Goal: Task Accomplishment & Management: Manage account settings

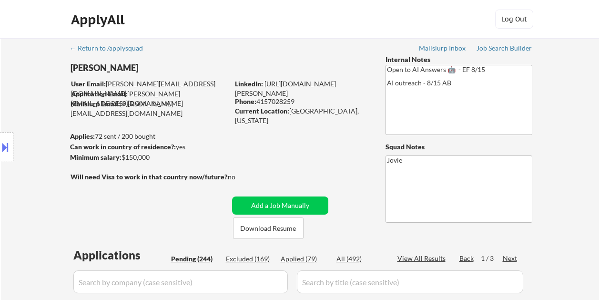
select select ""pending""
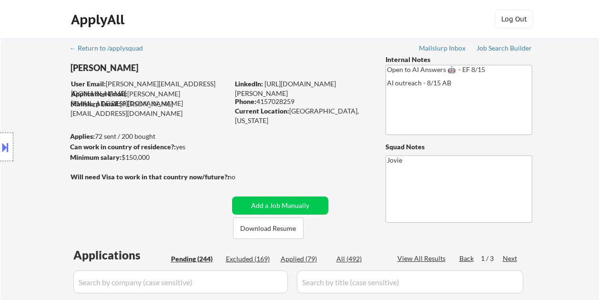
select select ""pending""
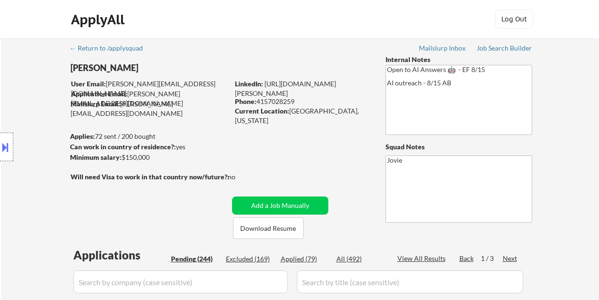
select select ""pending""
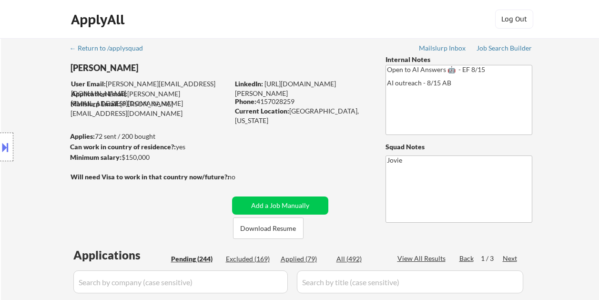
select select ""pending""
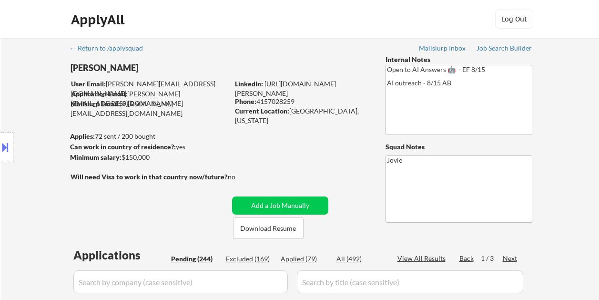
select select ""pending""
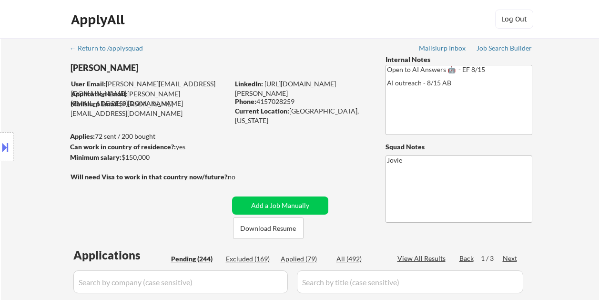
select select ""pending""
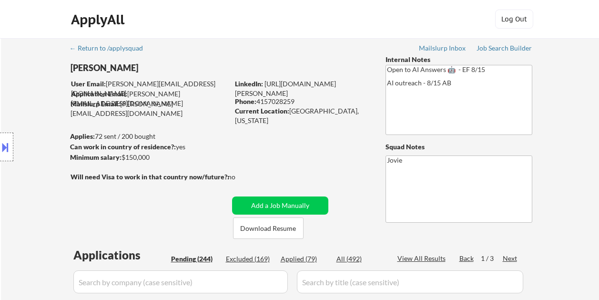
select select ""pending""
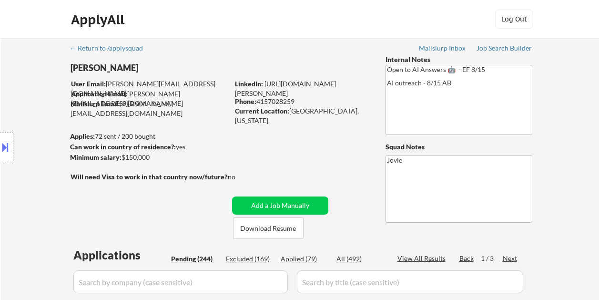
select select ""pending""
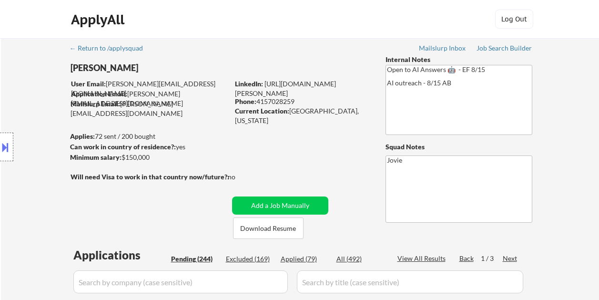
select select ""pending""
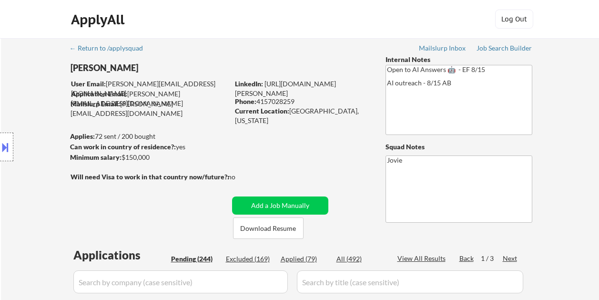
select select ""pending""
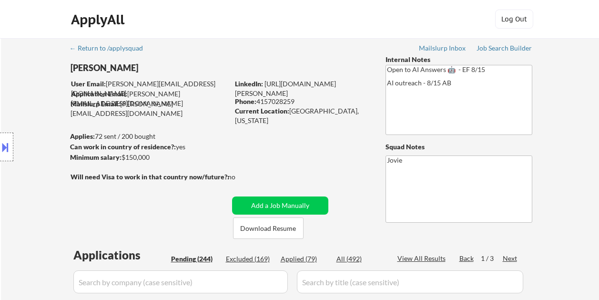
select select ""pending""
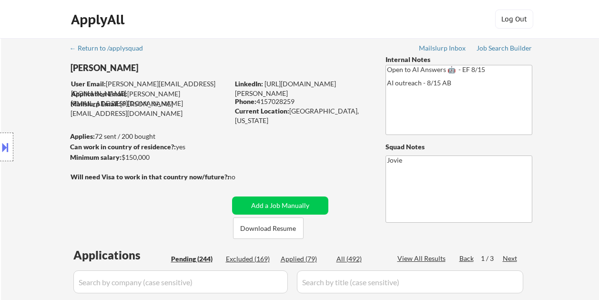
select select ""pending""
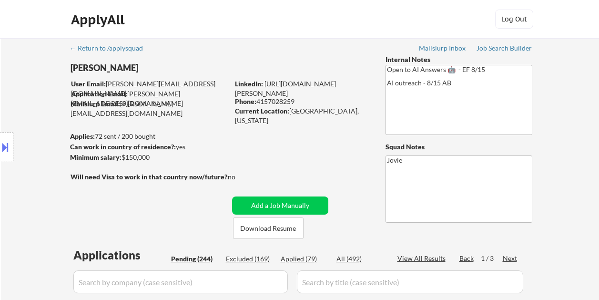
select select ""pending""
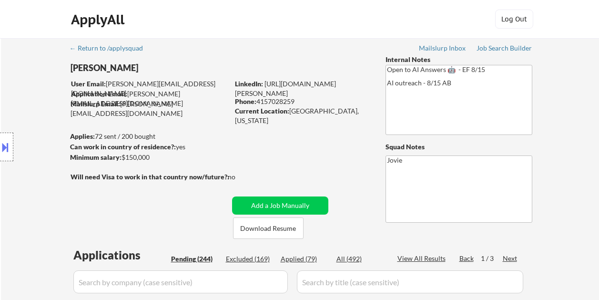
select select ""pending""
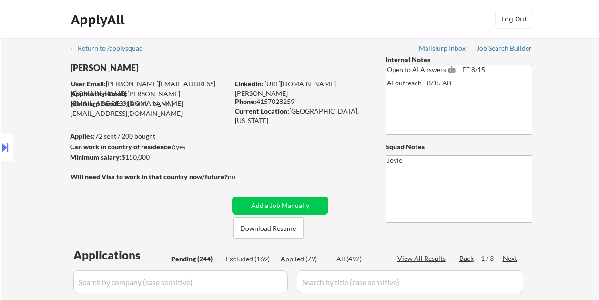
select select ""pending""
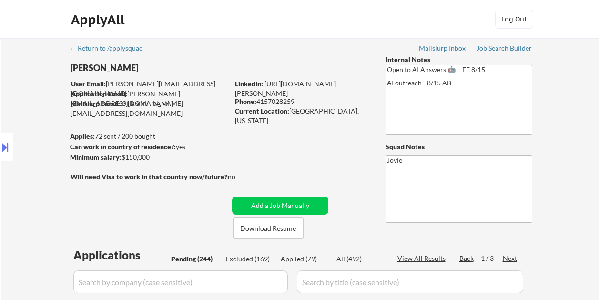
select select ""pending""
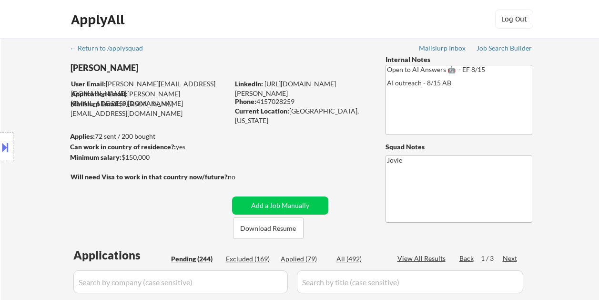
select select ""pending""
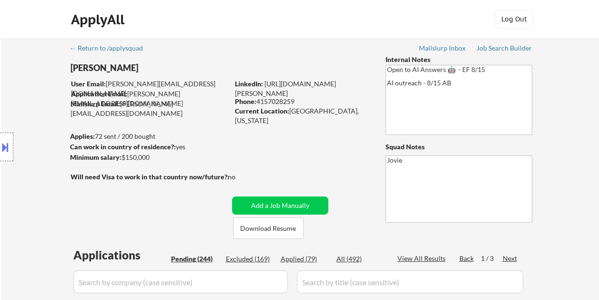
select select ""pending""
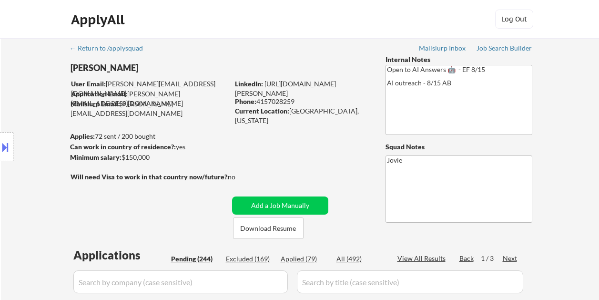
select select ""pending""
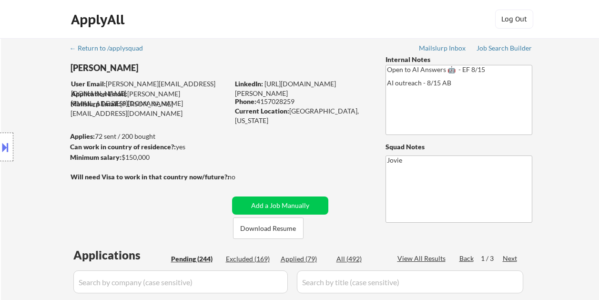
select select ""pending""
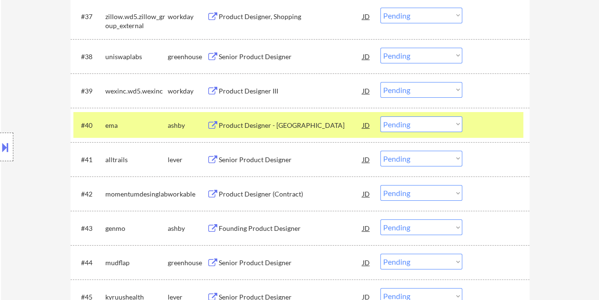
scroll to position [1667, 0]
click at [497, 129] on div at bounding box center [497, 124] width 42 height 17
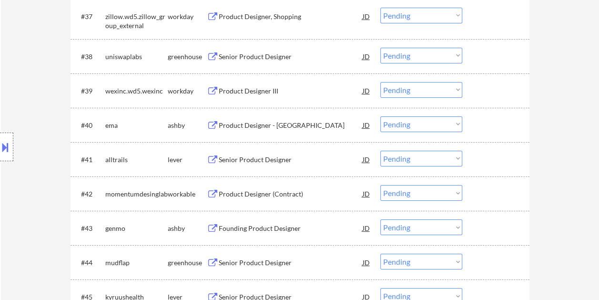
click at [495, 126] on div at bounding box center [497, 124] width 42 height 17
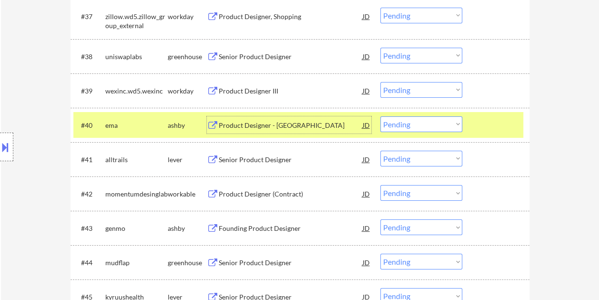
click at [298, 120] on div "Product Designer - [GEOGRAPHIC_DATA]" at bounding box center [291, 125] width 144 height 10
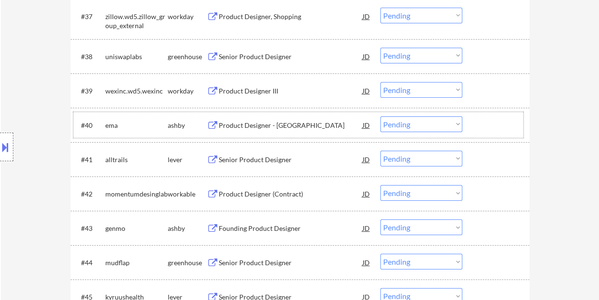
drag, startPoint x: 484, startPoint y: 125, endPoint x: 467, endPoint y: 133, distance: 19.2
click at [481, 129] on div at bounding box center [497, 124] width 42 height 17
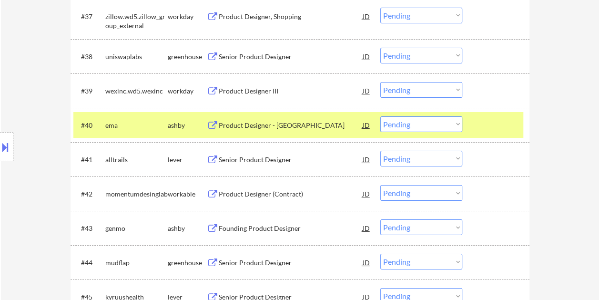
click at [455, 129] on select "Choose an option... Pending Applied Excluded (Questions) Excluded (Expired) Exc…" at bounding box center [421, 124] width 82 height 16
click at [380, 116] on select "Choose an option... Pending Applied Excluded (Questions) Excluded (Expired) Exc…" at bounding box center [421, 124] width 82 height 16
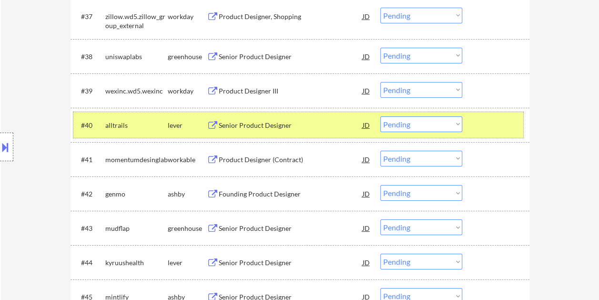
click at [491, 121] on div at bounding box center [497, 124] width 42 height 17
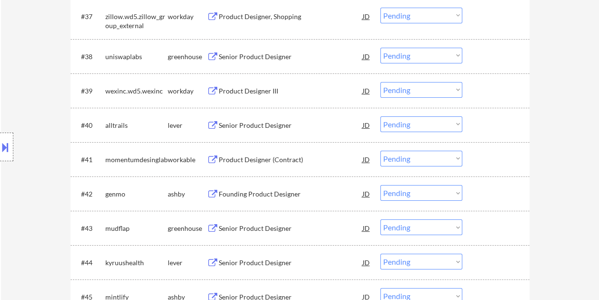
click at [492, 121] on div at bounding box center [497, 124] width 42 height 17
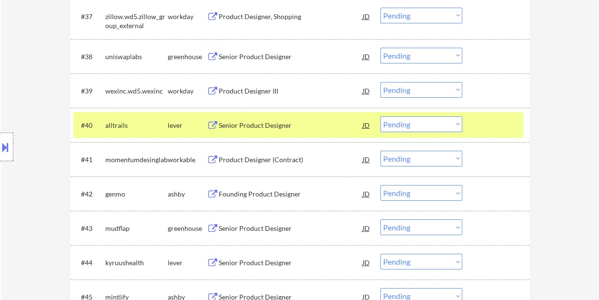
click at [259, 122] on div "Senior Product Designer" at bounding box center [291, 125] width 144 height 10
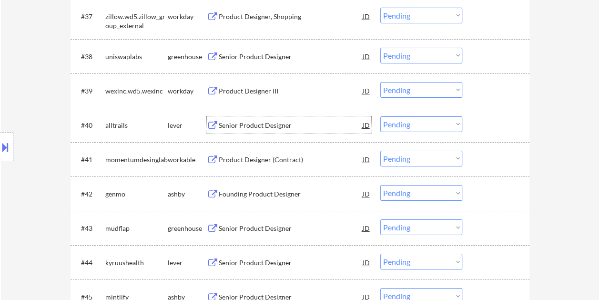
click at [476, 118] on div at bounding box center [497, 124] width 42 height 17
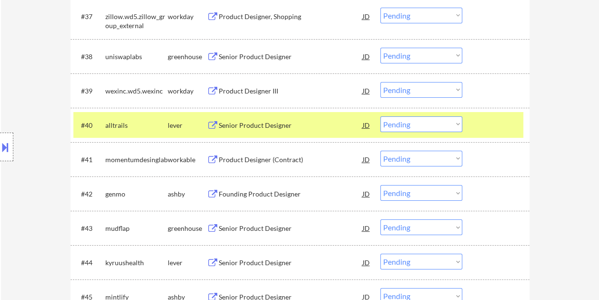
click at [452, 119] on select "Choose an option... Pending Applied Excluded (Questions) Excluded (Expired) Exc…" at bounding box center [421, 124] width 82 height 16
click at [380, 116] on select "Choose an option... Pending Applied Excluded (Questions) Excluded (Expired) Exc…" at bounding box center [421, 124] width 82 height 16
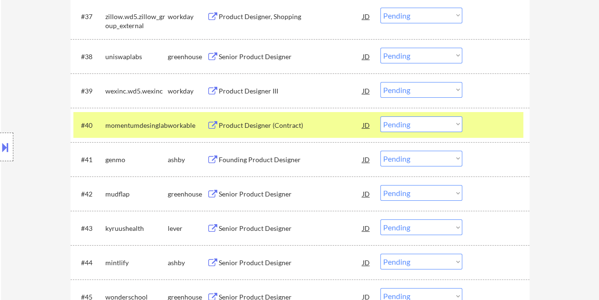
click at [457, 124] on select "Choose an option... Pending Applied Excluded (Questions) Excluded (Expired) Exc…" at bounding box center [421, 124] width 82 height 16
click at [380, 116] on select "Choose an option... Pending Applied Excluded (Questions) Excluded (Expired) Exc…" at bounding box center [421, 124] width 82 height 16
click at [287, 125] on div "Founding Product Designer" at bounding box center [291, 125] width 144 height 10
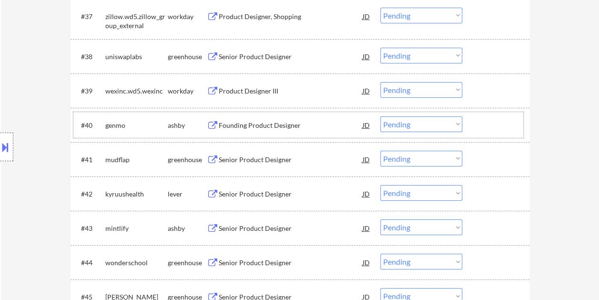
click at [467, 124] on div "#40 [PERSON_NAME] Founding Product Designer JD Choose an option... Pending Appl…" at bounding box center [298, 125] width 450 height 26
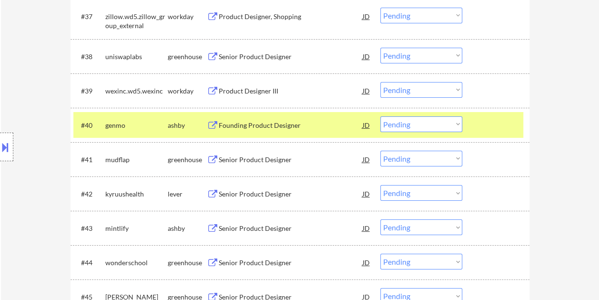
click at [456, 123] on select "Choose an option... Pending Applied Excluded (Questions) Excluded (Expired) Exc…" at bounding box center [421, 124] width 82 height 16
click at [380, 116] on select "Choose an option... Pending Applied Excluded (Questions) Excluded (Expired) Exc…" at bounding box center [421, 124] width 82 height 16
click at [486, 123] on div at bounding box center [497, 124] width 42 height 17
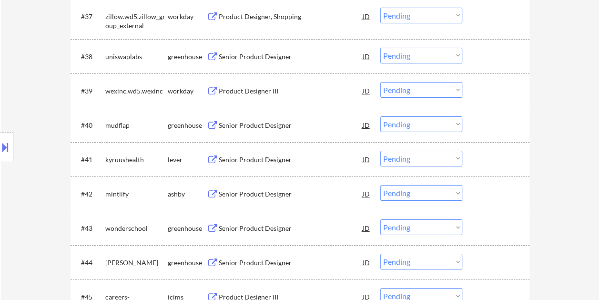
click at [490, 121] on div at bounding box center [497, 124] width 42 height 17
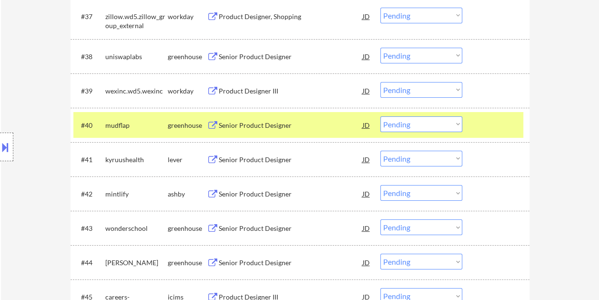
click at [228, 120] on div "Senior Product Designer" at bounding box center [291, 125] width 144 height 10
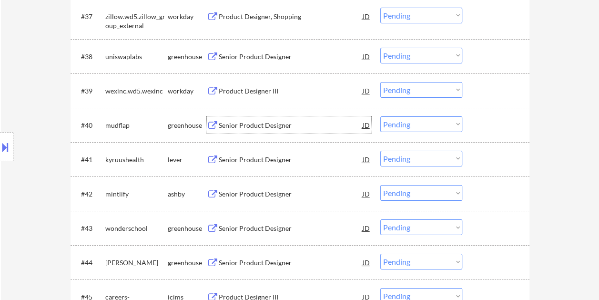
click at [484, 130] on div at bounding box center [497, 124] width 42 height 17
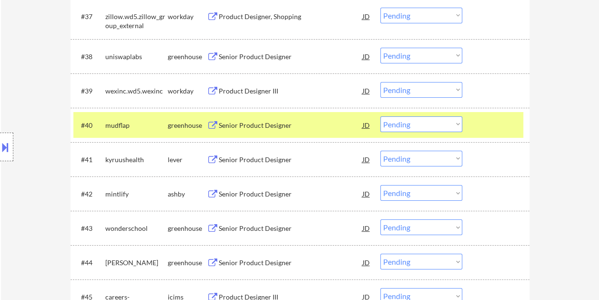
drag, startPoint x: 458, startPoint y: 123, endPoint x: 452, endPoint y: 124, distance: 5.7
click at [457, 123] on select "Choose an option... Pending Applied Excluded (Questions) Excluded (Expired) Exc…" at bounding box center [421, 124] width 82 height 16
click at [380, 116] on select "Choose an option... Pending Applied Excluded (Questions) Excluded (Expired) Exc…" at bounding box center [421, 124] width 82 height 16
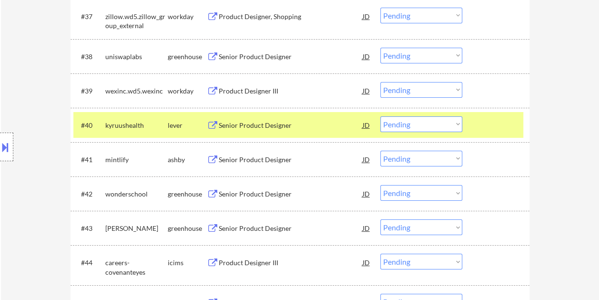
click at [497, 125] on div at bounding box center [497, 124] width 42 height 17
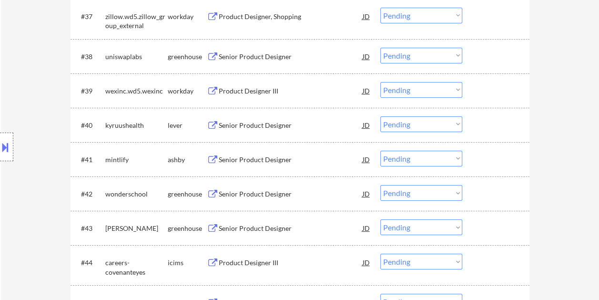
drag, startPoint x: 500, startPoint y: 127, endPoint x: 441, endPoint y: 130, distance: 59.1
click at [499, 127] on div at bounding box center [497, 124] width 42 height 17
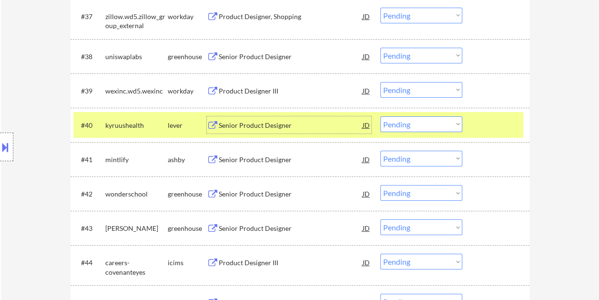
click at [273, 122] on div "Senior Product Designer" at bounding box center [291, 125] width 144 height 10
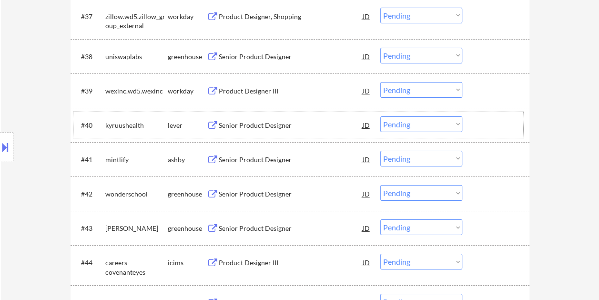
drag, startPoint x: 481, startPoint y: 124, endPoint x: 469, endPoint y: 125, distance: 12.9
click at [481, 124] on div at bounding box center [497, 124] width 42 height 17
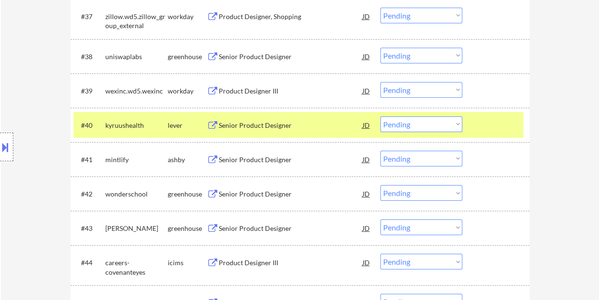
click at [453, 124] on select "Choose an option... Pending Applied Excluded (Questions) Excluded (Expired) Exc…" at bounding box center [421, 124] width 82 height 16
click at [380, 116] on select "Choose an option... Pending Applied Excluded (Questions) Excluded (Expired) Exc…" at bounding box center [421, 124] width 82 height 16
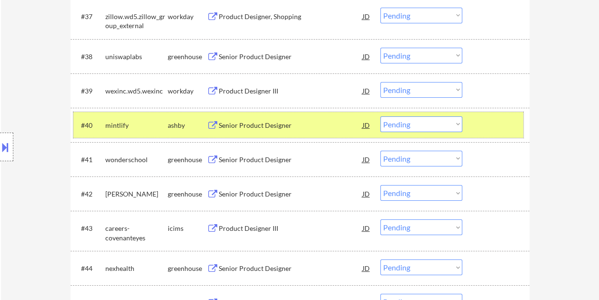
click at [479, 128] on div at bounding box center [497, 124] width 42 height 17
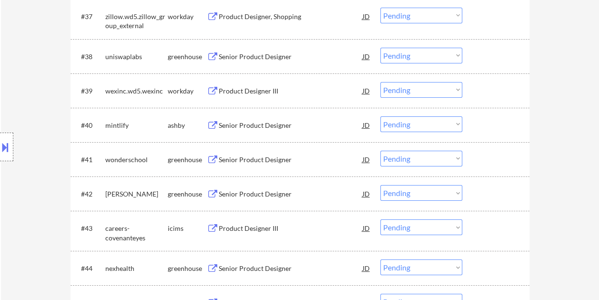
click at [480, 127] on div at bounding box center [497, 124] width 42 height 17
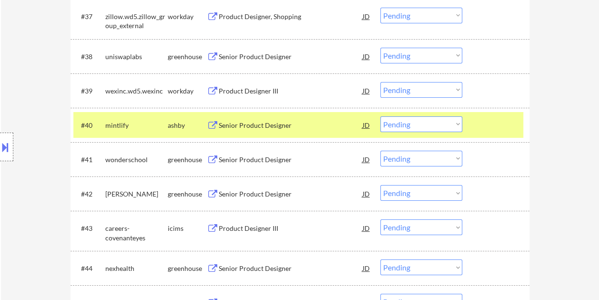
click at [237, 118] on div "Senior Product Designer" at bounding box center [291, 124] width 144 height 17
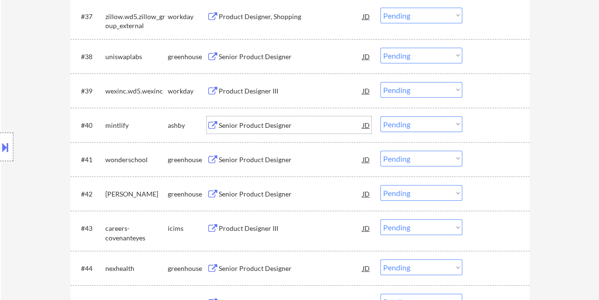
click at [504, 125] on div at bounding box center [497, 124] width 42 height 17
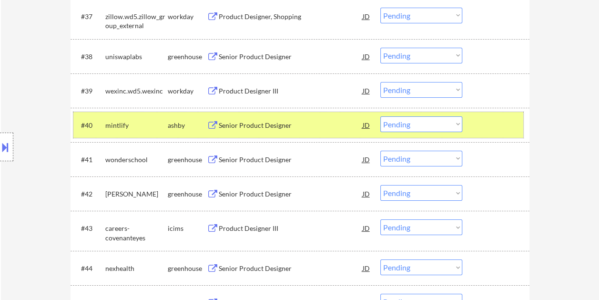
click at [445, 125] on select "Choose an option... Pending Applied Excluded (Questions) Excluded (Expired) Exc…" at bounding box center [421, 124] width 82 height 16
click at [380, 116] on select "Choose an option... Pending Applied Excluded (Questions) Excluded (Expired) Exc…" at bounding box center [421, 124] width 82 height 16
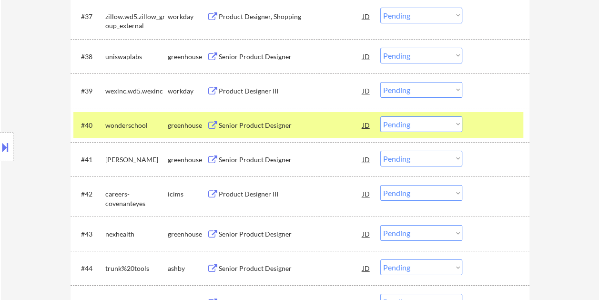
click at [499, 126] on div at bounding box center [497, 124] width 42 height 17
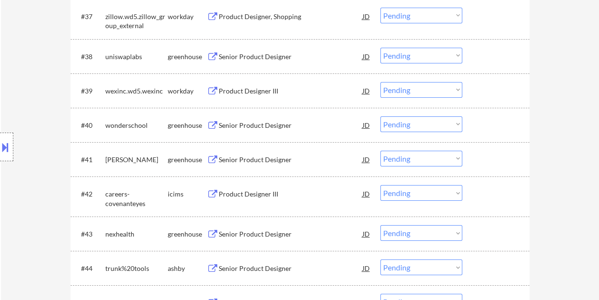
click at [494, 130] on div at bounding box center [497, 124] width 42 height 17
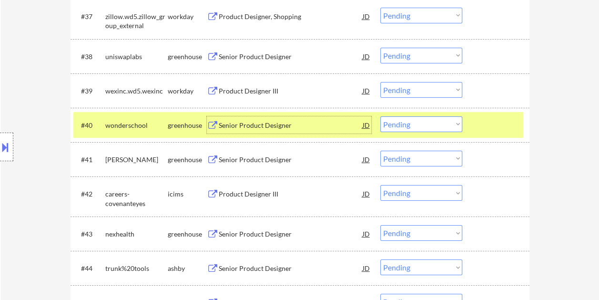
click at [297, 128] on div "Senior Product Designer" at bounding box center [291, 125] width 144 height 10
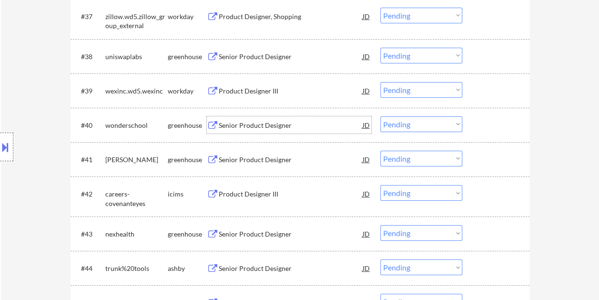
click at [472, 119] on div "#40 wonderschool greenhouse Senior Product Designer JD Choose an option... Pend…" at bounding box center [298, 125] width 450 height 26
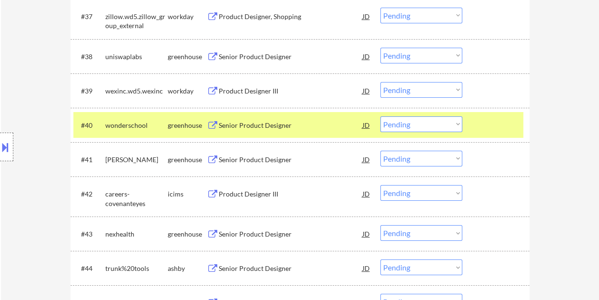
click at [446, 118] on select "Choose an option... Pending Applied Excluded (Questions) Excluded (Expired) Exc…" at bounding box center [421, 124] width 82 height 16
click at [380, 116] on select "Choose an option... Pending Applied Excluded (Questions) Excluded (Expired) Exc…" at bounding box center [421, 124] width 82 height 16
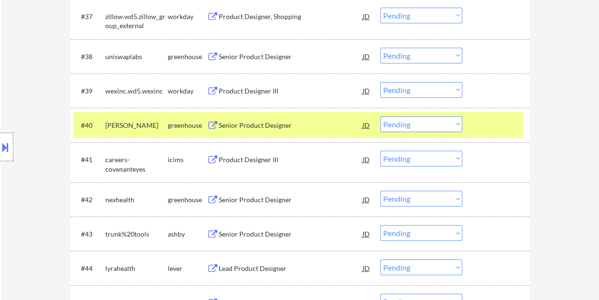
click at [483, 128] on div at bounding box center [497, 124] width 42 height 17
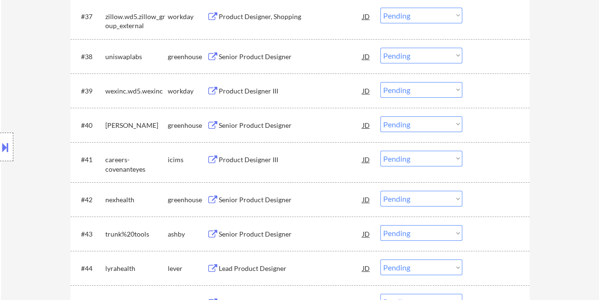
click at [481, 125] on div at bounding box center [497, 124] width 42 height 17
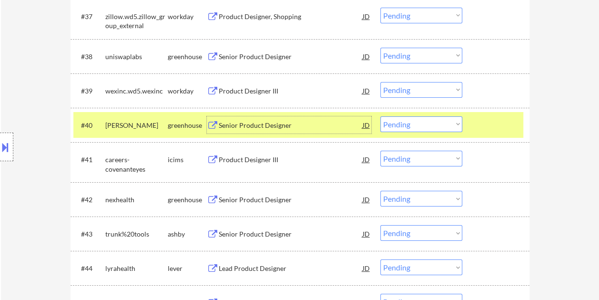
click at [251, 123] on div "Senior Product Designer" at bounding box center [291, 125] width 144 height 10
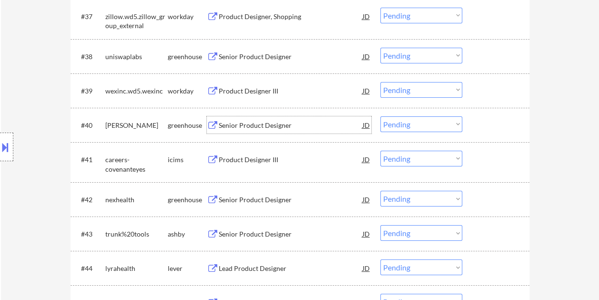
click at [470, 124] on div "#40 [PERSON_NAME] greenhouse Senior Product Designer JD Choose an option... Pen…" at bounding box center [298, 125] width 450 height 26
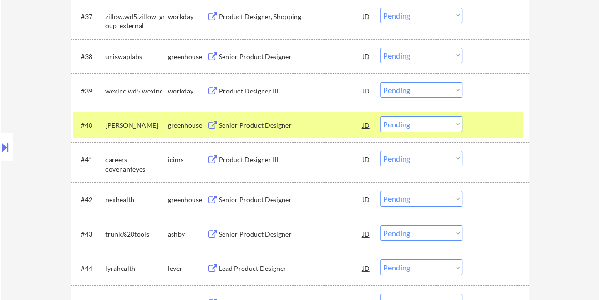
click at [459, 123] on select "Choose an option... Pending Applied Excluded (Questions) Excluded (Expired) Exc…" at bounding box center [421, 124] width 82 height 16
click at [380, 116] on select "Choose an option... Pending Applied Excluded (Questions) Excluded (Expired) Exc…" at bounding box center [421, 124] width 82 height 16
select select ""pending""
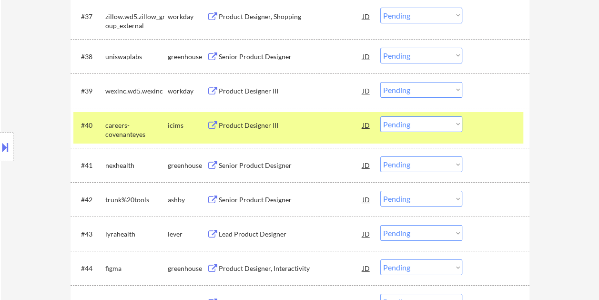
click at [469, 125] on div "#40 careers-covenanteyes icims Product Designer III JD Choose an option... Pend…" at bounding box center [298, 127] width 450 height 31
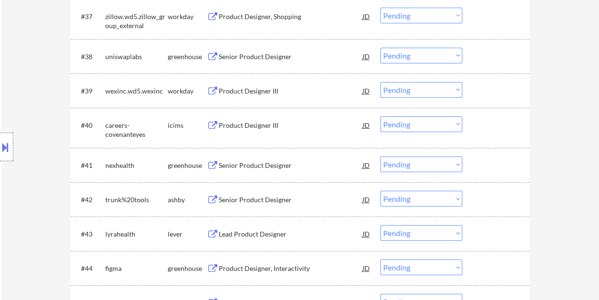
click at [500, 179] on div "#41 nexhealth greenhouse Senior Product Designer JD Choose an option... Pending…" at bounding box center [299, 165] width 459 height 34
click at [493, 157] on div at bounding box center [497, 164] width 42 height 17
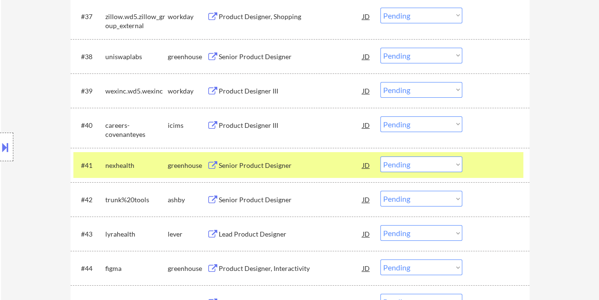
click at [281, 159] on div "Senior Product Designer" at bounding box center [291, 164] width 144 height 17
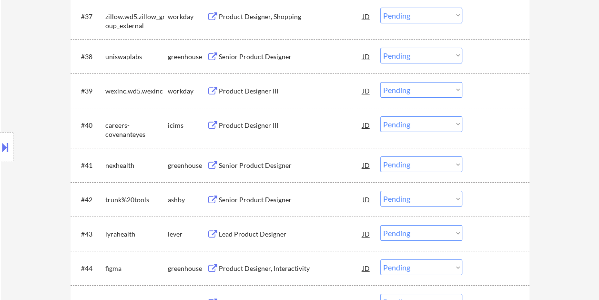
drag, startPoint x: 467, startPoint y: 144, endPoint x: 470, endPoint y: 154, distance: 11.0
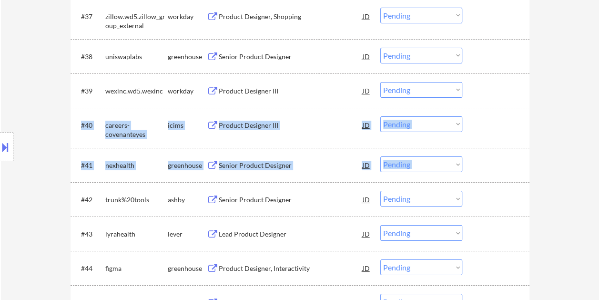
drag, startPoint x: 470, startPoint y: 154, endPoint x: 472, endPoint y: 170, distance: 15.4
click at [471, 166] on div "#41 nexhealth greenhouse Senior Product Designer JD Choose an option... Pending…" at bounding box center [298, 165] width 450 height 26
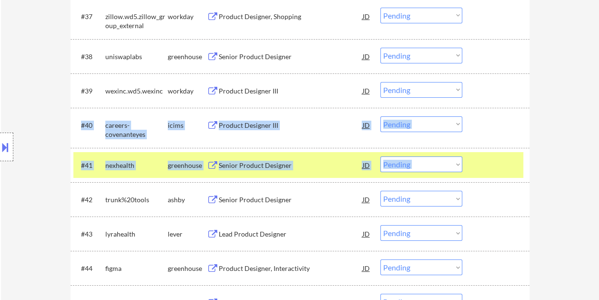
click at [459, 166] on select "Choose an option... Pending Applied Excluded (Questions) Excluded (Expired) Exc…" at bounding box center [421, 164] width 82 height 16
click at [380, 156] on select "Choose an option... Pending Applied Excluded (Questions) Excluded (Expired) Exc…" at bounding box center [421, 164] width 82 height 16
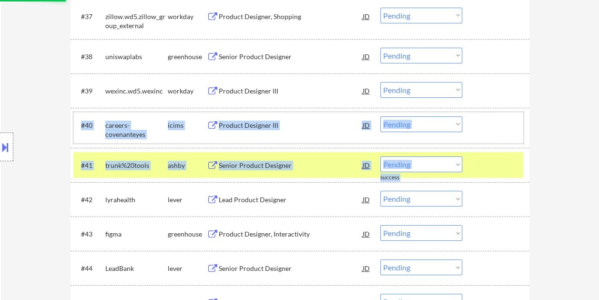
click at [477, 128] on div at bounding box center [497, 124] width 42 height 17
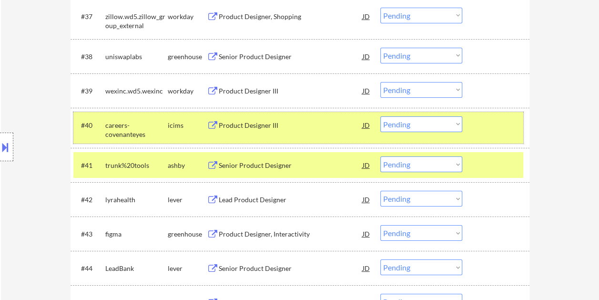
click at [478, 132] on div at bounding box center [497, 124] width 42 height 17
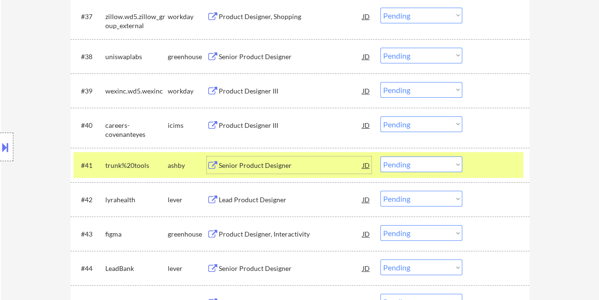
click at [287, 168] on div "Senior Product Designer" at bounding box center [291, 165] width 144 height 10
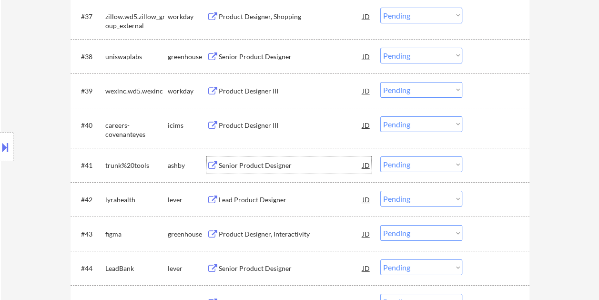
click at [479, 157] on div at bounding box center [497, 164] width 42 height 17
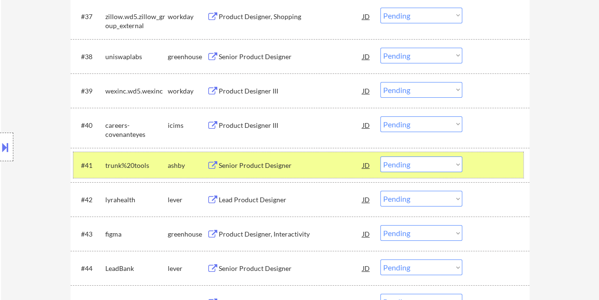
click at [454, 162] on select "Choose an option... Pending Applied Excluded (Questions) Excluded (Expired) Exc…" at bounding box center [421, 164] width 82 height 16
click at [380, 156] on select "Choose an option... Pending Applied Excluded (Questions) Excluded (Expired) Exc…" at bounding box center [421, 164] width 82 height 16
click at [480, 162] on div at bounding box center [497, 164] width 42 height 17
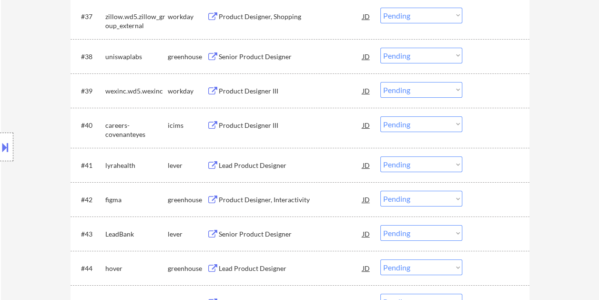
click at [487, 162] on div at bounding box center [497, 164] width 42 height 17
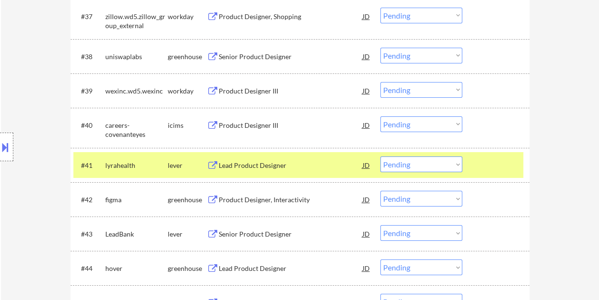
click at [285, 165] on div "Lead Product Designer" at bounding box center [291, 165] width 144 height 10
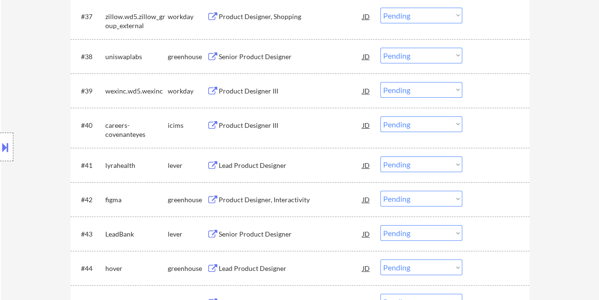
click at [476, 151] on div "#41 lyrahealth lever Lead Product Designer JD Choose an option... Pending Appli…" at bounding box center [299, 165] width 459 height 34
click at [475, 166] on div "#41 lyrahealth lever Lead Product Designer JD Choose an option... Pending Appli…" at bounding box center [298, 165] width 450 height 26
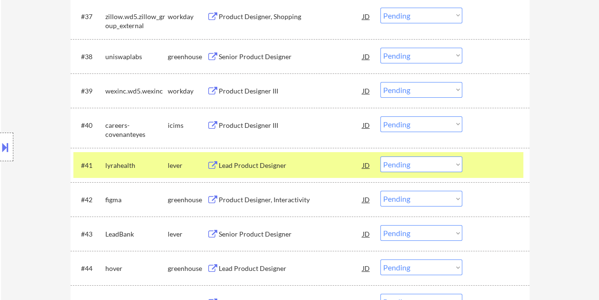
click at [456, 164] on select "Choose an option... Pending Applied Excluded (Questions) Excluded (Expired) Exc…" at bounding box center [421, 164] width 82 height 16
click at [380, 156] on select "Choose an option... Pending Applied Excluded (Questions) Excluded (Expired) Exc…" at bounding box center [421, 164] width 82 height 16
click at [246, 166] on div "Product Designer, Interactivity" at bounding box center [291, 165] width 144 height 10
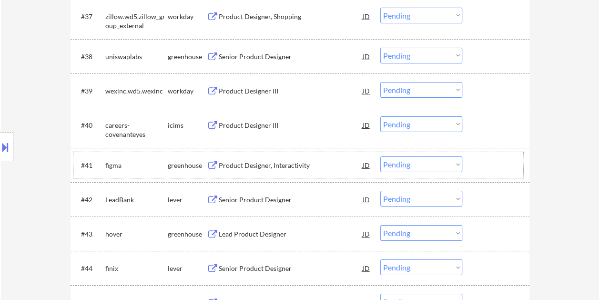
click at [465, 163] on div "#41 figma greenhouse Product Designer, Interactivity JD Choose an option... Pen…" at bounding box center [298, 165] width 450 height 26
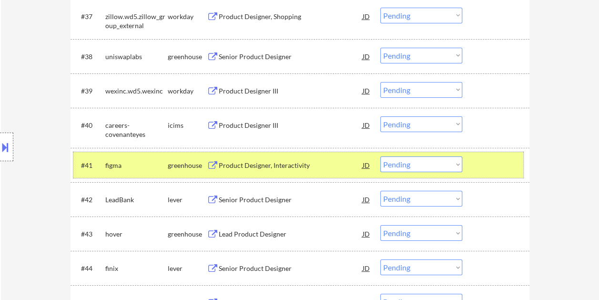
click at [458, 164] on select "Choose an option... Pending Applied Excluded (Questions) Excluded (Expired) Exc…" at bounding box center [421, 164] width 82 height 16
click at [380, 156] on select "Choose an option... Pending Applied Excluded (Questions) Excluded (Expired) Exc…" at bounding box center [421, 164] width 82 height 16
click at [486, 152] on div "#41 LeadBank lever Senior Product Designer JD Choose an option... Pending Appli…" at bounding box center [298, 165] width 450 height 26
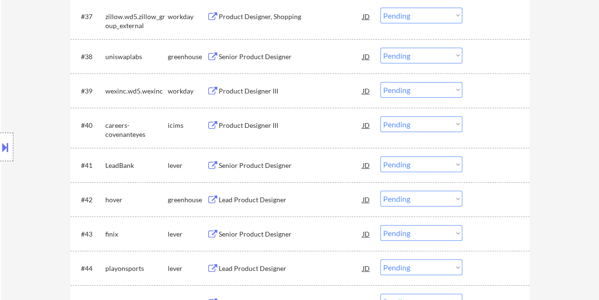
click at [293, 168] on div "Senior Product Designer" at bounding box center [291, 165] width 144 height 10
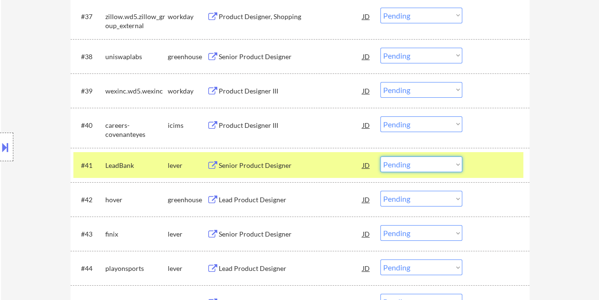
click at [456, 167] on select "Choose an option... Pending Applied Excluded (Questions) Excluded (Expired) Exc…" at bounding box center [421, 164] width 82 height 16
click at [380, 156] on select "Choose an option... Pending Applied Excluded (Questions) Excluded (Expired) Exc…" at bounding box center [421, 164] width 82 height 16
select select ""pending""
click at [476, 165] on div at bounding box center [497, 164] width 42 height 17
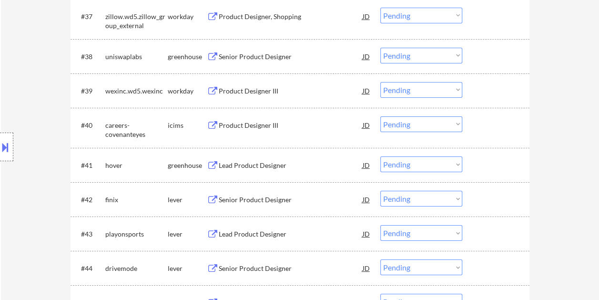
click at [508, 162] on div at bounding box center [497, 164] width 42 height 17
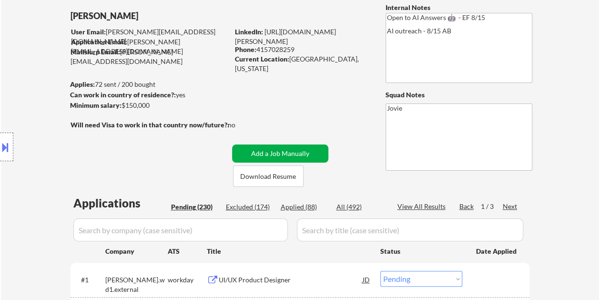
scroll to position [48, 0]
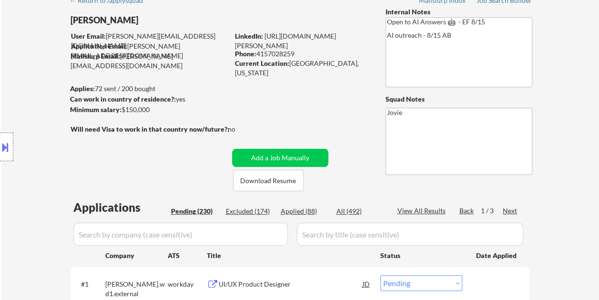
click at [291, 210] on div "Applied (88)" at bounding box center [305, 211] width 48 height 10
select select ""applied""
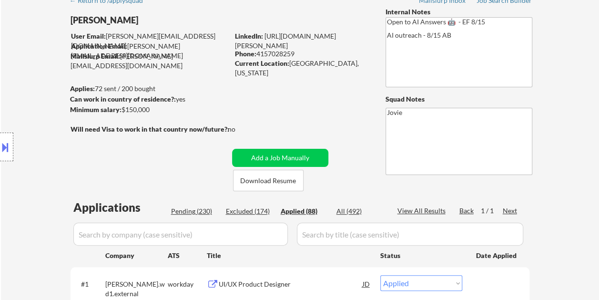
select select ""applied""
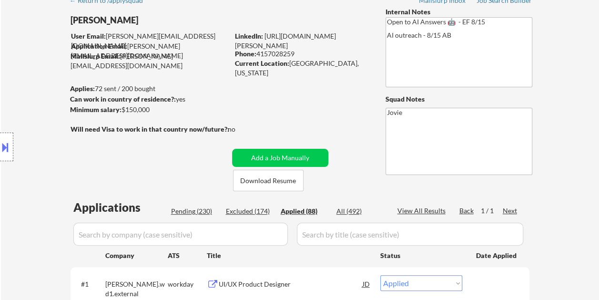
select select ""applied""
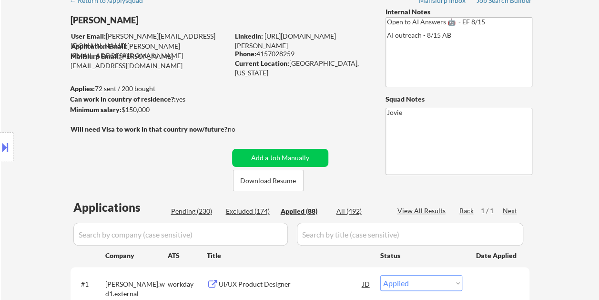
select select ""applied""
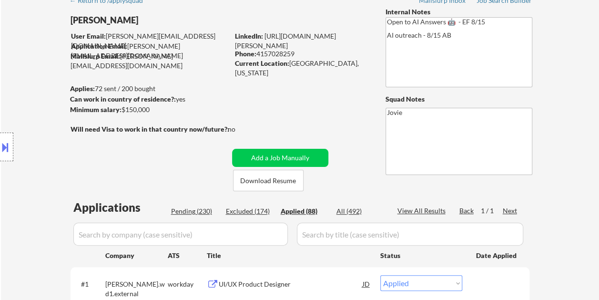
select select ""applied""
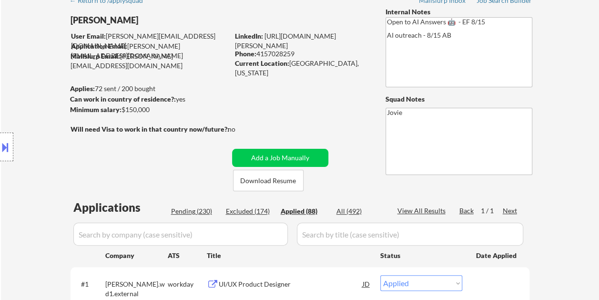
select select ""applied""
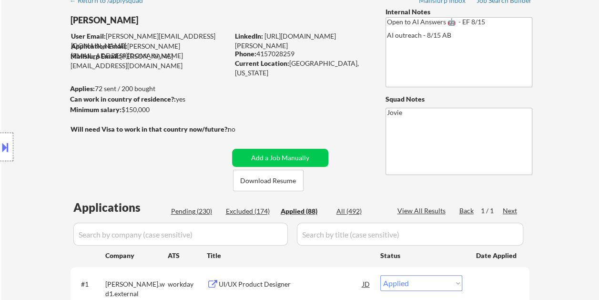
select select ""applied""
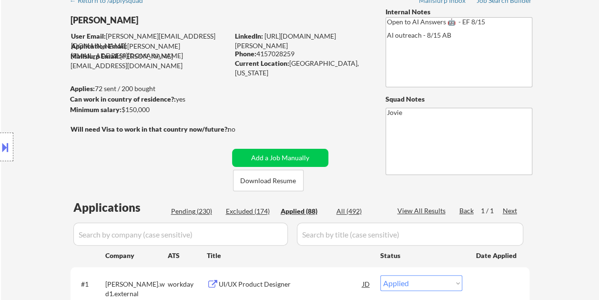
select select ""applied""
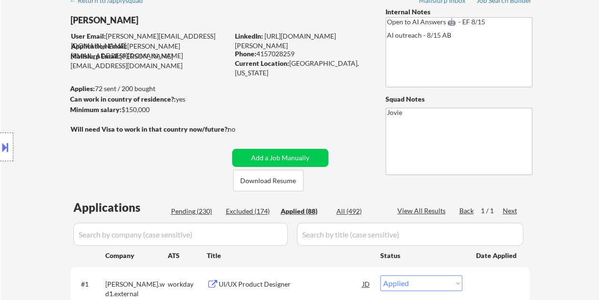
select select ""applied""
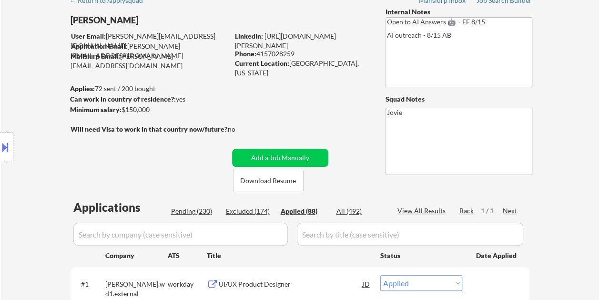
select select ""applied""
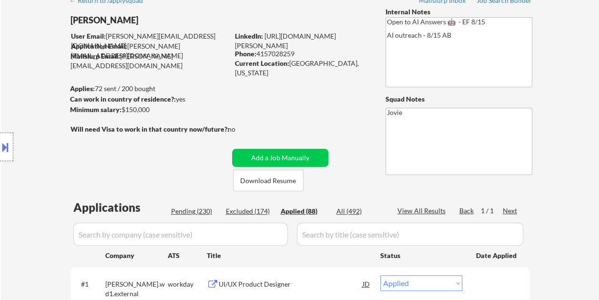
select select ""applied""
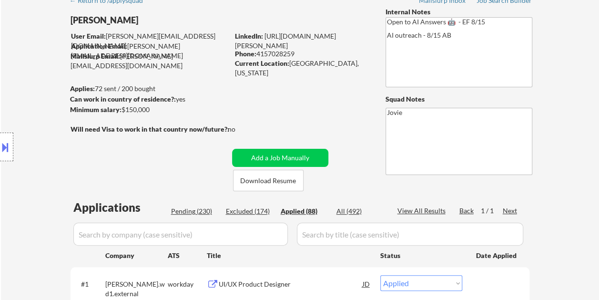
select select ""applied""
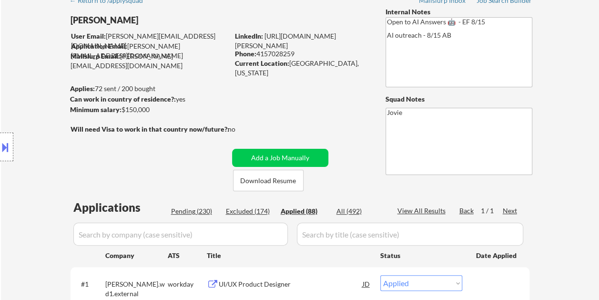
select select ""applied""
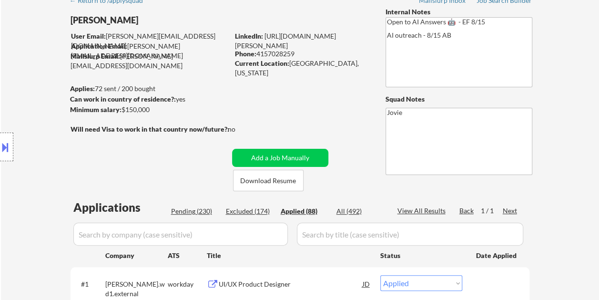
select select ""applied""
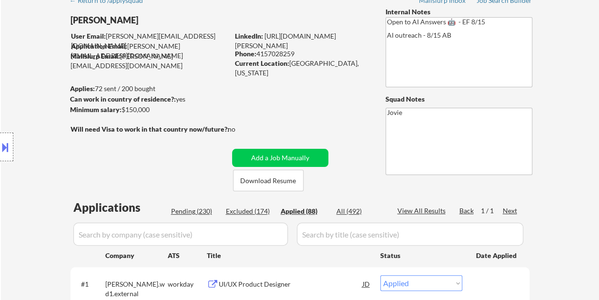
select select ""applied""
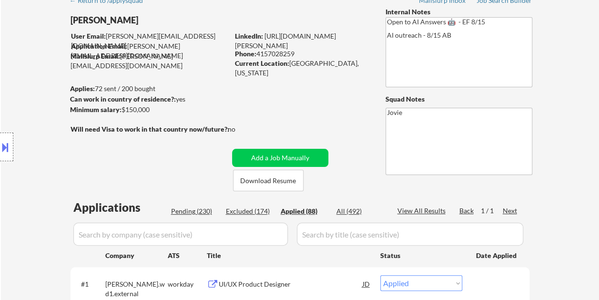
select select ""applied""
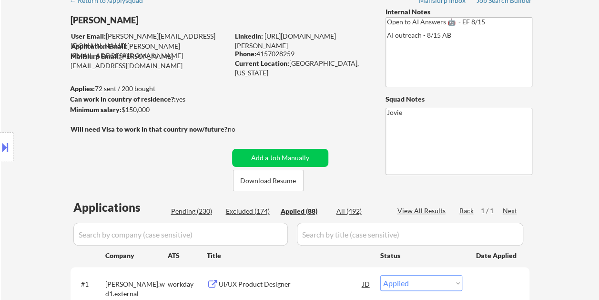
select select ""applied""
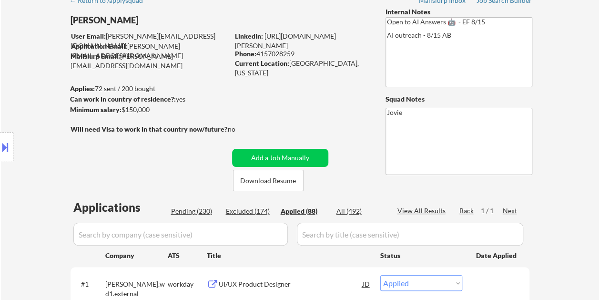
select select ""applied""
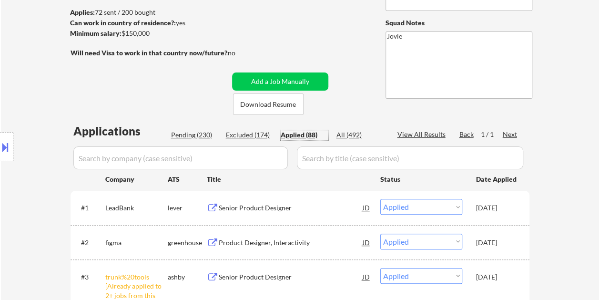
scroll to position [95, 0]
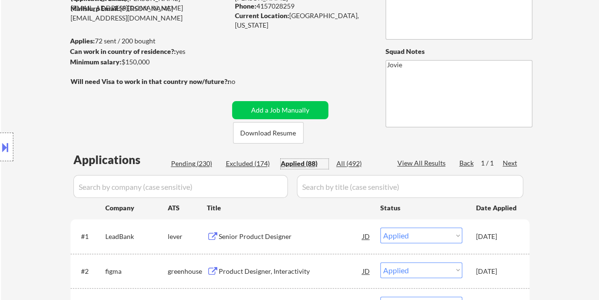
click at [204, 160] on div "Pending (230)" at bounding box center [195, 164] width 48 height 10
select select ""pending""
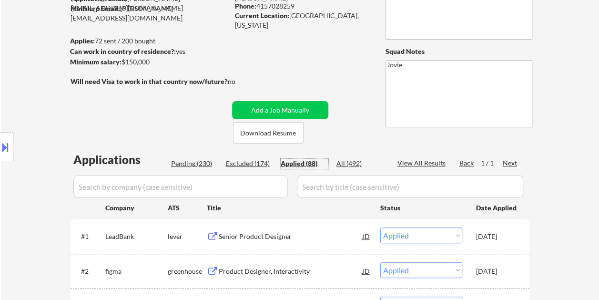
select select ""pending""
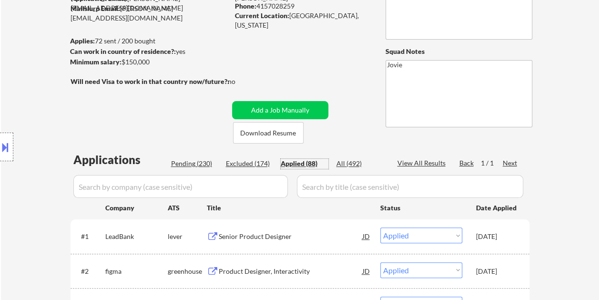
select select ""pending""
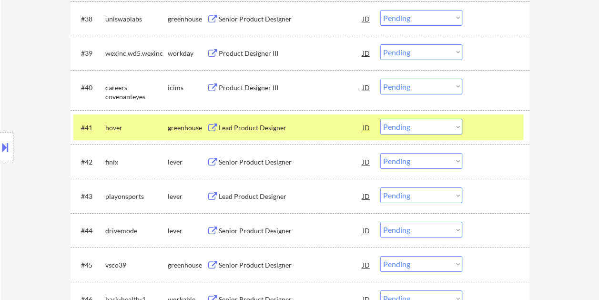
scroll to position [1715, 0]
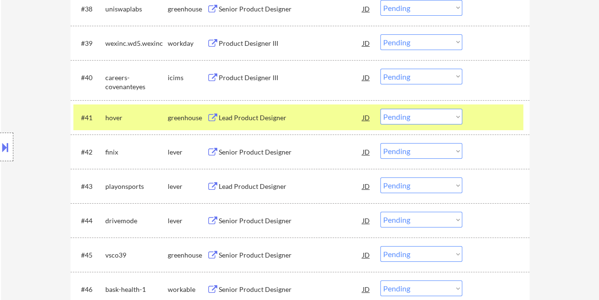
click at [280, 122] on div "Lead Product Designer" at bounding box center [291, 118] width 144 height 10
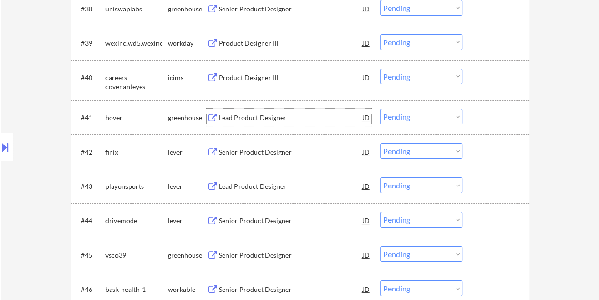
click at [482, 120] on div at bounding box center [497, 117] width 42 height 17
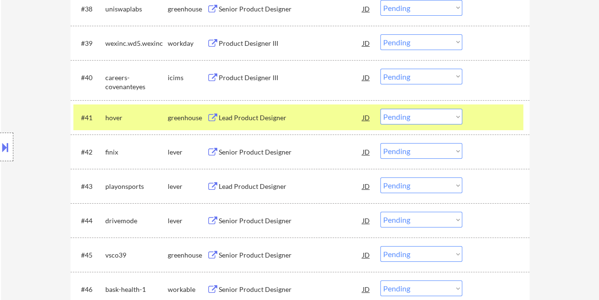
click at [458, 118] on select "Choose an option... Pending Applied Excluded (Questions) Excluded (Expired) Exc…" at bounding box center [421, 117] width 82 height 16
click at [380, 109] on select "Choose an option... Pending Applied Excluded (Questions) Excluded (Expired) Exc…" at bounding box center [421, 117] width 82 height 16
click at [485, 116] on div at bounding box center [497, 117] width 42 height 17
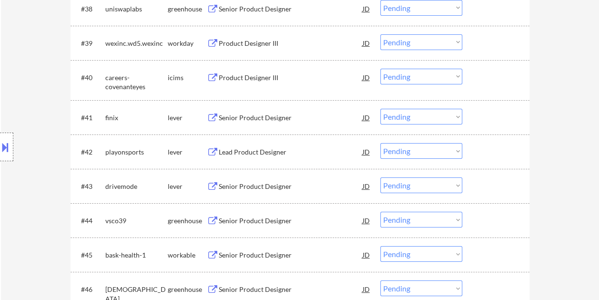
click at [488, 115] on div at bounding box center [497, 117] width 42 height 17
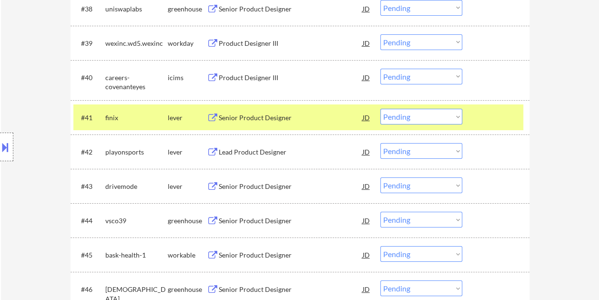
click at [264, 120] on div "Senior Product Designer" at bounding box center [291, 118] width 144 height 10
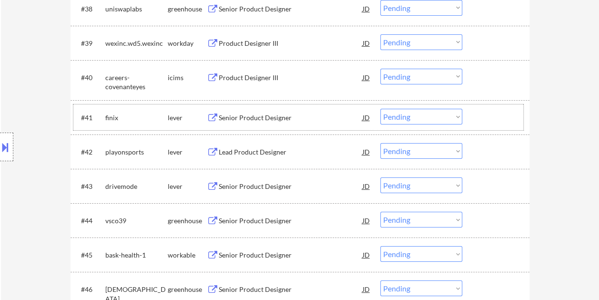
click at [470, 120] on div "#41 finix lever Senior Product Designer JD Choose an option... Pending Applied …" at bounding box center [298, 117] width 450 height 26
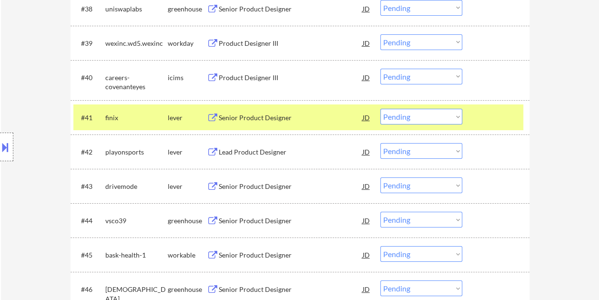
click at [457, 117] on select "Choose an option... Pending Applied Excluded (Questions) Excluded (Expired) Exc…" at bounding box center [421, 117] width 82 height 16
click at [380, 109] on select "Choose an option... Pending Applied Excluded (Questions) Excluded (Expired) Exc…" at bounding box center [421, 117] width 82 height 16
click at [480, 116] on div at bounding box center [497, 117] width 42 height 17
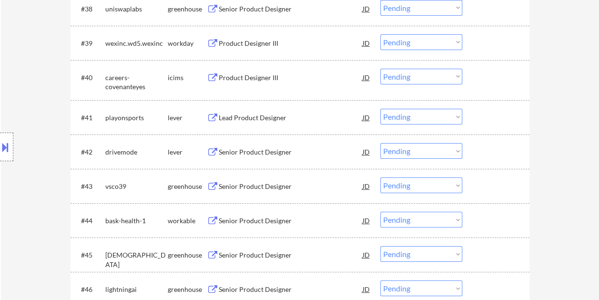
click at [476, 115] on div at bounding box center [497, 117] width 42 height 17
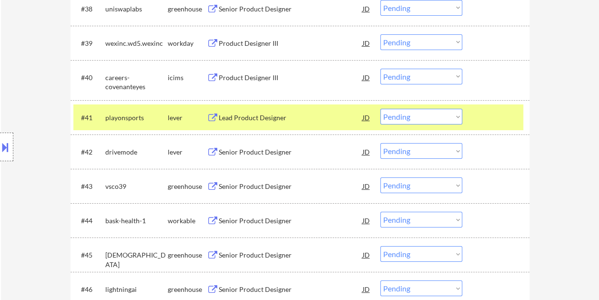
click at [259, 117] on div "Lead Product Designer" at bounding box center [291, 118] width 144 height 10
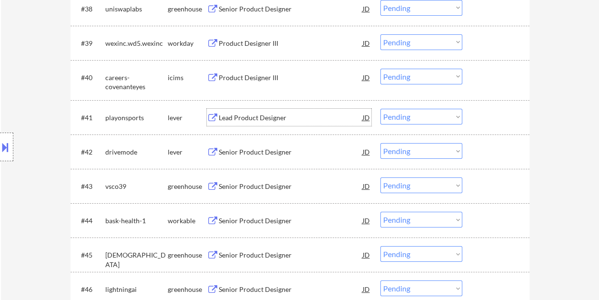
click at [482, 111] on div at bounding box center [497, 117] width 42 height 17
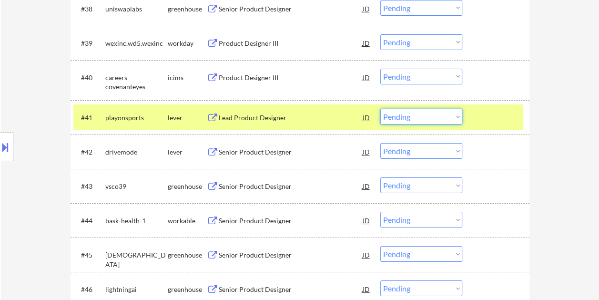
click at [442, 111] on select "Choose an option... Pending Applied Excluded (Questions) Excluded (Expired) Exc…" at bounding box center [421, 117] width 82 height 16
click at [380, 109] on select "Choose an option... Pending Applied Excluded (Questions) Excluded (Expired) Exc…" at bounding box center [421, 117] width 82 height 16
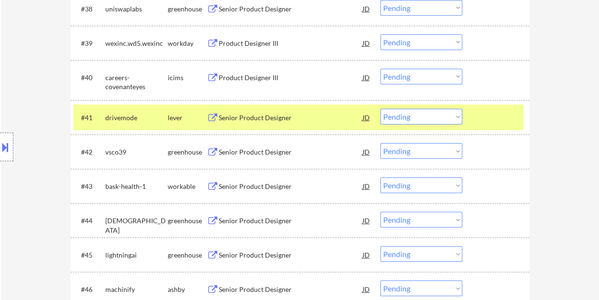
click at [303, 114] on div "Senior Product Designer" at bounding box center [291, 118] width 144 height 10
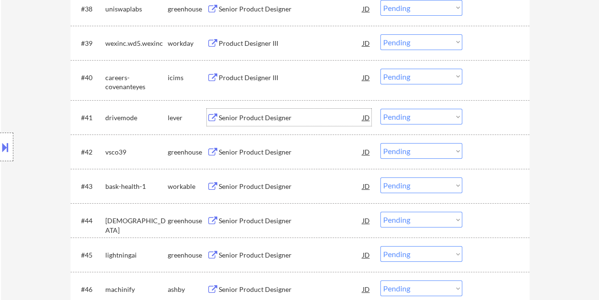
click at [480, 114] on div at bounding box center [497, 117] width 42 height 17
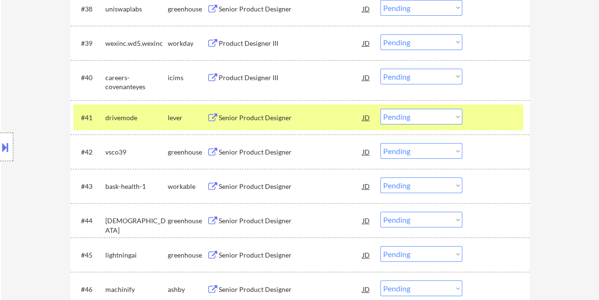
click at [453, 116] on select "Choose an option... Pending Applied Excluded (Questions) Excluded (Expired) Exc…" at bounding box center [421, 117] width 82 height 16
click at [380, 109] on select "Choose an option... Pending Applied Excluded (Questions) Excluded (Expired) Exc…" at bounding box center [421, 117] width 82 height 16
click at [482, 113] on div at bounding box center [497, 117] width 42 height 17
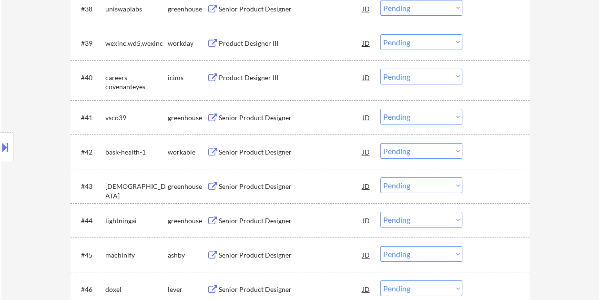
drag, startPoint x: 481, startPoint y: 110, endPoint x: 420, endPoint y: 116, distance: 61.7
click at [481, 111] on div at bounding box center [497, 117] width 42 height 17
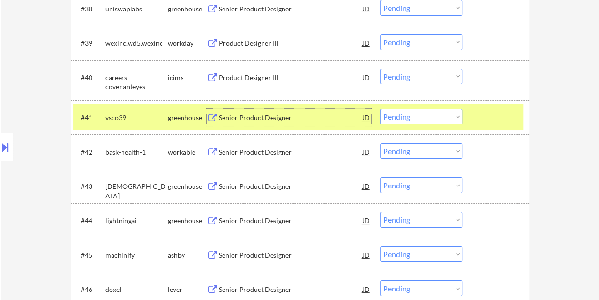
click at [304, 114] on div "Senior Product Designer" at bounding box center [291, 118] width 144 height 10
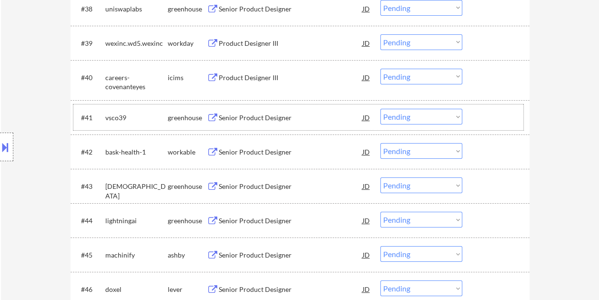
drag, startPoint x: 502, startPoint y: 121, endPoint x: 460, endPoint y: 119, distance: 42.4
click at [501, 121] on div at bounding box center [497, 117] width 42 height 17
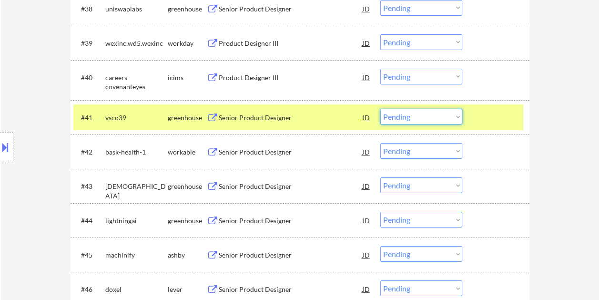
click at [450, 117] on select "Choose an option... Pending Applied Excluded (Questions) Excluded (Expired) Exc…" at bounding box center [421, 117] width 82 height 16
click at [380, 109] on select "Choose an option... Pending Applied Excluded (Questions) Excluded (Expired) Exc…" at bounding box center [421, 117] width 82 height 16
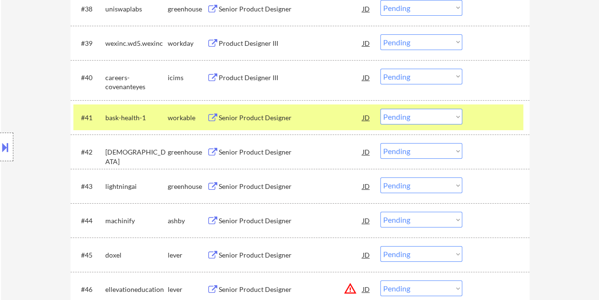
click at [491, 116] on div at bounding box center [497, 117] width 42 height 17
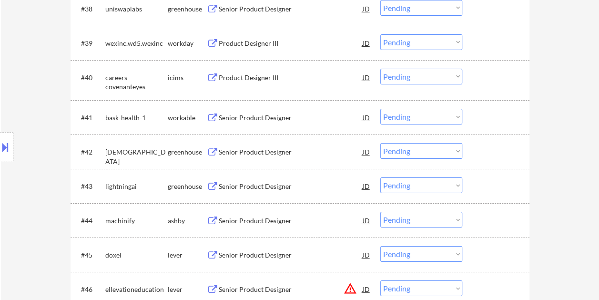
click at [492, 120] on div at bounding box center [497, 117] width 42 height 17
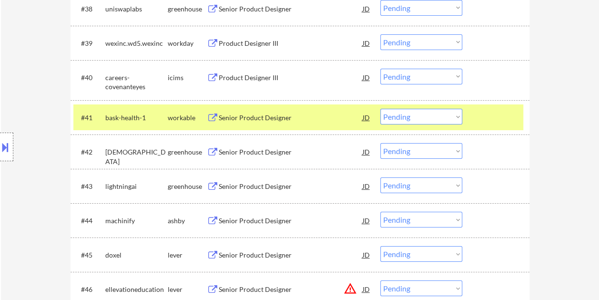
click at [274, 119] on div "Senior Product Designer" at bounding box center [291, 118] width 144 height 10
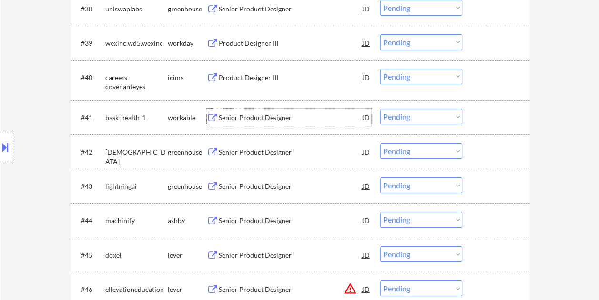
click at [485, 110] on div at bounding box center [497, 117] width 42 height 17
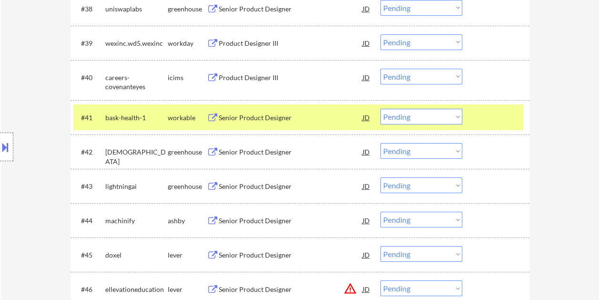
click at [458, 112] on select "Choose an option... Pending Applied Excluded (Questions) Excluded (Expired) Exc…" at bounding box center [421, 117] width 82 height 16
click at [380, 109] on select "Choose an option... Pending Applied Excluded (Questions) Excluded (Expired) Exc…" at bounding box center [421, 117] width 82 height 16
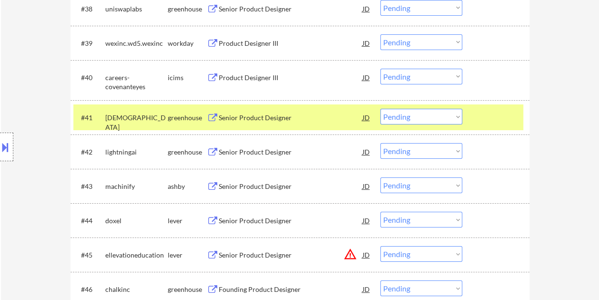
click at [485, 121] on div at bounding box center [497, 117] width 42 height 17
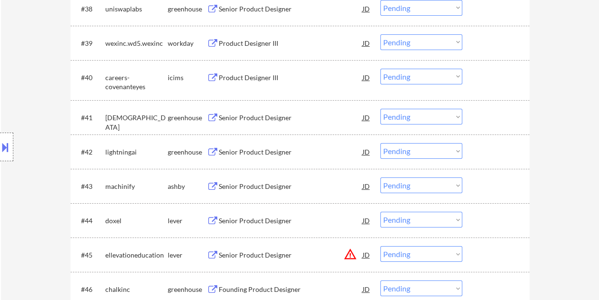
click at [506, 128] on div "#41 abodo greenhouse Senior Product Designer JD Choose an option... Pending App…" at bounding box center [298, 117] width 450 height 26
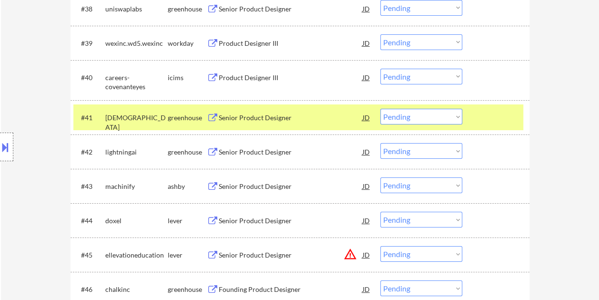
click at [311, 119] on div "Senior Product Designer" at bounding box center [291, 118] width 144 height 10
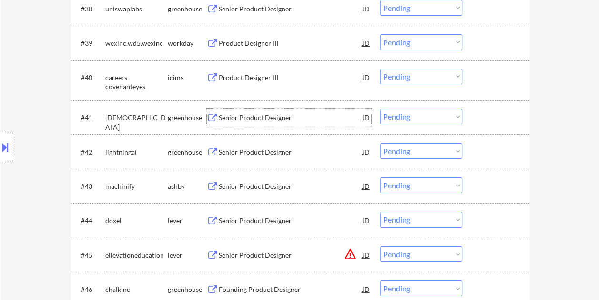
drag, startPoint x: 481, startPoint y: 117, endPoint x: 475, endPoint y: 118, distance: 5.8
click at [479, 117] on div at bounding box center [497, 117] width 42 height 17
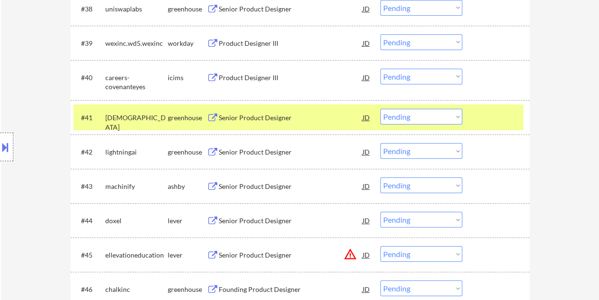
click at [459, 117] on select "Choose an option... Pending Applied Excluded (Questions) Excluded (Expired) Exc…" at bounding box center [421, 117] width 82 height 16
click at [380, 109] on select "Choose an option... Pending Applied Excluded (Questions) Excluded (Expired) Exc…" at bounding box center [421, 117] width 82 height 16
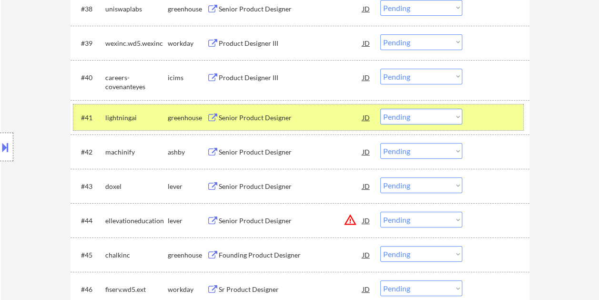
click at [495, 110] on div at bounding box center [497, 117] width 42 height 17
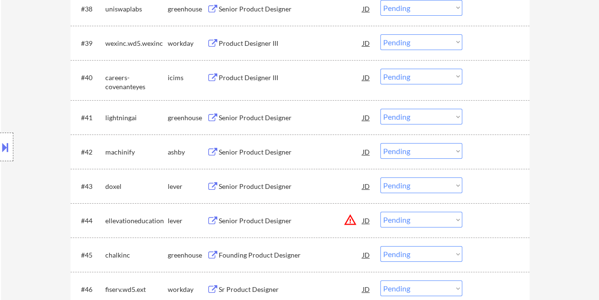
click at [492, 101] on div "#41 lightningai greenhouse Senior Product Designer JD Choose an option... Pendi…" at bounding box center [299, 117] width 459 height 34
click at [498, 117] on div at bounding box center [497, 117] width 42 height 17
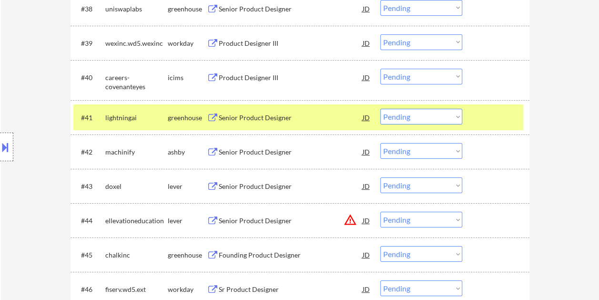
click at [294, 118] on div "Senior Product Designer" at bounding box center [291, 118] width 144 height 10
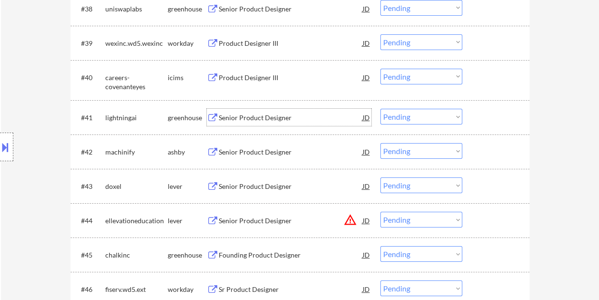
click at [485, 117] on div at bounding box center [497, 117] width 42 height 17
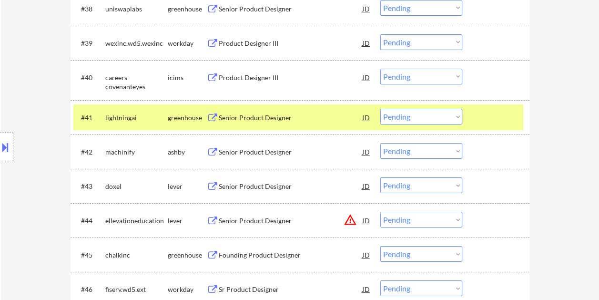
click at [457, 114] on select "Choose an option... Pending Applied Excluded (Questions) Excluded (Expired) Exc…" at bounding box center [421, 117] width 82 height 16
click at [380, 109] on select "Choose an option... Pending Applied Excluded (Questions) Excluded (Expired) Exc…" at bounding box center [421, 117] width 82 height 16
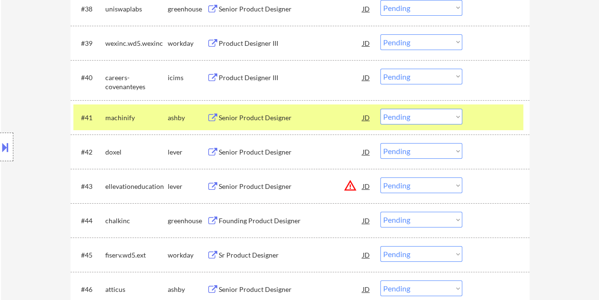
click at [476, 117] on div at bounding box center [497, 117] width 42 height 17
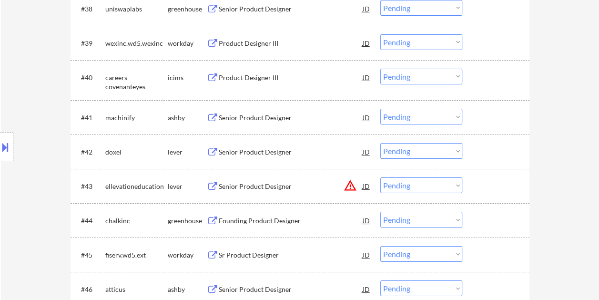
click at [480, 121] on div at bounding box center [497, 117] width 42 height 17
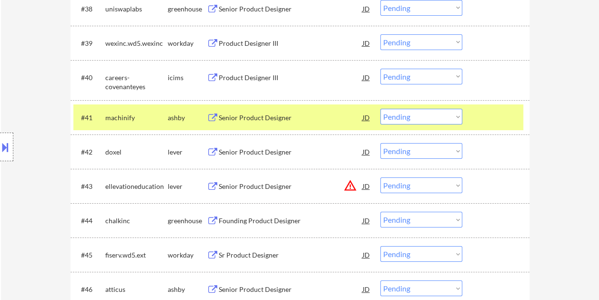
click at [251, 114] on div "Senior Product Designer" at bounding box center [291, 118] width 144 height 10
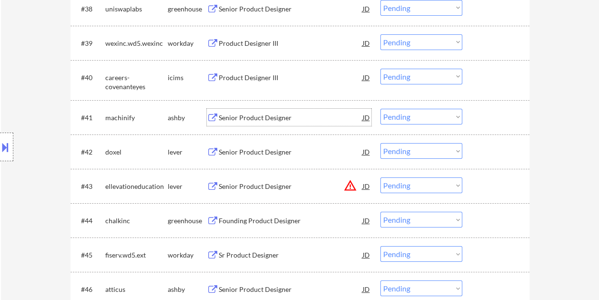
click at [483, 116] on div at bounding box center [497, 117] width 42 height 17
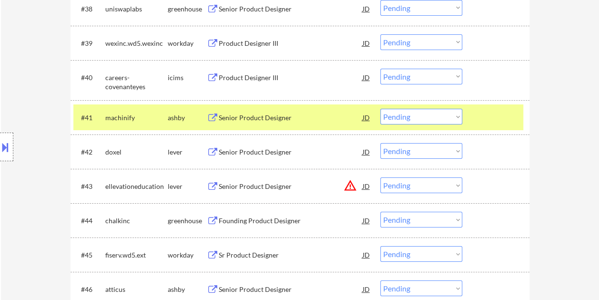
click at [451, 115] on select "Choose an option... Pending Applied Excluded (Questions) Excluded (Expired) Exc…" at bounding box center [421, 117] width 82 height 16
click at [380, 109] on select "Choose an option... Pending Applied Excluded (Questions) Excluded (Expired) Exc…" at bounding box center [421, 117] width 82 height 16
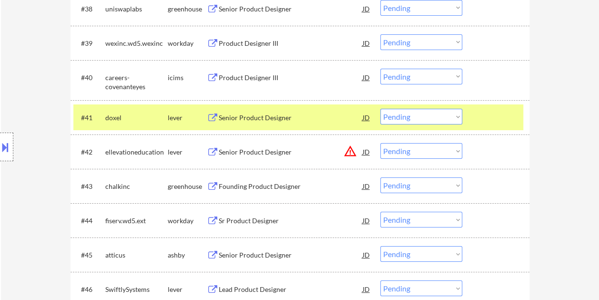
click at [470, 114] on div "#41 doxel lever Senior Product Designer JD Choose an option... Pending Applied …" at bounding box center [298, 117] width 450 height 26
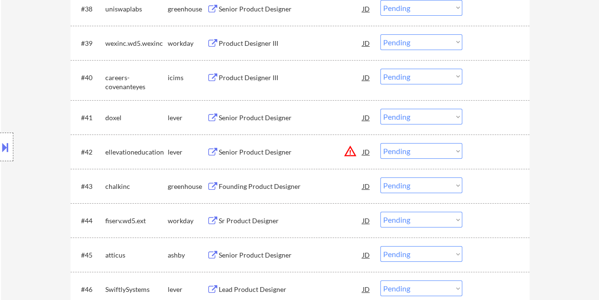
click at [480, 114] on div at bounding box center [497, 117] width 42 height 17
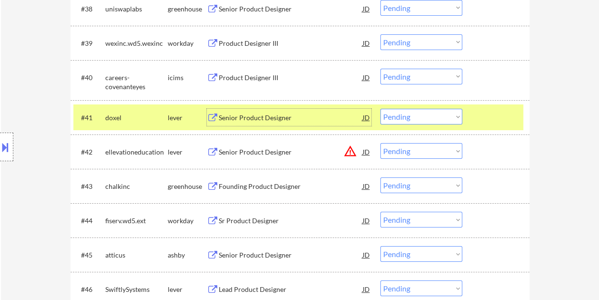
click at [310, 120] on div "Senior Product Designer" at bounding box center [291, 118] width 144 height 10
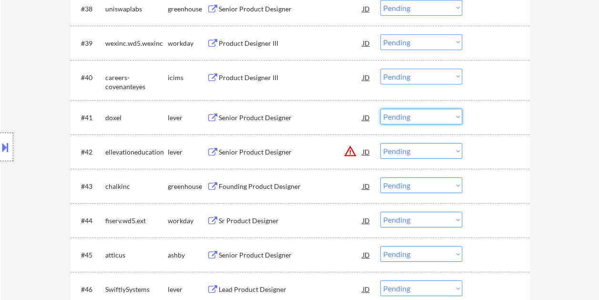
click at [446, 118] on select "Choose an option... Pending Applied Excluded (Questions) Excluded (Expired) Exc…" at bounding box center [421, 117] width 82 height 16
click at [380, 109] on select "Choose an option... Pending Applied Excluded (Questions) Excluded (Expired) Exc…" at bounding box center [421, 117] width 82 height 16
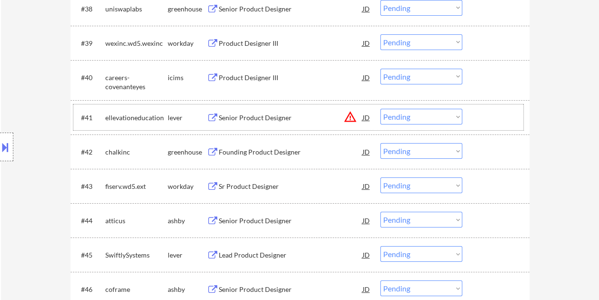
click at [480, 121] on div at bounding box center [497, 117] width 42 height 17
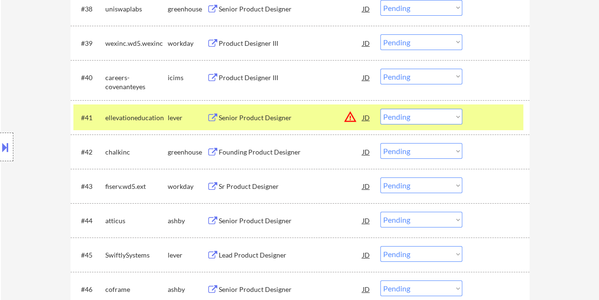
click at [305, 116] on div "Senior Product Designer" at bounding box center [291, 118] width 144 height 10
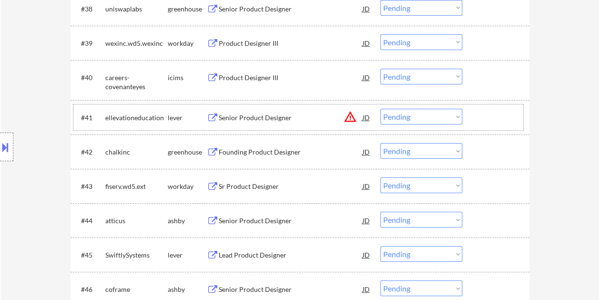
click at [483, 121] on div at bounding box center [497, 117] width 42 height 17
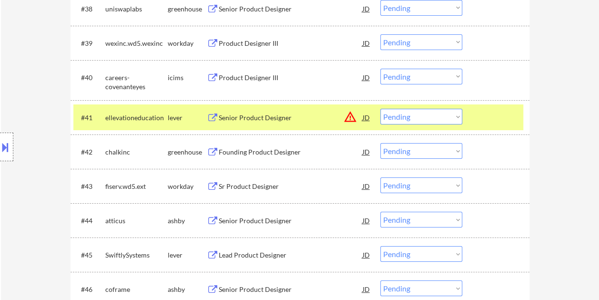
click at [458, 117] on select "Choose an option... Pending Applied Excluded (Questions) Excluded (Expired) Exc…" at bounding box center [421, 117] width 82 height 16
click at [380, 109] on select "Choose an option... Pending Applied Excluded (Questions) Excluded (Expired) Exc…" at bounding box center [421, 117] width 82 height 16
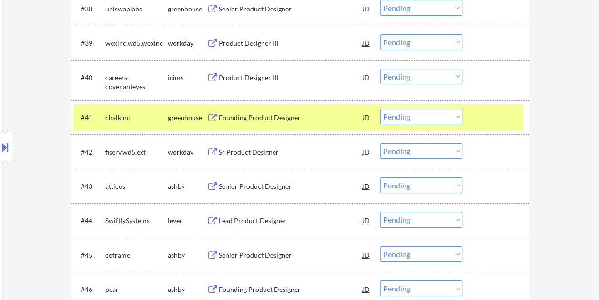
click at [480, 110] on div at bounding box center [497, 117] width 42 height 17
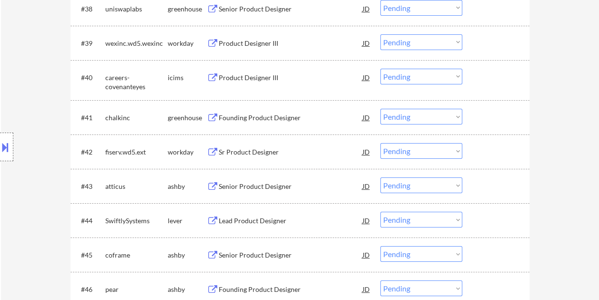
click at [480, 117] on div at bounding box center [497, 117] width 42 height 17
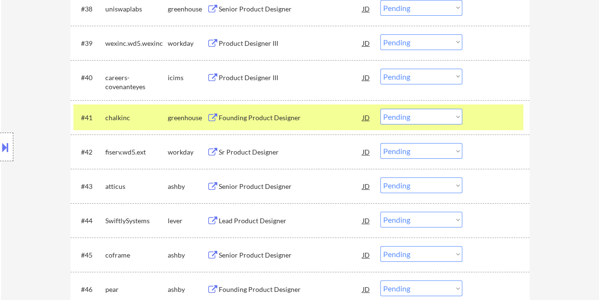
click at [309, 117] on div "Founding Product Designer" at bounding box center [291, 118] width 144 height 10
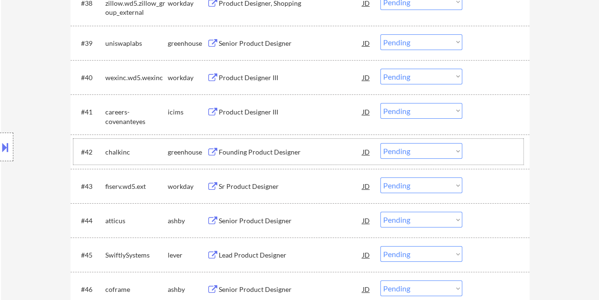
click at [485, 157] on div at bounding box center [497, 151] width 42 height 17
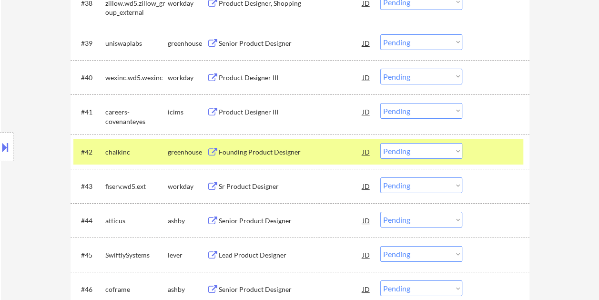
click at [457, 148] on select "Choose an option... Pending Applied Excluded (Questions) Excluded (Expired) Exc…" at bounding box center [421, 151] width 82 height 16
click at [380, 143] on select "Choose an option... Pending Applied Excluded (Questions) Excluded (Expired) Exc…" at bounding box center [421, 151] width 82 height 16
click at [479, 141] on div "#42 fiserv.wd5.ext workday Sr Product Designer JD warning_amber Choose an optio…" at bounding box center [298, 152] width 450 height 26
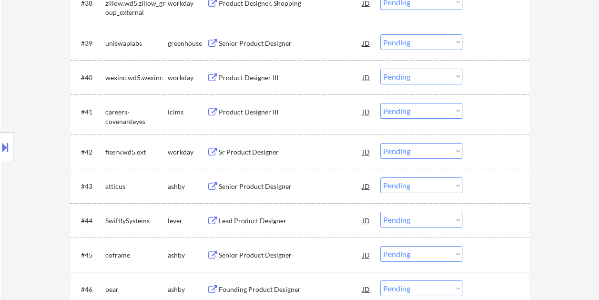
click at [487, 191] on div at bounding box center [497, 185] width 42 height 17
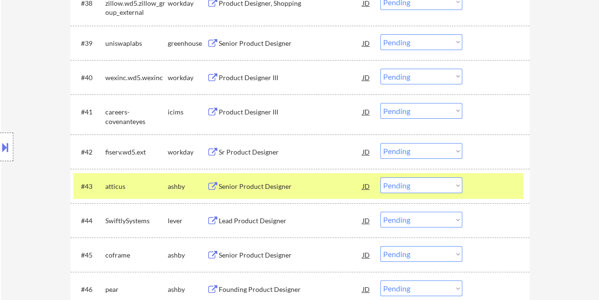
click at [340, 185] on div "Senior Product Designer" at bounding box center [291, 186] width 144 height 10
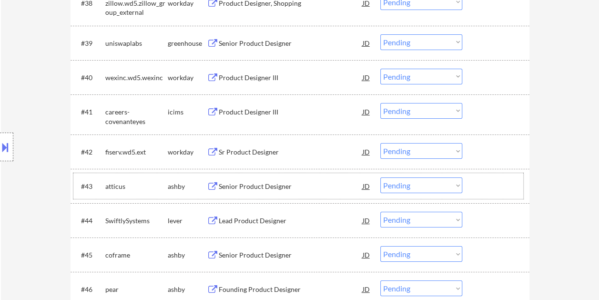
drag, startPoint x: 480, startPoint y: 177, endPoint x: 461, endPoint y: 181, distance: 19.4
click at [480, 178] on div at bounding box center [497, 185] width 42 height 17
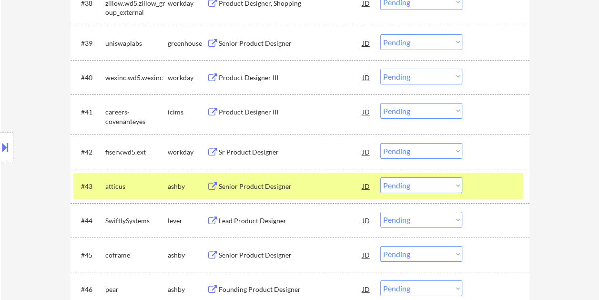
click at [456, 182] on select "Choose an option... Pending Applied Excluded (Questions) Excluded (Expired) Exc…" at bounding box center [421, 185] width 82 height 16
click at [380, 177] on select "Choose an option... Pending Applied Excluded (Questions) Excluded (Expired) Exc…" at bounding box center [421, 185] width 82 height 16
click at [486, 189] on div at bounding box center [497, 185] width 42 height 17
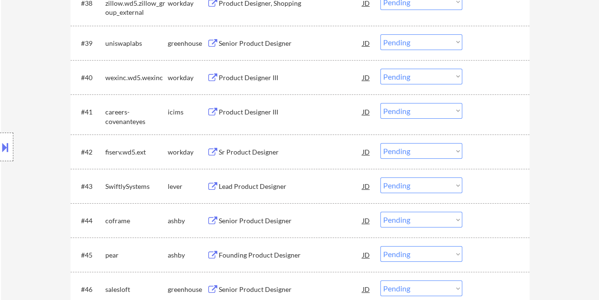
click at [490, 183] on div at bounding box center [497, 185] width 42 height 17
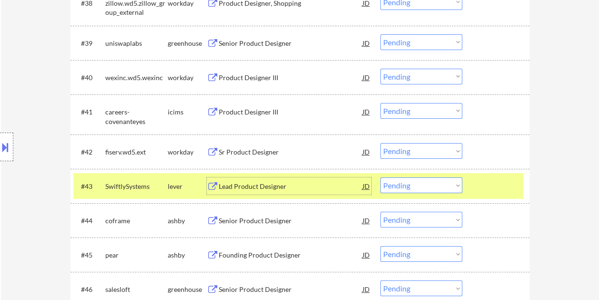
click at [273, 191] on div "Lead Product Designer" at bounding box center [291, 185] width 144 height 17
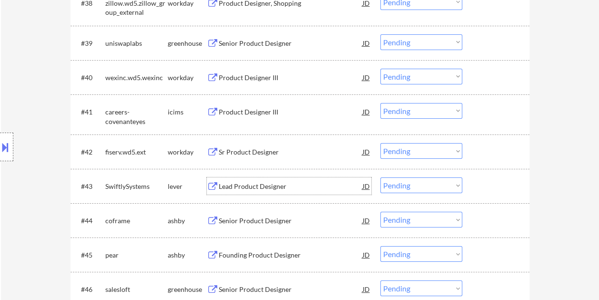
click at [476, 187] on div at bounding box center [497, 185] width 42 height 17
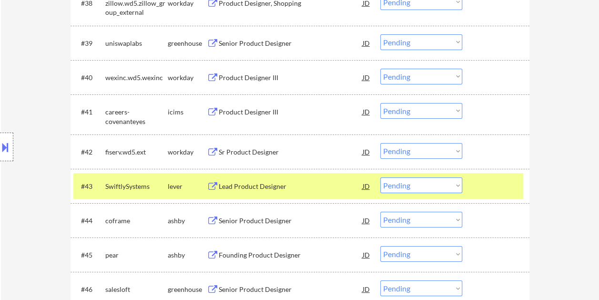
click at [462, 185] on div "#43 SwiftlySystems lever Lead Product Designer JD warning_amber Choose an optio…" at bounding box center [298, 186] width 450 height 26
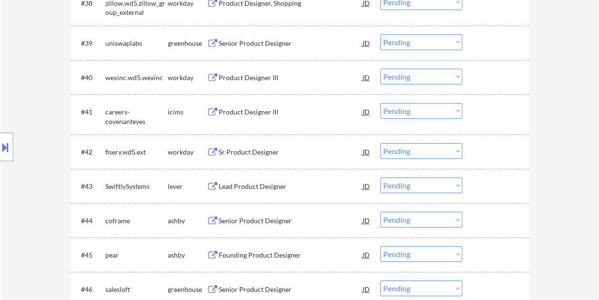
drag, startPoint x: 486, startPoint y: 186, endPoint x: 469, endPoint y: 189, distance: 17.5
click at [481, 188] on div at bounding box center [497, 185] width 42 height 17
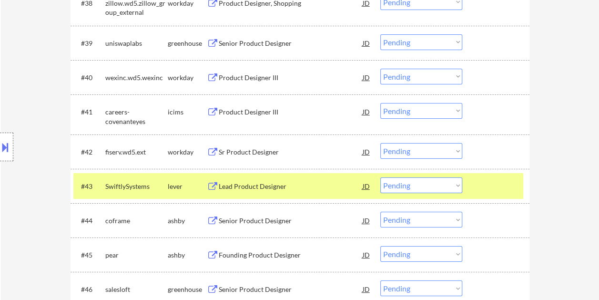
click at [455, 185] on select "Choose an option... Pending Applied Excluded (Questions) Excluded (Expired) Exc…" at bounding box center [421, 185] width 82 height 16
click at [380, 177] on select "Choose an option... Pending Applied Excluded (Questions) Excluded (Expired) Exc…" at bounding box center [421, 185] width 82 height 16
click at [481, 187] on div at bounding box center [497, 185] width 42 height 17
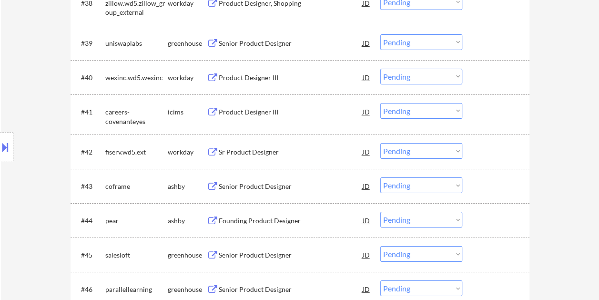
click at [476, 186] on div at bounding box center [497, 185] width 42 height 17
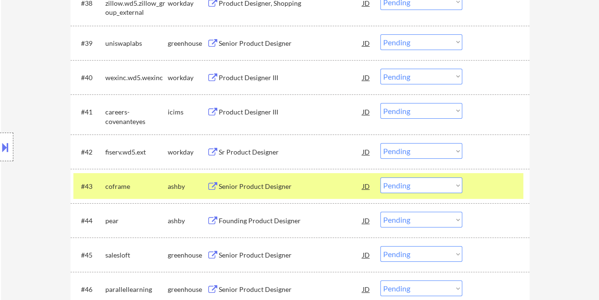
click at [314, 182] on div "Senior Product Designer" at bounding box center [291, 186] width 144 height 10
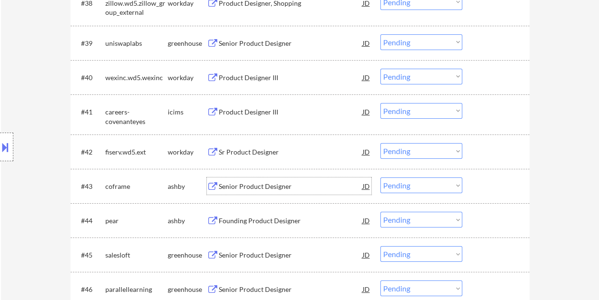
click at [477, 188] on div at bounding box center [497, 185] width 42 height 17
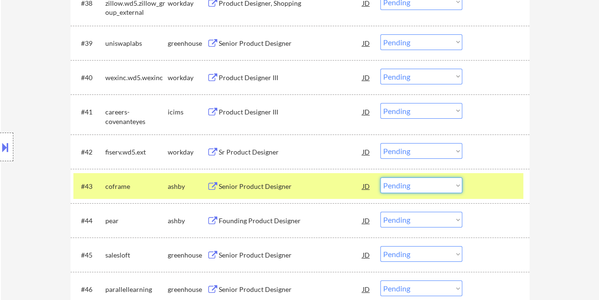
click at [447, 182] on select "Choose an option... Pending Applied Excluded (Questions) Excluded (Expired) Exc…" at bounding box center [421, 185] width 82 height 16
click at [380, 177] on select "Choose an option... Pending Applied Excluded (Questions) Excluded (Expired) Exc…" at bounding box center [421, 185] width 82 height 16
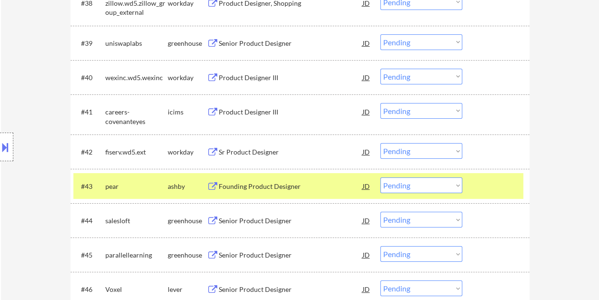
click at [467, 179] on div "#43 pear [PERSON_NAME] Founding Product Designer JD warning_amber Choose an opt…" at bounding box center [298, 186] width 450 height 26
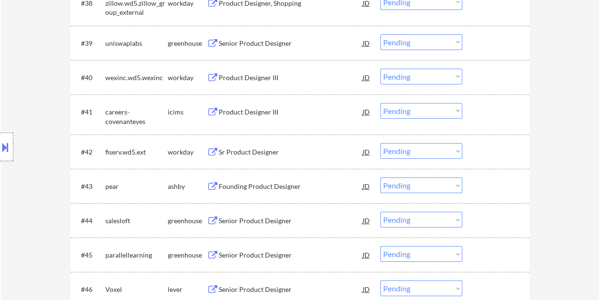
click at [491, 176] on div "#43 pear [PERSON_NAME] Founding Product Designer JD warning_amber Choose an opt…" at bounding box center [298, 186] width 450 height 26
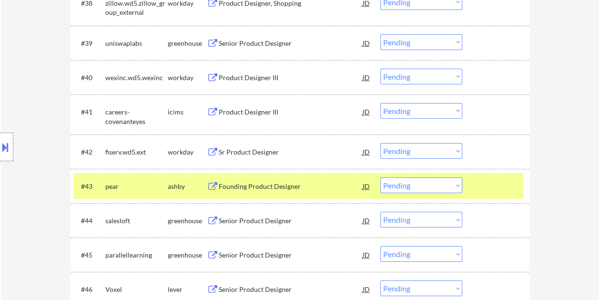
click at [313, 184] on div "Founding Product Designer" at bounding box center [291, 186] width 144 height 10
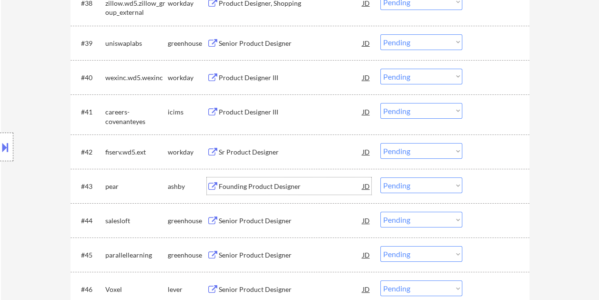
click at [476, 181] on div at bounding box center [497, 185] width 42 height 17
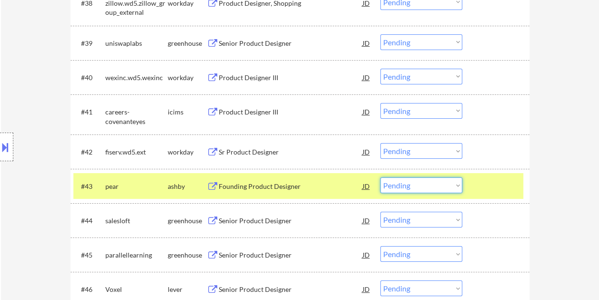
drag, startPoint x: 444, startPoint y: 187, endPoint x: 434, endPoint y: 187, distance: 10.0
click at [444, 187] on select "Choose an option... Pending Applied Excluded (Questions) Excluded (Expired) Exc…" at bounding box center [421, 185] width 82 height 16
click at [380, 177] on select "Choose an option... Pending Applied Excluded (Questions) Excluded (Expired) Exc…" at bounding box center [421, 185] width 82 height 16
click at [484, 185] on div at bounding box center [497, 185] width 42 height 17
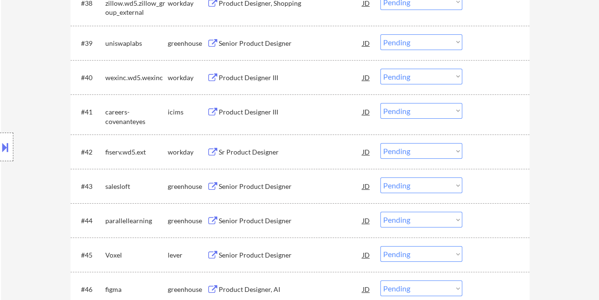
click at [502, 180] on div at bounding box center [497, 185] width 42 height 17
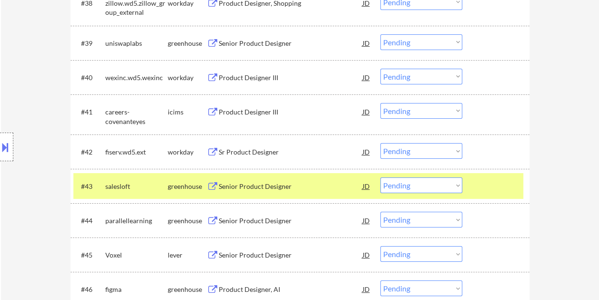
click at [308, 183] on div "Senior Product Designer" at bounding box center [291, 186] width 144 height 10
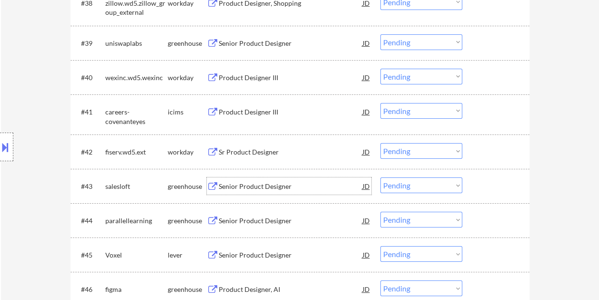
click at [488, 194] on div at bounding box center [497, 185] width 42 height 17
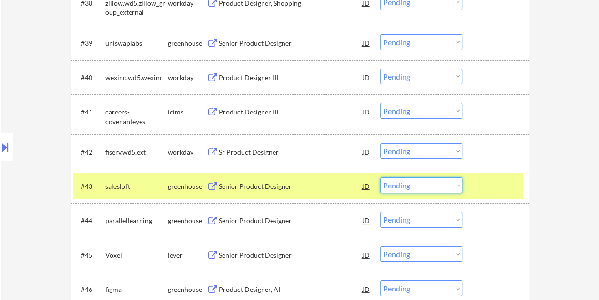
drag, startPoint x: 455, startPoint y: 182, endPoint x: 450, endPoint y: 181, distance: 5.3
click at [455, 182] on select "Choose an option... Pending Applied Excluded (Questions) Excluded (Expired) Exc…" at bounding box center [421, 185] width 82 height 16
click at [380, 177] on select "Choose an option... Pending Applied Excluded (Questions) Excluded (Expired) Exc…" at bounding box center [421, 185] width 82 height 16
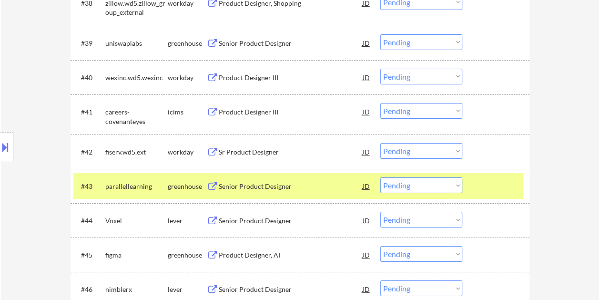
click at [501, 186] on div at bounding box center [497, 185] width 42 height 17
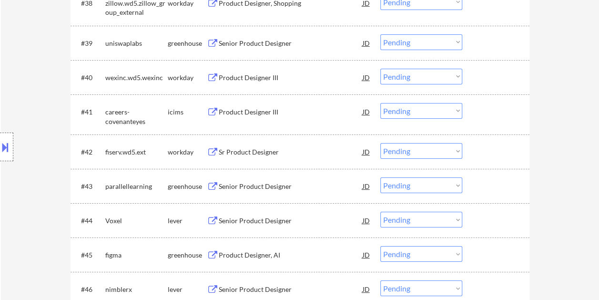
click at [492, 180] on div at bounding box center [497, 185] width 42 height 17
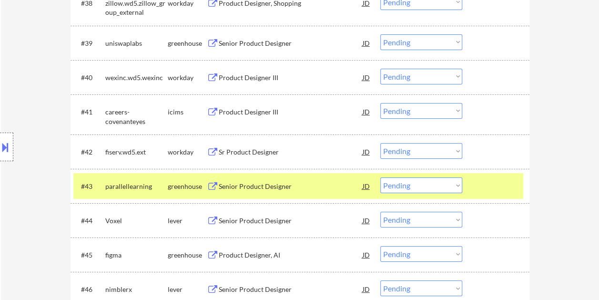
click at [314, 179] on div "Senior Product Designer" at bounding box center [291, 185] width 144 height 17
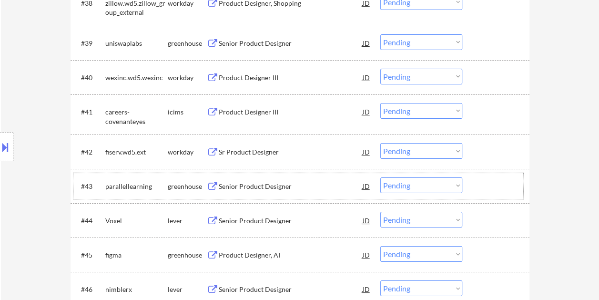
click at [468, 179] on div "#43 parallellearning greenhouse Senior Product Designer JD warning_amber Choose…" at bounding box center [298, 186] width 450 height 26
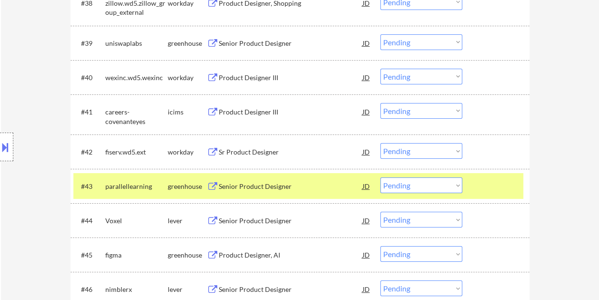
click at [449, 181] on select "Choose an option... Pending Applied Excluded (Questions) Excluded (Expired) Exc…" at bounding box center [421, 185] width 82 height 16
click at [380, 177] on select "Choose an option... Pending Applied Excluded (Questions) Excluded (Expired) Exc…" at bounding box center [421, 185] width 82 height 16
click at [487, 180] on div at bounding box center [497, 185] width 42 height 17
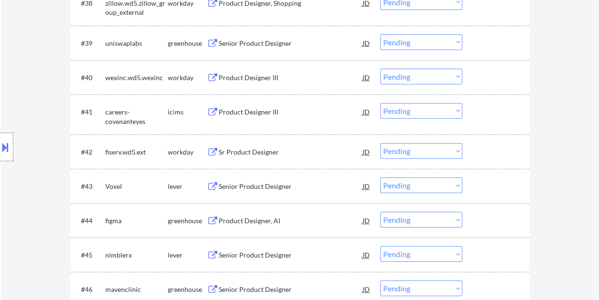
click at [487, 180] on div at bounding box center [497, 185] width 42 height 17
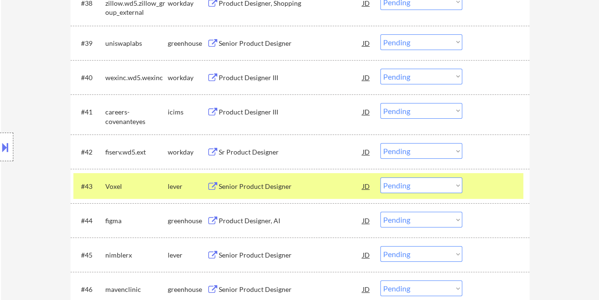
click at [287, 189] on div "Senior Product Designer" at bounding box center [291, 186] width 144 height 10
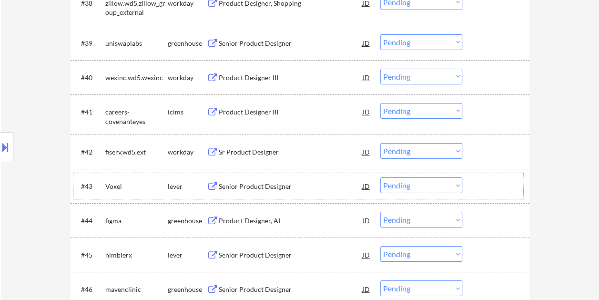
click at [486, 184] on div at bounding box center [497, 185] width 42 height 17
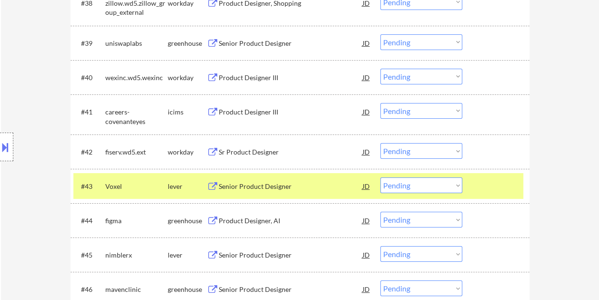
drag, startPoint x: 452, startPoint y: 186, endPoint x: 442, endPoint y: 187, distance: 10.6
click at [452, 186] on select "Choose an option... Pending Applied Excluded (Questions) Excluded (Expired) Exc…" at bounding box center [421, 185] width 82 height 16
click at [380, 177] on select "Choose an option... Pending Applied Excluded (Questions) Excluded (Expired) Exc…" at bounding box center [421, 185] width 82 height 16
click at [482, 179] on div at bounding box center [497, 185] width 42 height 17
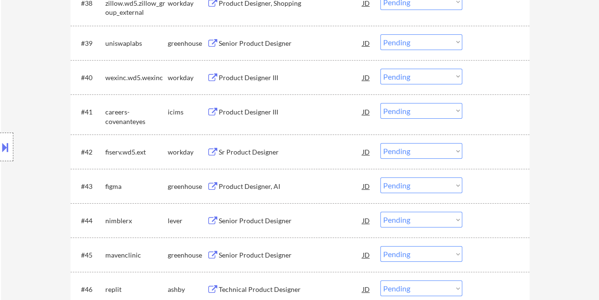
click at [481, 179] on div at bounding box center [497, 185] width 42 height 17
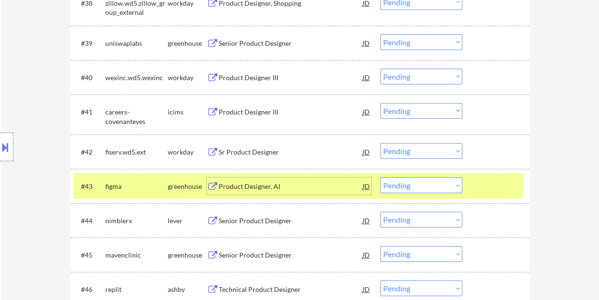
click at [255, 180] on div "Product Designer, AI" at bounding box center [291, 185] width 144 height 17
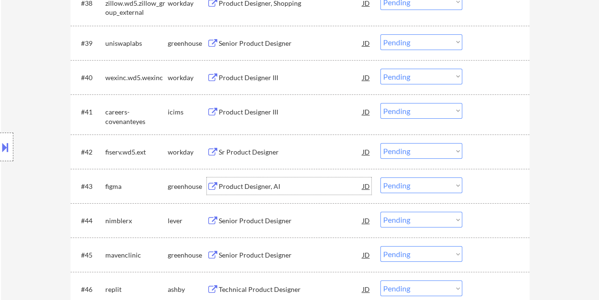
click at [281, 183] on div "Product Designer, AI" at bounding box center [291, 186] width 144 height 10
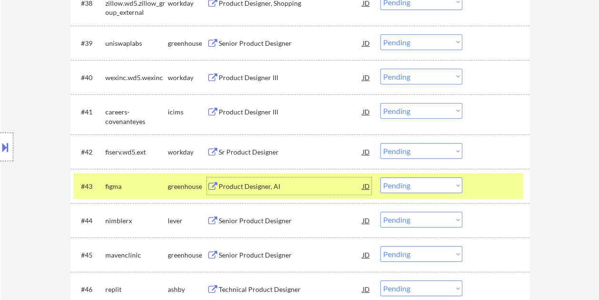
click at [434, 187] on select "Choose an option... Pending Applied Excluded (Questions) Excluded (Expired) Exc…" at bounding box center [421, 185] width 82 height 16
click at [380, 177] on select "Choose an option... Pending Applied Excluded (Questions) Excluded (Expired) Exc…" at bounding box center [421, 185] width 82 height 16
click at [484, 181] on div at bounding box center [497, 185] width 42 height 17
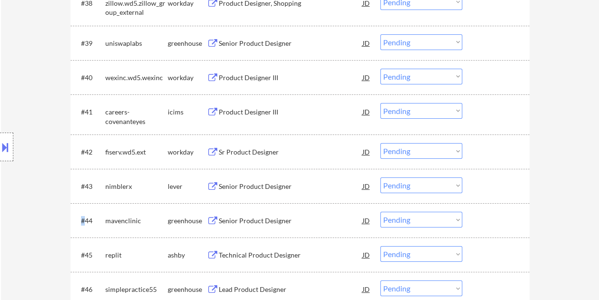
click at [485, 181] on div at bounding box center [497, 185] width 42 height 17
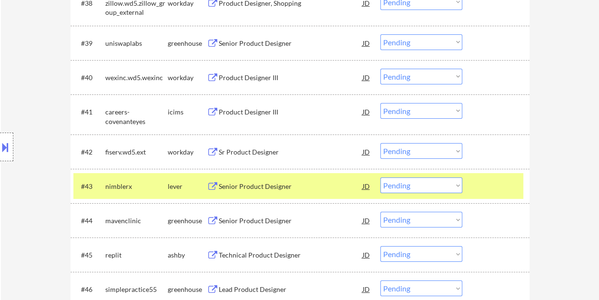
click at [278, 171] on div "#43 nimblerx lever Senior Product Designer JD warning_amber Choose an option...…" at bounding box center [299, 186] width 459 height 34
click at [281, 180] on div "Senior Product Designer" at bounding box center [291, 185] width 144 height 17
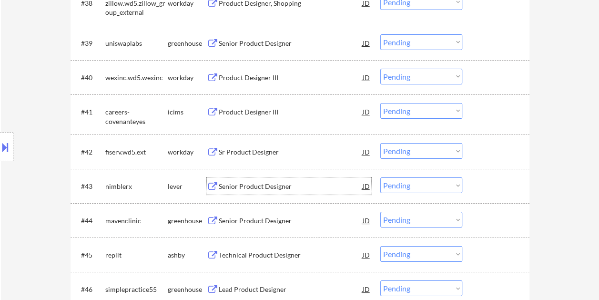
click at [478, 189] on div at bounding box center [497, 185] width 42 height 17
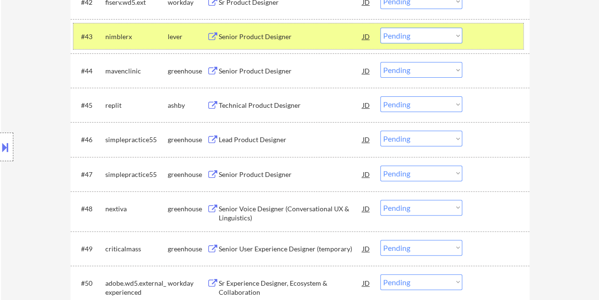
scroll to position [1859, 0]
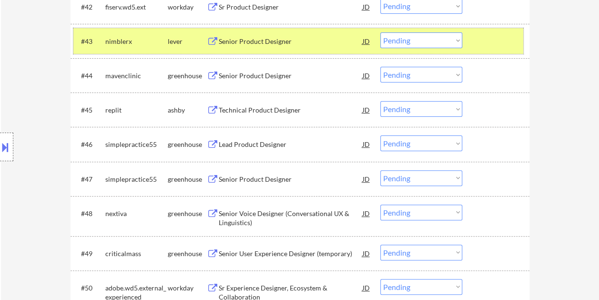
click at [436, 42] on select "Choose an option... Pending Applied Excluded (Questions) Excluded (Expired) Exc…" at bounding box center [421, 40] width 82 height 16
click at [380, 32] on select "Choose an option... Pending Applied Excluded (Questions) Excluded (Expired) Exc…" at bounding box center [421, 40] width 82 height 16
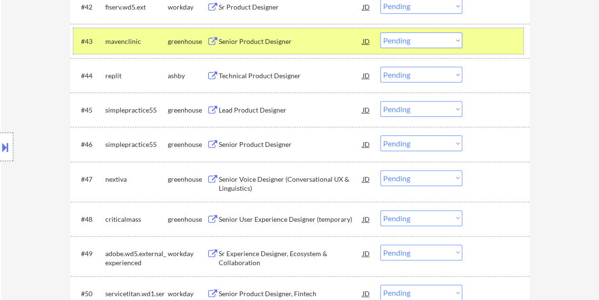
click at [469, 43] on div "#43 mavenclinic greenhouse Senior Product Designer JD warning_amber Choose an o…" at bounding box center [298, 41] width 450 height 26
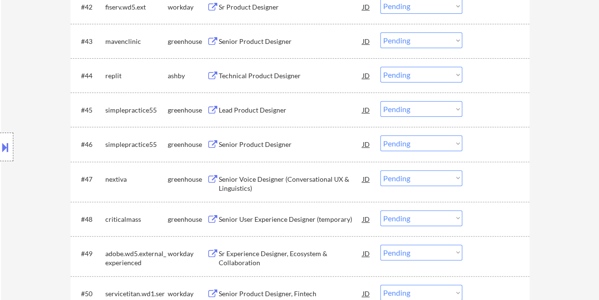
click at [476, 41] on div at bounding box center [497, 40] width 42 height 17
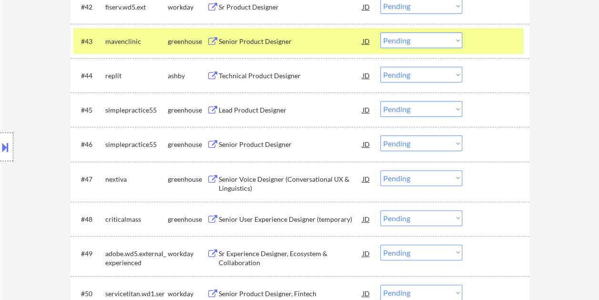
click at [281, 43] on div "Senior Product Designer" at bounding box center [291, 42] width 144 height 10
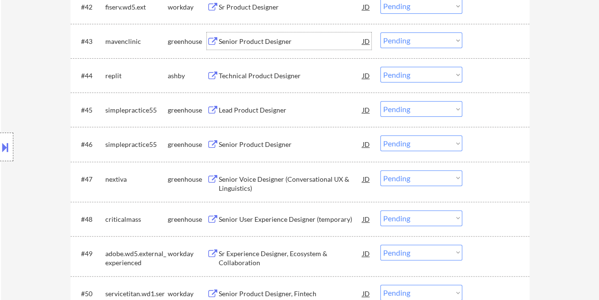
click at [471, 30] on div "#43 mavenclinic greenhouse Senior Product Designer JD warning_amber Choose an o…" at bounding box center [298, 41] width 450 height 26
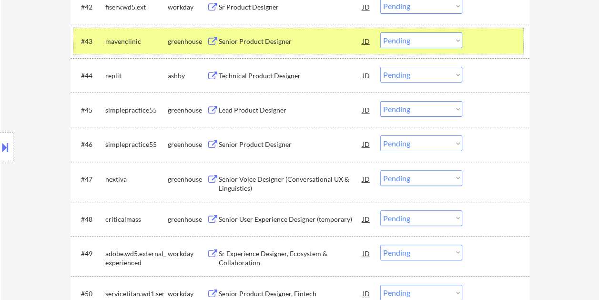
click at [438, 34] on select "Choose an option... Pending Applied Excluded (Questions) Excluded (Expired) Exc…" at bounding box center [421, 40] width 82 height 16
click at [380, 32] on select "Choose an option... Pending Applied Excluded (Questions) Excluded (Expired) Exc…" at bounding box center [421, 40] width 82 height 16
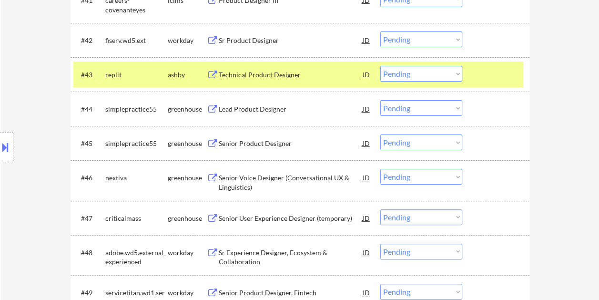
scroll to position [1812, 0]
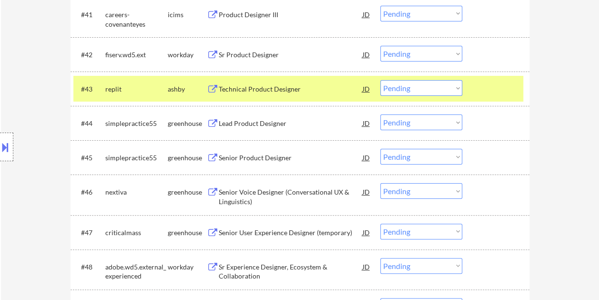
click at [498, 88] on div at bounding box center [497, 88] width 42 height 17
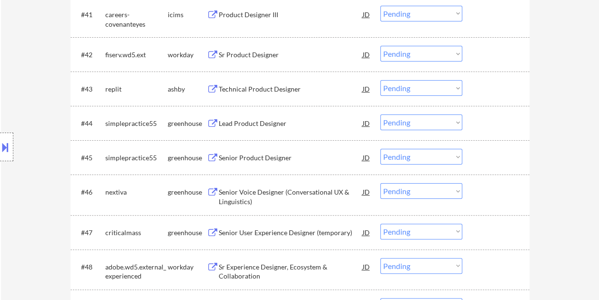
click at [488, 83] on div at bounding box center [497, 88] width 42 height 17
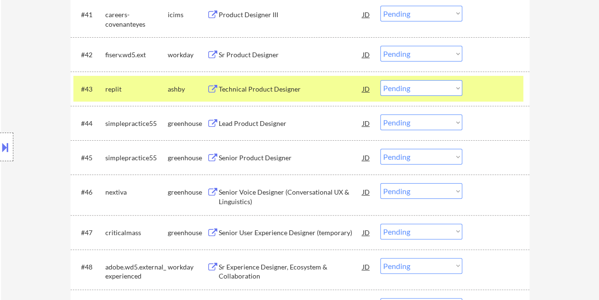
click at [285, 89] on div "Technical Product Designer" at bounding box center [291, 89] width 144 height 10
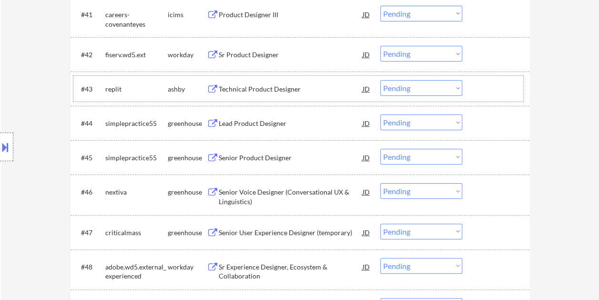
click at [477, 87] on div at bounding box center [497, 88] width 42 height 17
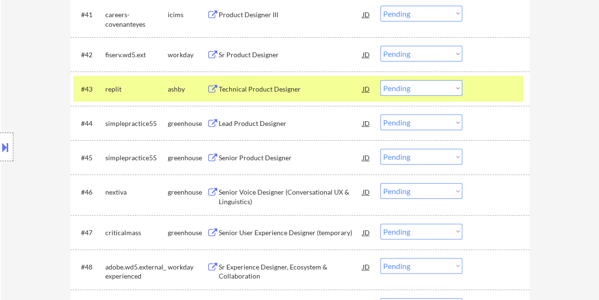
click at [448, 87] on select "Choose an option... Pending Applied Excluded (Questions) Excluded (Expired) Exc…" at bounding box center [421, 88] width 82 height 16
click at [380, 80] on select "Choose an option... Pending Applied Excluded (Questions) Excluded (Expired) Exc…" at bounding box center [421, 88] width 82 height 16
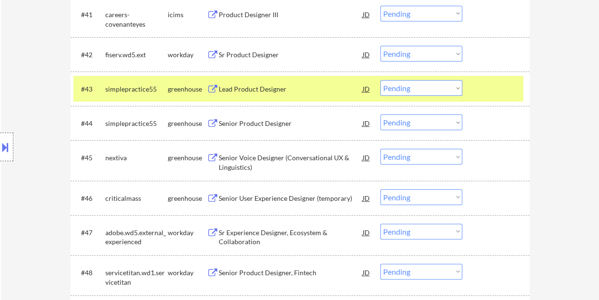
click at [485, 86] on div at bounding box center [497, 88] width 42 height 17
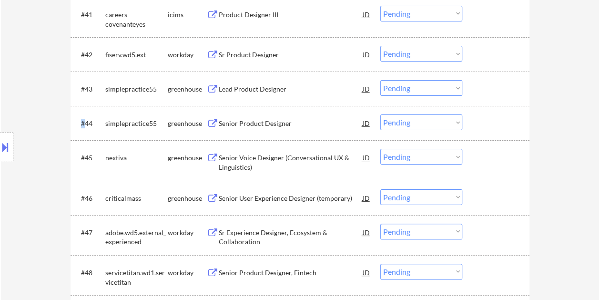
click at [485, 86] on div at bounding box center [497, 88] width 42 height 17
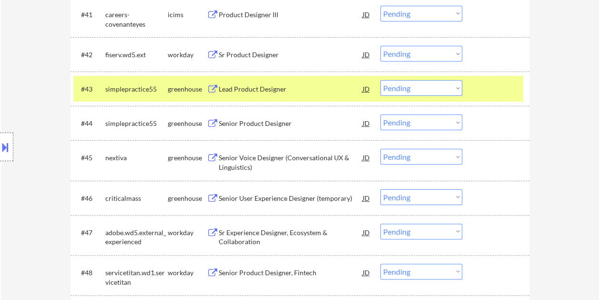
click at [301, 94] on div "Lead Product Designer" at bounding box center [291, 88] width 144 height 17
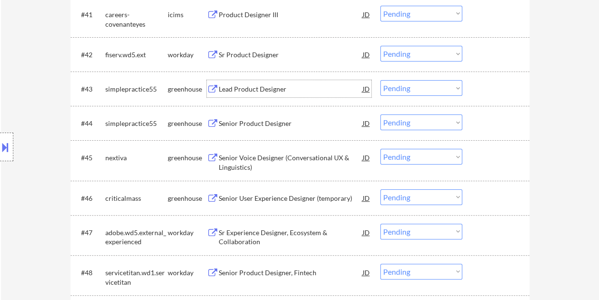
click at [476, 90] on div at bounding box center [497, 88] width 42 height 17
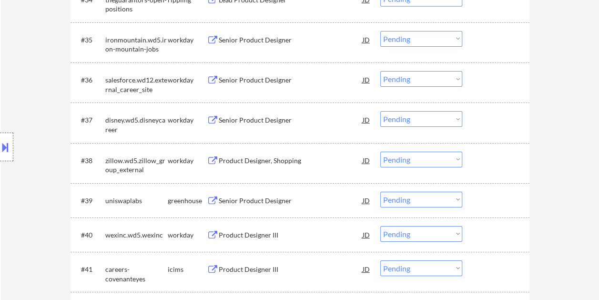
scroll to position [1572, 0]
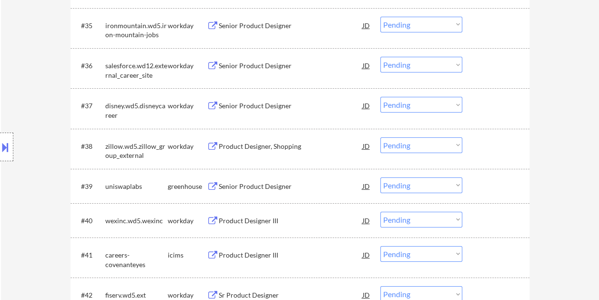
click at [477, 183] on div at bounding box center [497, 185] width 42 height 17
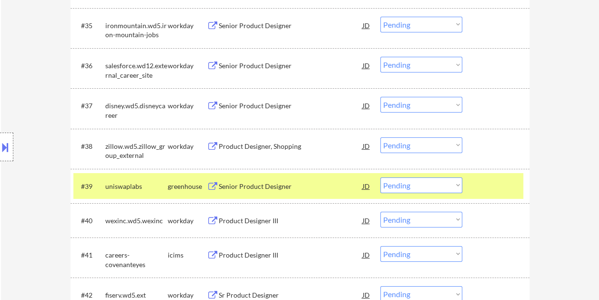
click at [482, 188] on div at bounding box center [497, 185] width 42 height 17
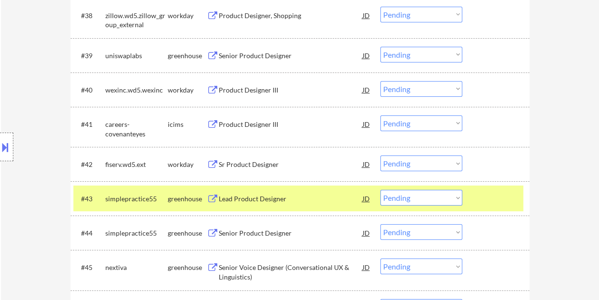
scroll to position [1762, 0]
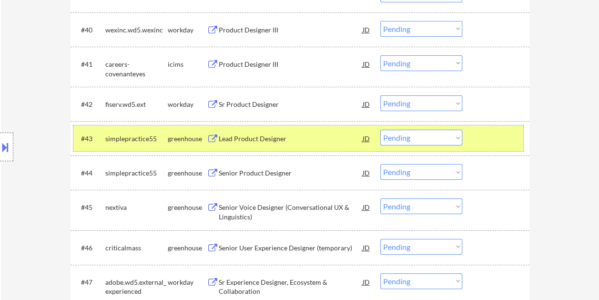
click at [481, 132] on div at bounding box center [497, 138] width 42 height 17
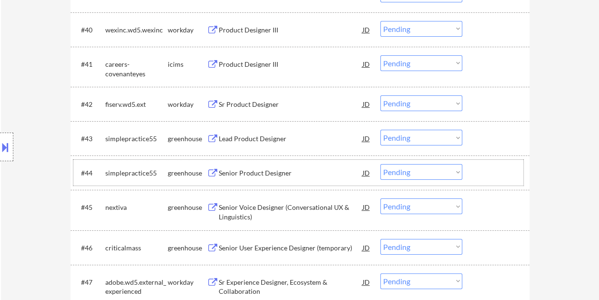
drag, startPoint x: 487, startPoint y: 170, endPoint x: 406, endPoint y: 174, distance: 81.5
click at [487, 170] on div at bounding box center [497, 172] width 42 height 17
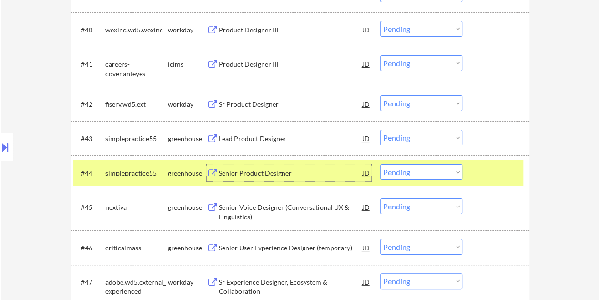
click at [291, 174] on div "Senior Product Designer" at bounding box center [291, 173] width 144 height 10
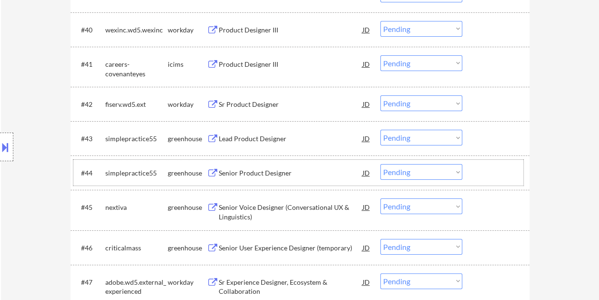
click at [491, 172] on div at bounding box center [497, 172] width 42 height 17
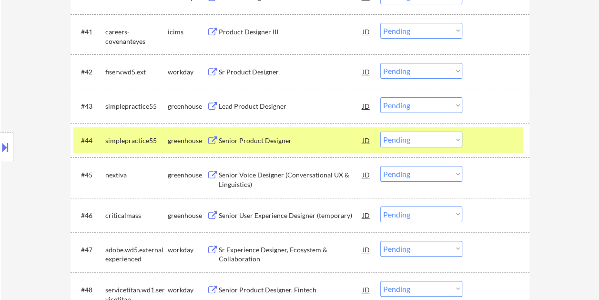
scroll to position [1810, 0]
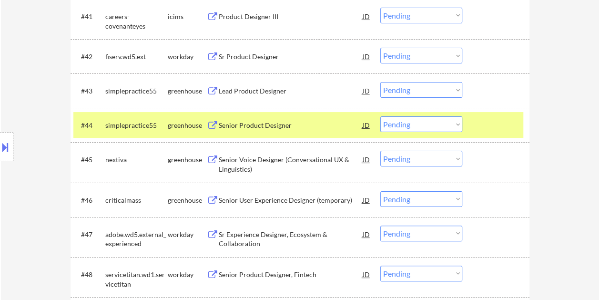
click at [483, 121] on div at bounding box center [497, 124] width 42 height 17
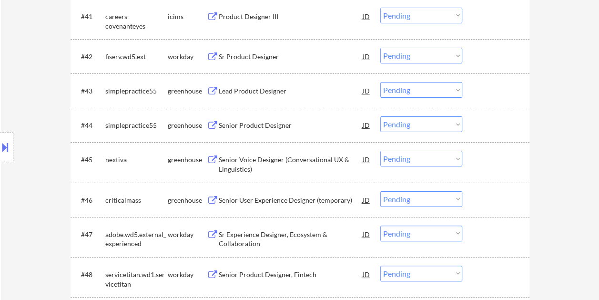
click at [479, 156] on div at bounding box center [497, 158] width 42 height 17
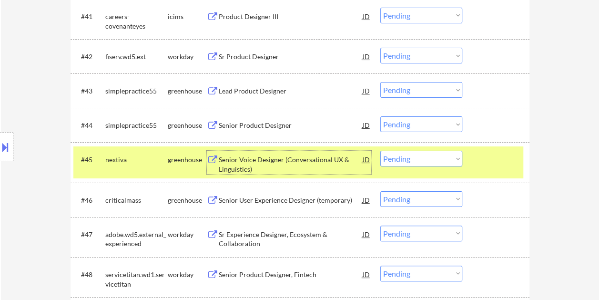
click at [260, 159] on div "Senior Voice Designer (Conversational UX & Linguistics)" at bounding box center [291, 164] width 144 height 19
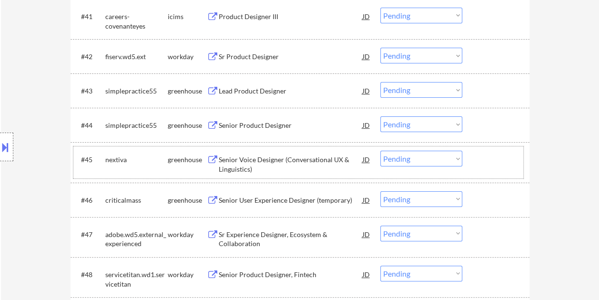
click at [488, 156] on div at bounding box center [497, 158] width 42 height 17
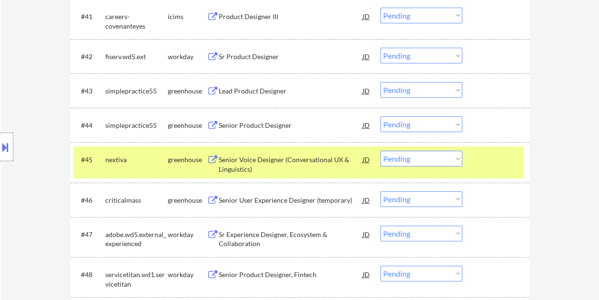
click at [459, 158] on select "Choose an option... Pending Applied Excluded (Questions) Excluded (Expired) Exc…" at bounding box center [421, 158] width 82 height 16
click at [380, 150] on select "Choose an option... Pending Applied Excluded (Questions) Excluded (Expired) Exc…" at bounding box center [421, 158] width 82 height 16
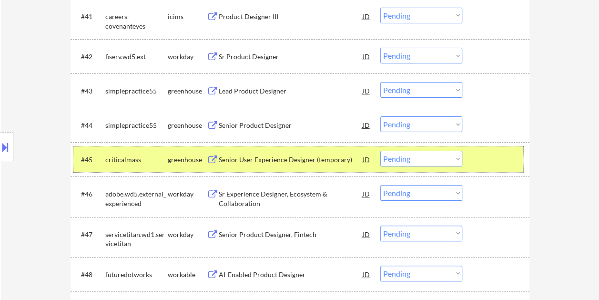
click at [494, 159] on div at bounding box center [497, 158] width 42 height 17
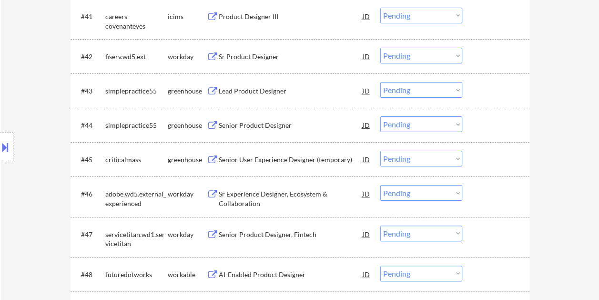
click at [497, 160] on div at bounding box center [497, 158] width 42 height 17
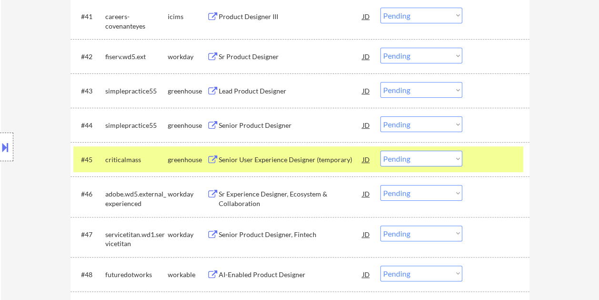
click at [286, 154] on div "Senior User Experience Designer (temporary)" at bounding box center [291, 158] width 144 height 17
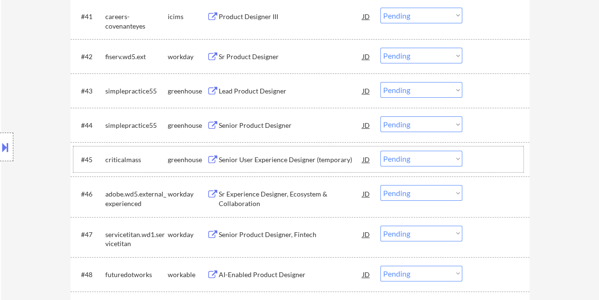
click at [482, 155] on div at bounding box center [497, 158] width 42 height 17
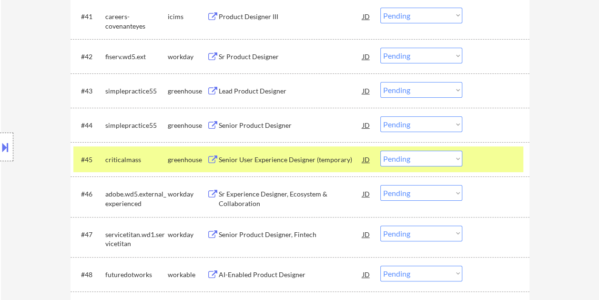
click at [447, 153] on select "Choose an option... Pending Applied Excluded (Questions) Excluded (Expired) Exc…" at bounding box center [421, 158] width 82 height 16
click at [380, 150] on select "Choose an option... Pending Applied Excluded (Questions) Excluded (Expired) Exc…" at bounding box center [421, 158] width 82 height 16
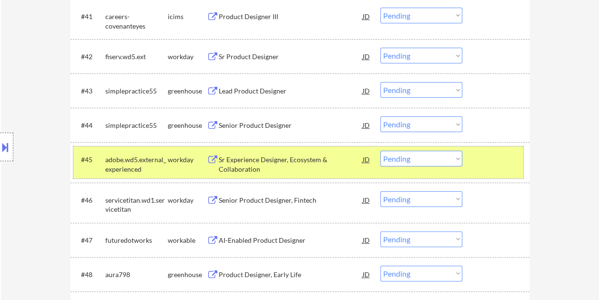
click at [469, 160] on div "#45 adobe.wd5.external_experienced workday Sr Experience Designer, Ecosystem & …" at bounding box center [298, 161] width 450 height 31
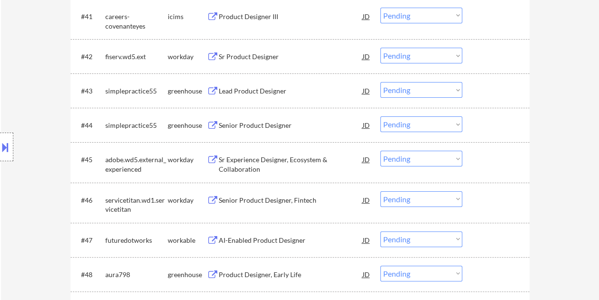
click at [477, 112] on div "#44 simplepractice55 greenhouse Senior Product Designer JD warning_amber Choose…" at bounding box center [298, 125] width 450 height 26
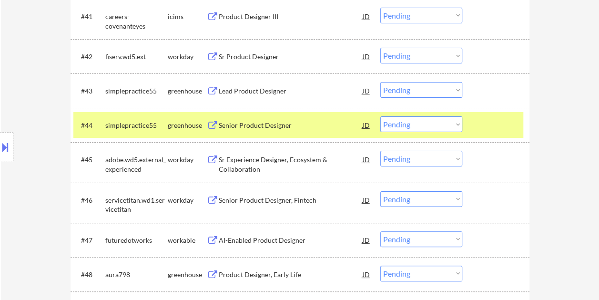
click at [248, 120] on div "Senior Product Designer" at bounding box center [291, 125] width 144 height 10
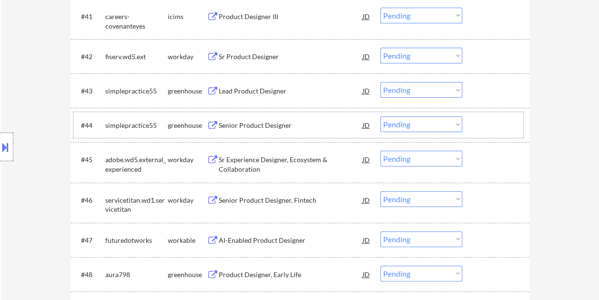
drag, startPoint x: 470, startPoint y: 126, endPoint x: 464, endPoint y: 126, distance: 6.2
click at [471, 126] on div "#44 simplepractice55 greenhouse Senior Product Designer JD warning_amber Choose…" at bounding box center [298, 125] width 450 height 26
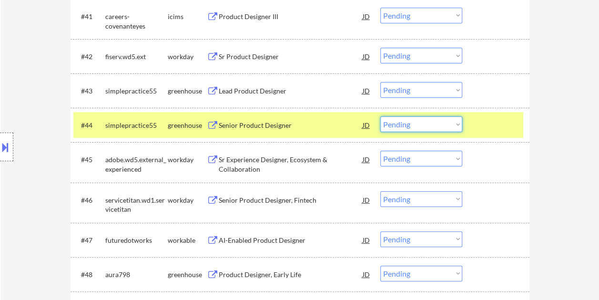
click at [455, 126] on select "Choose an option... Pending Applied Excluded (Questions) Excluded (Expired) Exc…" at bounding box center [421, 124] width 82 height 16
click at [380, 116] on select "Choose an option... Pending Applied Excluded (Questions) Excluded (Expired) Exc…" at bounding box center [421, 124] width 82 height 16
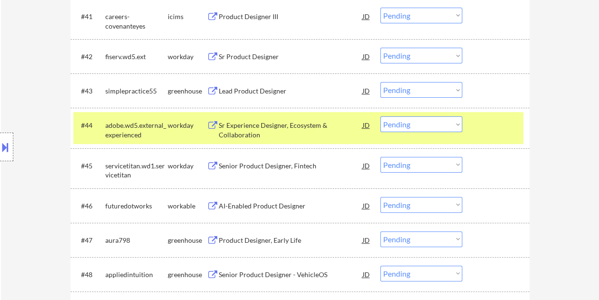
click at [488, 124] on div at bounding box center [497, 124] width 42 height 17
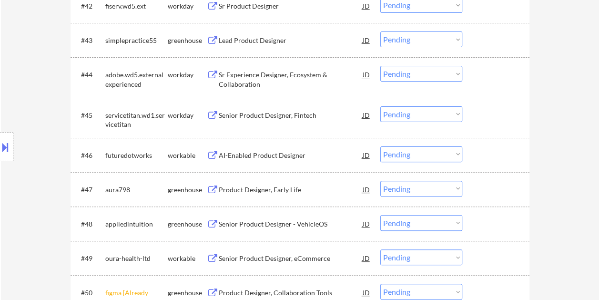
scroll to position [1905, 0]
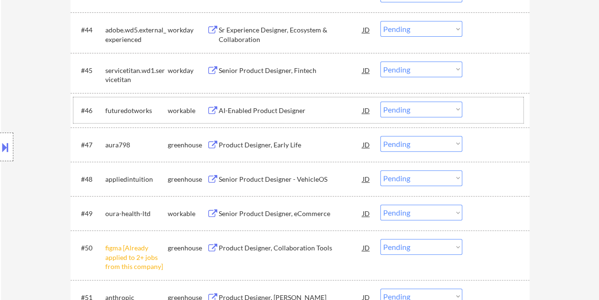
click at [473, 112] on div "#46 futuredotworks workable AI-Enabled Product Designer JD warning_amber Choose…" at bounding box center [298, 110] width 450 height 26
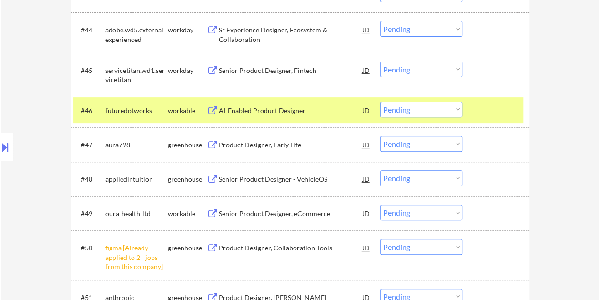
click at [278, 114] on div "AI-Enabled Product Designer" at bounding box center [291, 111] width 144 height 10
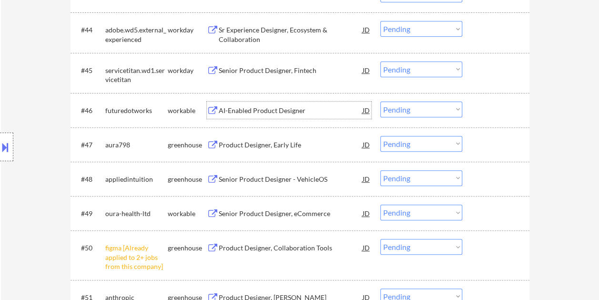
click at [482, 115] on div at bounding box center [497, 109] width 42 height 17
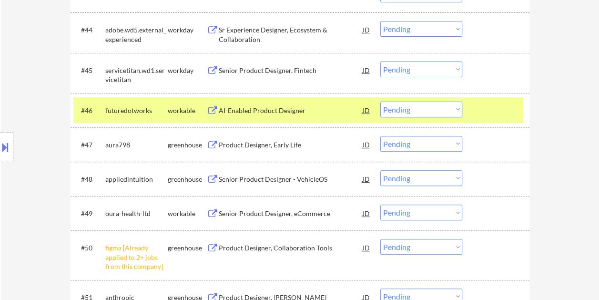
click at [454, 113] on select "Choose an option... Pending Applied Excluded (Questions) Excluded (Expired) Exc…" at bounding box center [421, 109] width 82 height 16
click at [380, 101] on select "Choose an option... Pending Applied Excluded (Questions) Excluded (Expired) Exc…" at bounding box center [421, 109] width 82 height 16
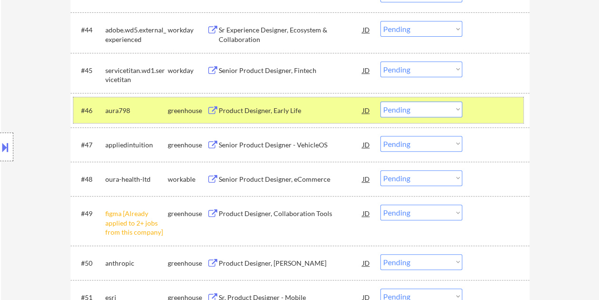
click at [484, 106] on div at bounding box center [497, 109] width 42 height 17
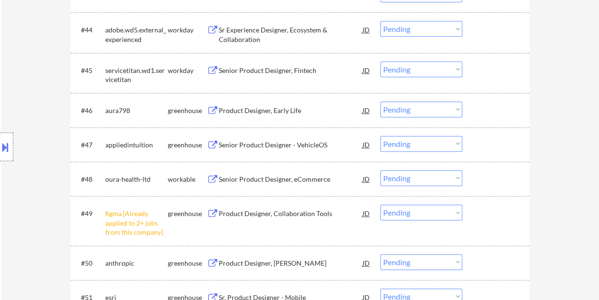
click at [484, 108] on div at bounding box center [497, 109] width 42 height 17
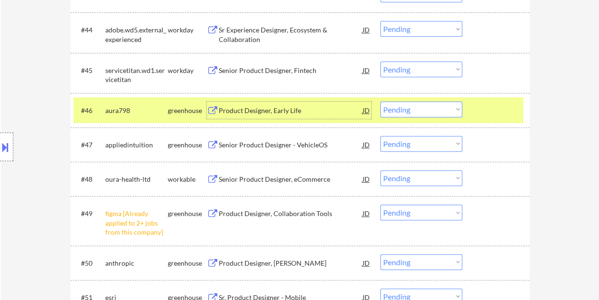
click at [277, 113] on div "Product Designer, Early Life" at bounding box center [291, 111] width 144 height 10
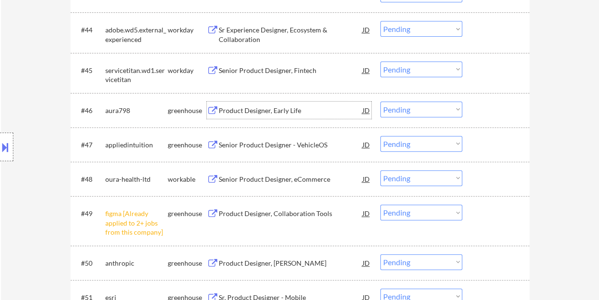
click at [484, 110] on div at bounding box center [497, 109] width 42 height 17
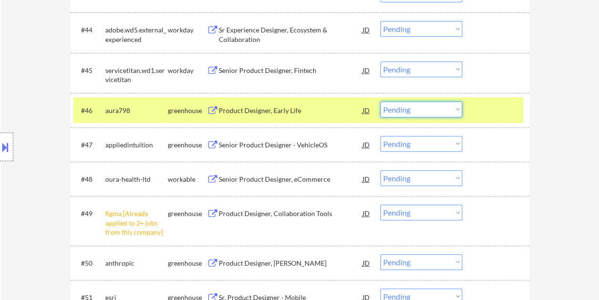
click at [445, 109] on select "Choose an option... Pending Applied Excluded (Questions) Excluded (Expired) Exc…" at bounding box center [421, 109] width 82 height 16
click at [380, 101] on select "Choose an option... Pending Applied Excluded (Questions) Excluded (Expired) Exc…" at bounding box center [421, 109] width 82 height 16
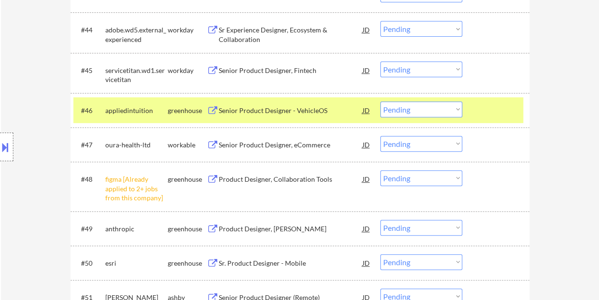
click at [475, 110] on div "#46 appliedintuition greenhouse Senior Product Designer - VehicleOS JD warning_…" at bounding box center [298, 110] width 450 height 26
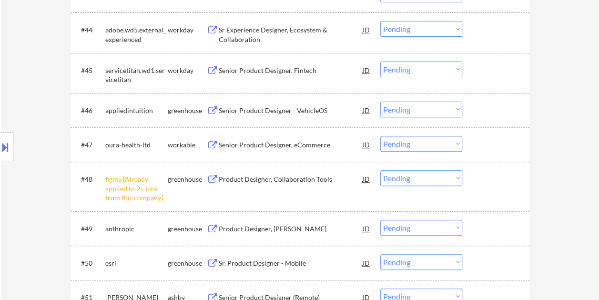
drag, startPoint x: 481, startPoint y: 111, endPoint x: 311, endPoint y: 100, distance: 169.9
click at [480, 111] on div at bounding box center [497, 109] width 42 height 17
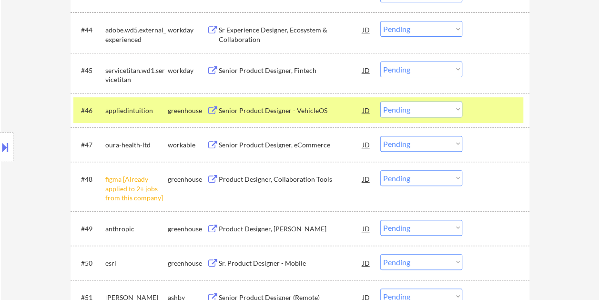
click at [236, 99] on div "#46 appliedintuition greenhouse Senior Product Designer - VehicleOS JD warning_…" at bounding box center [298, 110] width 450 height 26
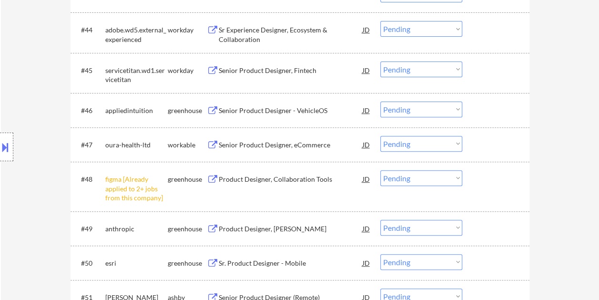
click at [474, 115] on div "#46 appliedintuition greenhouse Senior Product Designer - VehicleOS JD warning_…" at bounding box center [298, 110] width 450 height 26
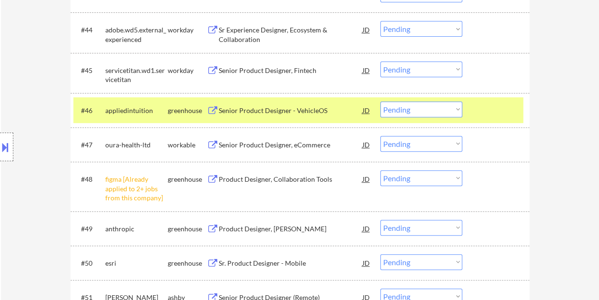
click at [301, 108] on div "Senior Product Designer - VehicleOS" at bounding box center [291, 111] width 144 height 10
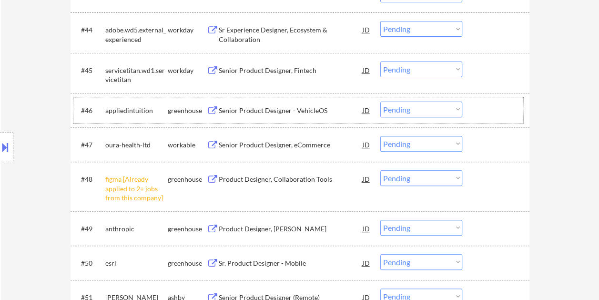
click at [467, 112] on div "#46 appliedintuition greenhouse Senior Product Designer - VehicleOS JD warning_…" at bounding box center [298, 110] width 450 height 26
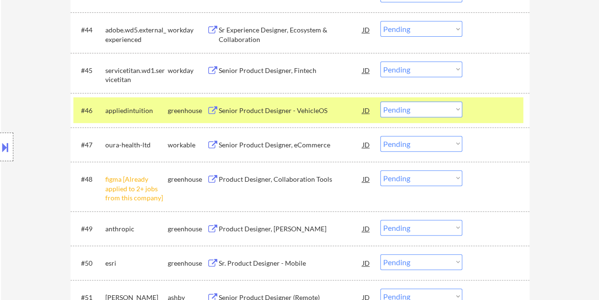
click at [446, 112] on select "Choose an option... Pending Applied Excluded (Questions) Excluded (Expired) Exc…" at bounding box center [421, 109] width 82 height 16
click at [380, 101] on select "Choose an option... Pending Applied Excluded (Questions) Excluded (Expired) Exc…" at bounding box center [421, 109] width 82 height 16
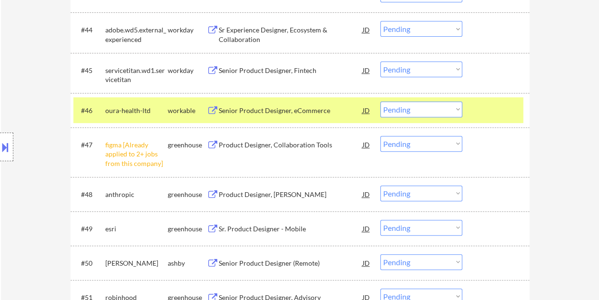
click at [497, 111] on div at bounding box center [497, 109] width 42 height 17
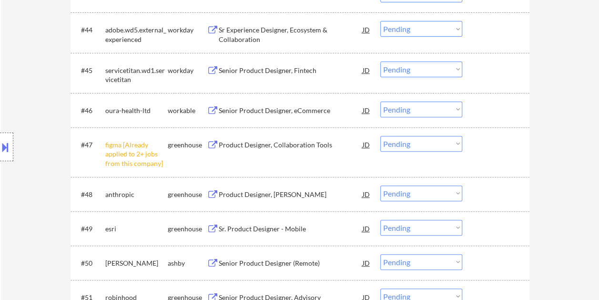
click at [490, 109] on div at bounding box center [497, 109] width 42 height 17
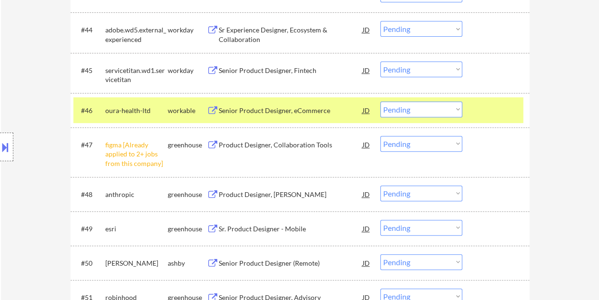
click at [300, 100] on div "#46 oura-health-ltd workable Senior Product Designer, eCommerce JD warning_ambe…" at bounding box center [298, 110] width 450 height 26
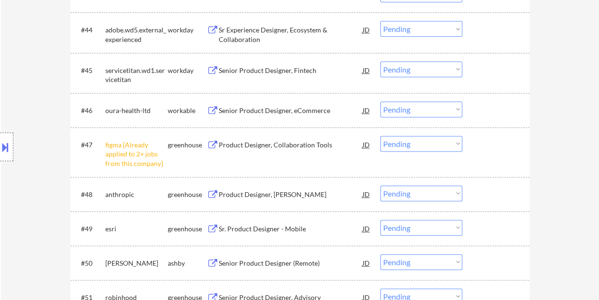
click at [469, 105] on div "#46 oura-health-ltd workable Senior Product Designer, eCommerce JD warning_ambe…" at bounding box center [298, 110] width 450 height 26
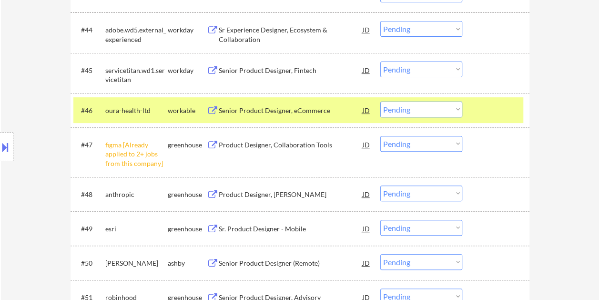
click at [289, 112] on div "Senior Product Designer, eCommerce" at bounding box center [291, 111] width 144 height 10
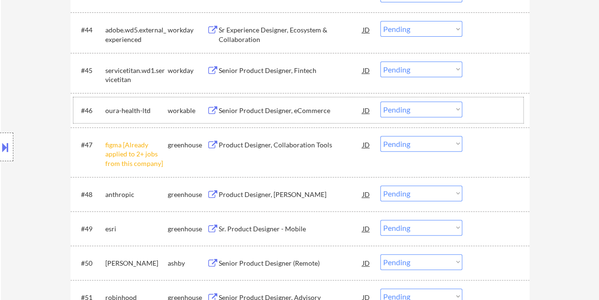
click at [491, 109] on div at bounding box center [497, 109] width 42 height 17
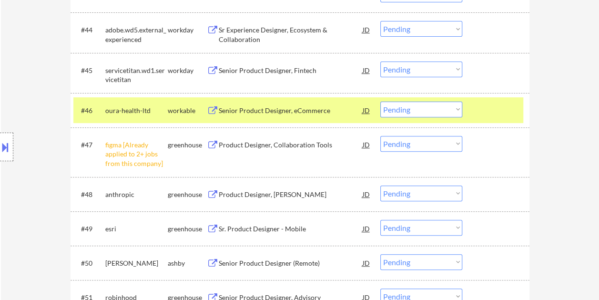
click at [443, 108] on select "Choose an option... Pending Applied Excluded (Questions) Excluded (Expired) Exc…" at bounding box center [421, 109] width 82 height 16
click at [380, 101] on select "Choose an option... Pending Applied Excluded (Questions) Excluded (Expired) Exc…" at bounding box center [421, 109] width 82 height 16
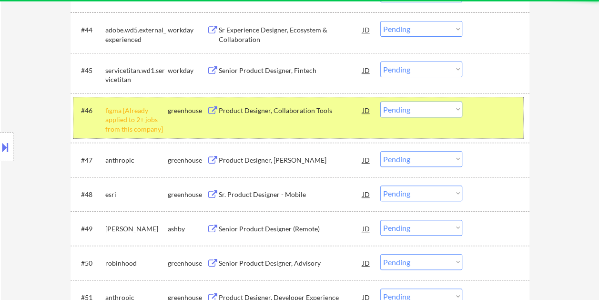
click at [487, 126] on div "#46 figma [Already applied to 2+ jobs from this company] greenhouse Product Des…" at bounding box center [298, 117] width 450 height 41
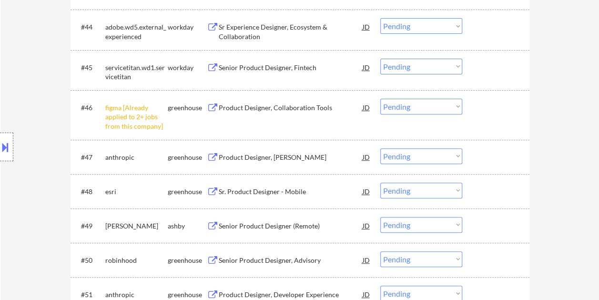
scroll to position [1953, 0]
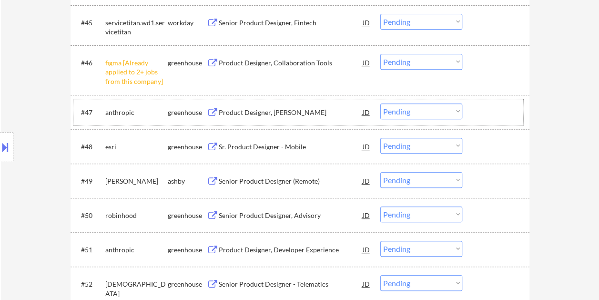
click at [485, 106] on div at bounding box center [497, 111] width 42 height 17
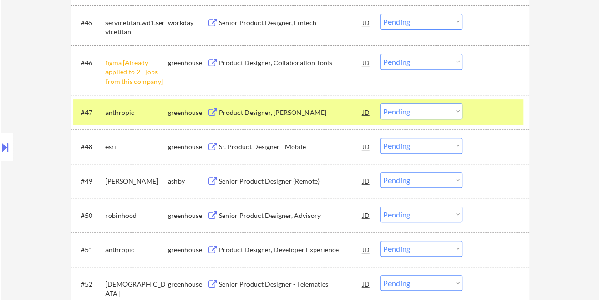
click at [421, 51] on div "#46 figma [Already applied to 2+ jobs from this company] greenhouse Product Des…" at bounding box center [298, 70] width 450 height 41
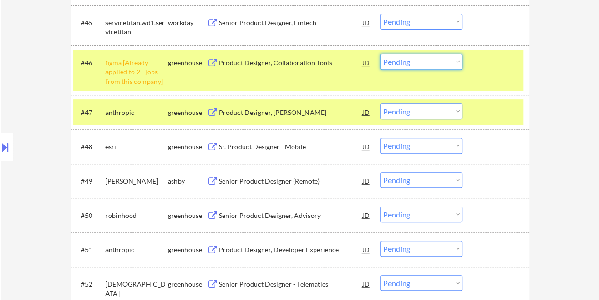
click at [415, 60] on select "Choose an option... Pending Applied Excluded (Questions) Excluded (Expired) Exc…" at bounding box center [421, 62] width 82 height 16
click at [380, 54] on select "Choose an option... Pending Applied Excluded (Questions) Excluded (Expired) Exc…" at bounding box center [421, 62] width 82 height 16
click at [436, 65] on select "Choose an option... Pending Applied Excluded (Questions) Excluded (Expired) Exc…" at bounding box center [421, 62] width 82 height 16
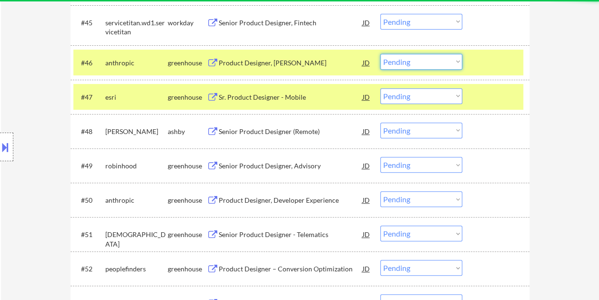
click at [491, 63] on div at bounding box center [497, 62] width 42 height 17
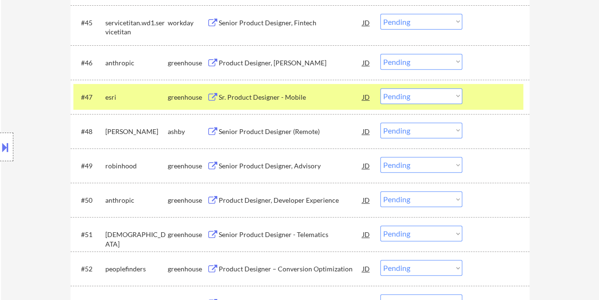
click at [484, 109] on div "#47 esri greenhouse Sr. Product Designer - Mobile JD warning_amber Choose an op…" at bounding box center [298, 97] width 450 height 26
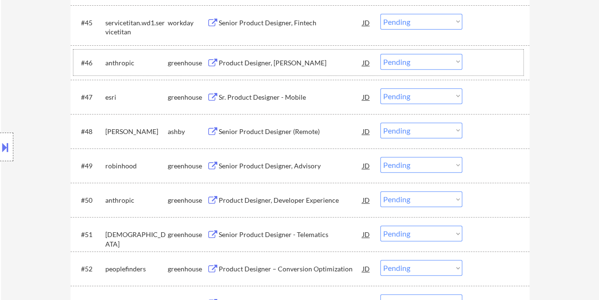
click at [487, 68] on div at bounding box center [497, 62] width 42 height 17
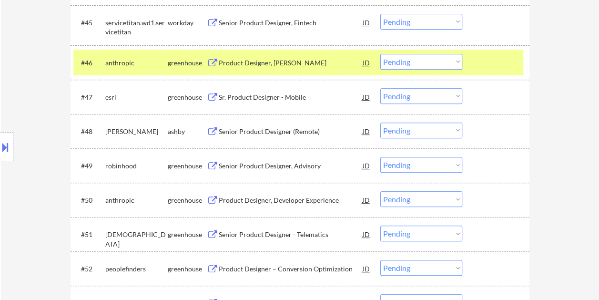
click at [296, 70] on div "Product Designer, [PERSON_NAME]" at bounding box center [291, 62] width 144 height 17
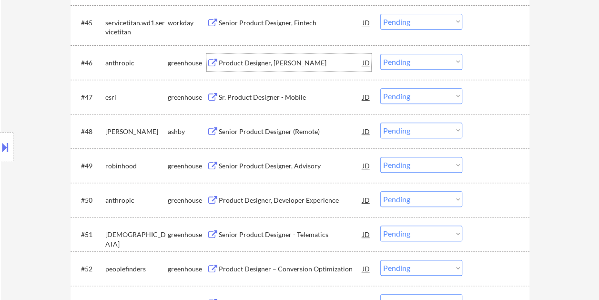
click at [481, 68] on div at bounding box center [497, 62] width 42 height 17
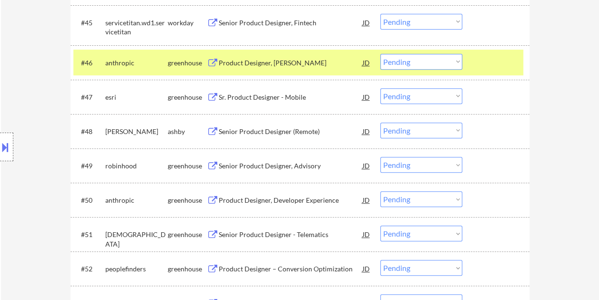
click at [448, 59] on select "Choose an option... Pending Applied Excluded (Questions) Excluded (Expired) Exc…" at bounding box center [421, 62] width 82 height 16
click at [380, 54] on select "Choose an option... Pending Applied Excluded (Questions) Excluded (Expired) Exc…" at bounding box center [421, 62] width 82 height 16
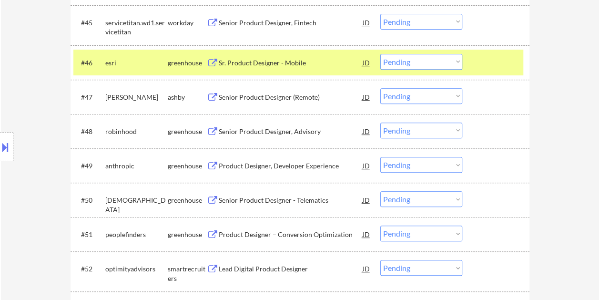
click at [510, 59] on div at bounding box center [497, 62] width 42 height 17
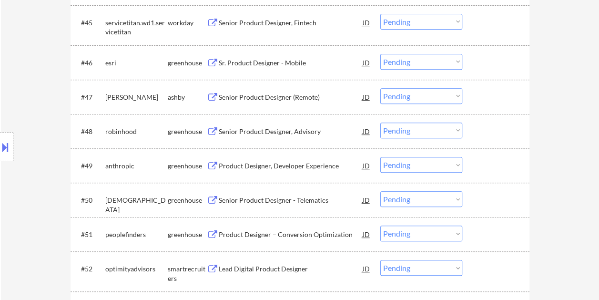
click at [503, 60] on div at bounding box center [497, 62] width 42 height 17
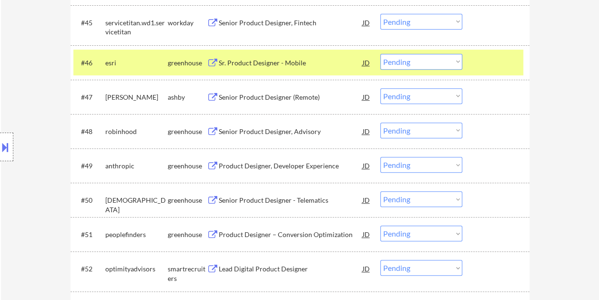
click at [222, 52] on div "#46 esri greenhouse Sr. Product Designer - Mobile JD warning_amber Choose an op…" at bounding box center [298, 63] width 450 height 26
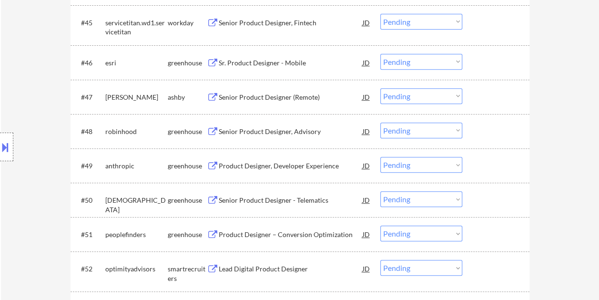
click at [470, 59] on div "#46 esri greenhouse Sr. Product Designer - Mobile JD warning_amber Choose an op…" at bounding box center [298, 63] width 450 height 26
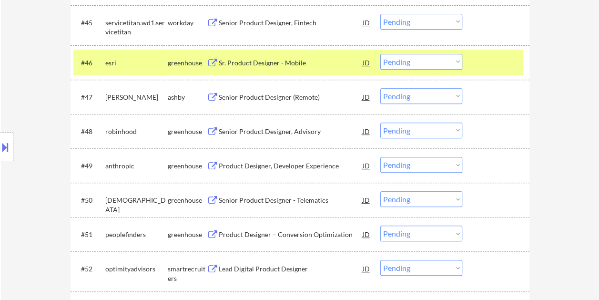
click at [313, 68] on div "Sr. Product Designer - Mobile" at bounding box center [291, 62] width 144 height 17
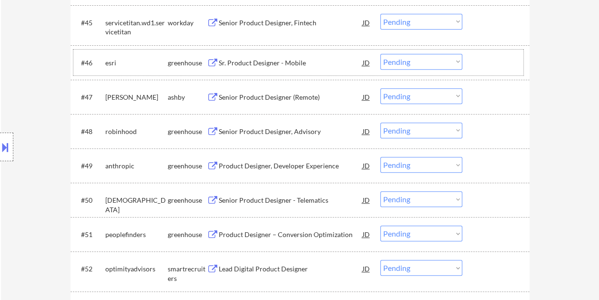
click at [478, 62] on div at bounding box center [497, 62] width 42 height 17
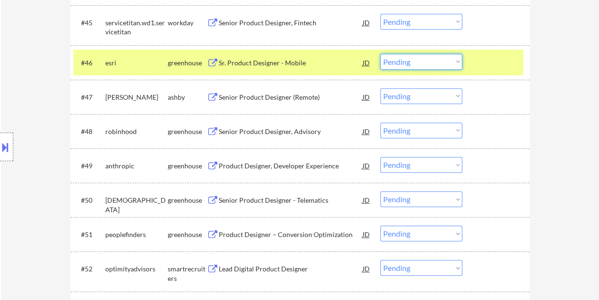
click at [453, 63] on select "Choose an option... Pending Applied Excluded (Questions) Excluded (Expired) Exc…" at bounding box center [421, 62] width 82 height 16
click at [380, 54] on select "Choose an option... Pending Applied Excluded (Questions) Excluded (Expired) Exc…" at bounding box center [421, 62] width 82 height 16
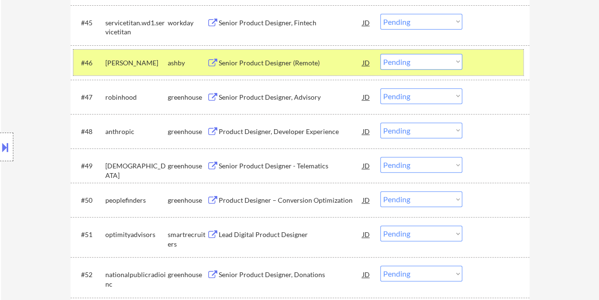
click at [471, 62] on div "#46 [PERSON_NAME] Senior Product Designer (Remote) JD warning_amber Choose an o…" at bounding box center [298, 63] width 450 height 26
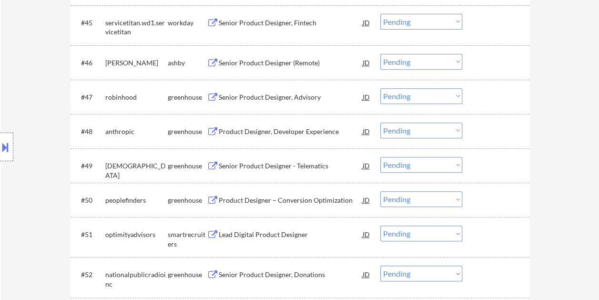
click at [467, 63] on div "#46 [PERSON_NAME] Senior Product Designer (Remote) JD warning_amber Choose an o…" at bounding box center [298, 63] width 450 height 26
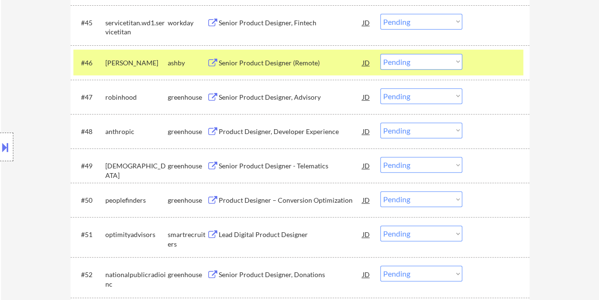
click at [237, 62] on div "Senior Product Designer (Remote)" at bounding box center [291, 63] width 144 height 10
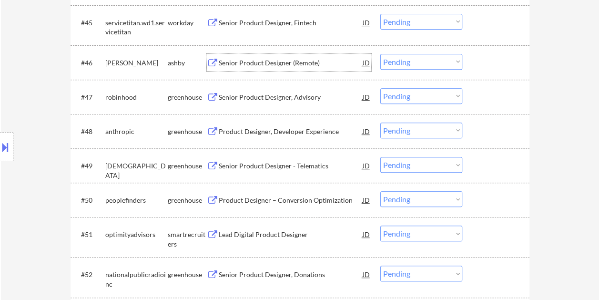
click at [472, 58] on div "#46 [PERSON_NAME] Senior Product Designer (Remote) JD warning_amber Choose an o…" at bounding box center [298, 63] width 450 height 26
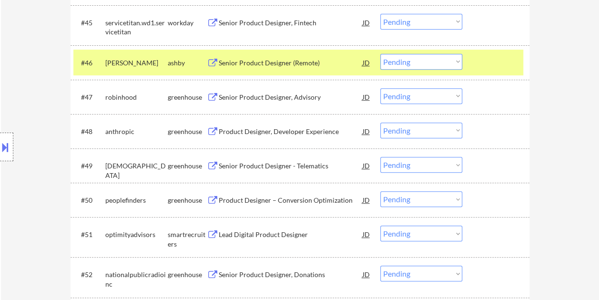
click at [450, 60] on select "Choose an option... Pending Applied Excluded (Questions) Excluded (Expired) Exc…" at bounding box center [421, 62] width 82 height 16
click at [380, 54] on select "Choose an option... Pending Applied Excluded (Questions) Excluded (Expired) Exc…" at bounding box center [421, 62] width 82 height 16
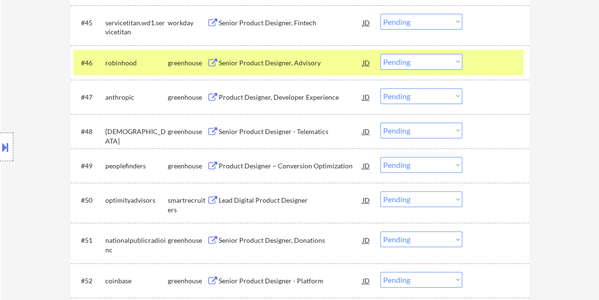
click at [488, 61] on div at bounding box center [497, 62] width 42 height 17
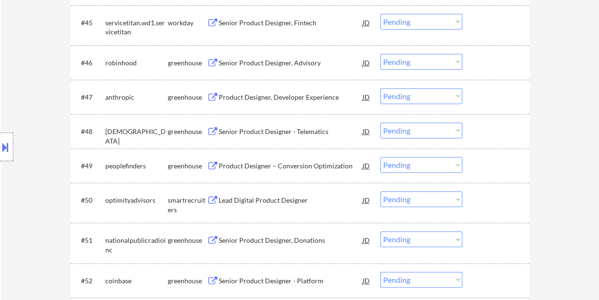
click at [501, 57] on div at bounding box center [497, 62] width 42 height 17
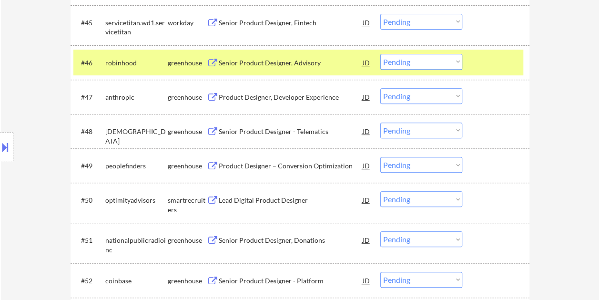
click at [269, 60] on div "Senior Product Designer, Advisory" at bounding box center [291, 63] width 144 height 10
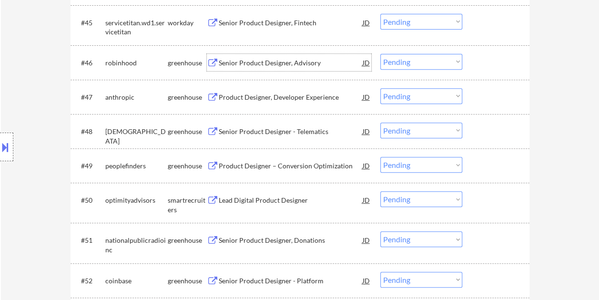
click at [497, 58] on div at bounding box center [497, 62] width 42 height 17
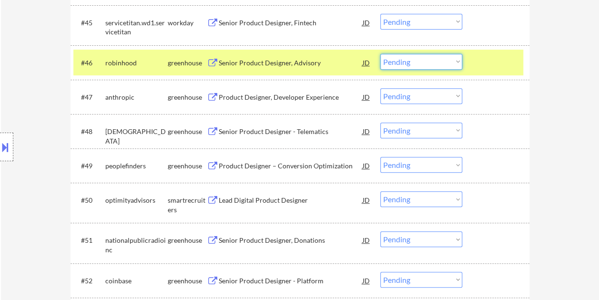
click at [449, 59] on select "Choose an option... Pending Applied Excluded (Questions) Excluded (Expired) Exc…" at bounding box center [421, 62] width 82 height 16
click at [380, 54] on select "Choose an option... Pending Applied Excluded (Questions) Excluded (Expired) Exc…" at bounding box center [421, 62] width 82 height 16
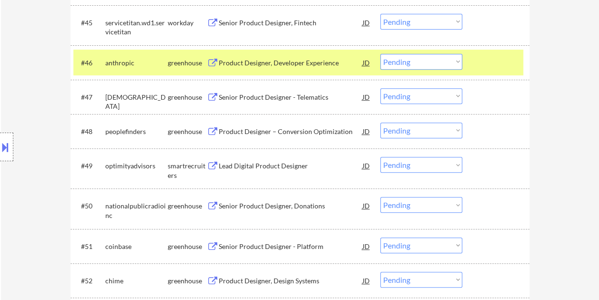
click at [501, 49] on div "#46 anthropic greenhouse Product Designer, Developer Experience JD warning_ambe…" at bounding box center [299, 62] width 459 height 34
click at [465, 66] on div "#46 anthropic greenhouse Product Designer, Developer Experience JD warning_ambe…" at bounding box center [298, 63] width 450 height 26
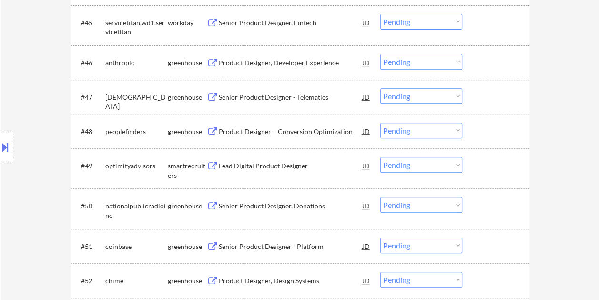
click at [484, 60] on div at bounding box center [497, 62] width 42 height 17
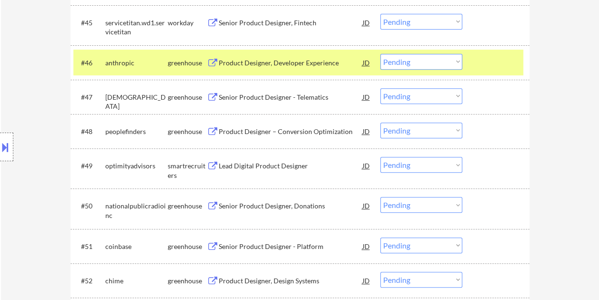
click at [309, 61] on div "Product Designer, Developer Experience" at bounding box center [291, 63] width 144 height 10
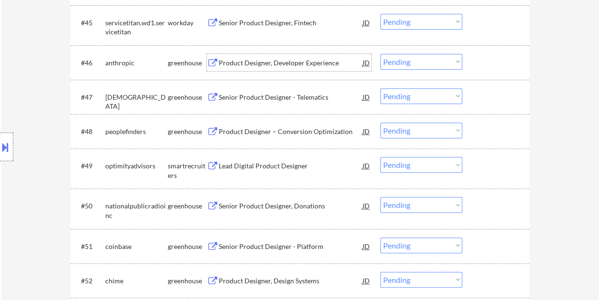
click at [482, 54] on div at bounding box center [497, 62] width 42 height 17
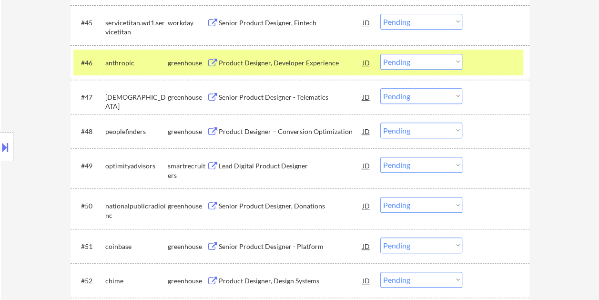
click at [444, 65] on select "Choose an option... Pending Applied Excluded (Questions) Excluded (Expired) Exc…" at bounding box center [421, 62] width 82 height 16
click at [380, 54] on select "Choose an option... Pending Applied Excluded (Questions) Excluded (Expired) Exc…" at bounding box center [421, 62] width 82 height 16
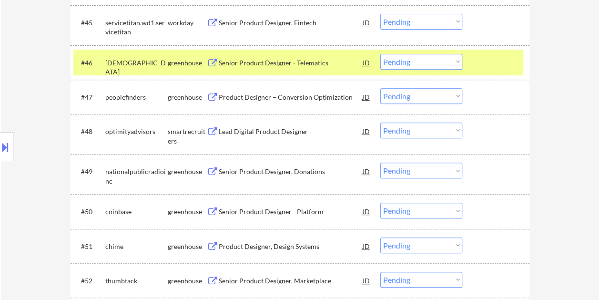
click at [279, 59] on div "Senior Product Designer - Telematics" at bounding box center [291, 63] width 144 height 10
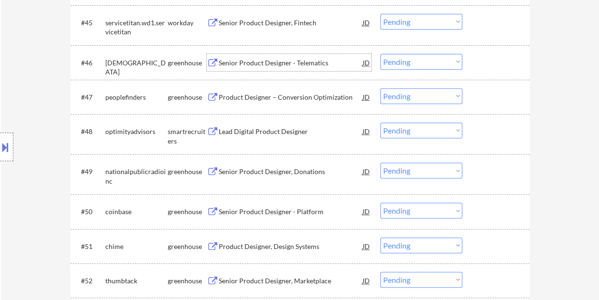
click at [484, 61] on div at bounding box center [497, 62] width 42 height 17
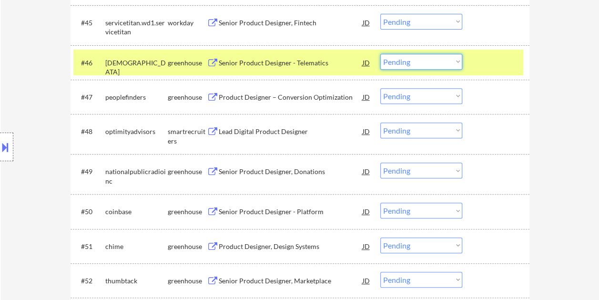
click at [459, 61] on select "Choose an option... Pending Applied Excluded (Questions) Excluded (Expired) Exc…" at bounding box center [421, 62] width 82 height 16
click at [380, 54] on select "Choose an option... Pending Applied Excluded (Questions) Excluded (Expired) Exc…" at bounding box center [421, 62] width 82 height 16
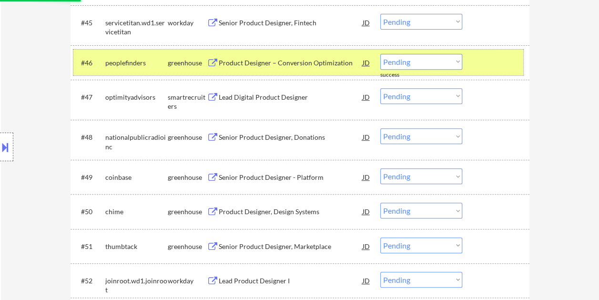
click at [492, 62] on div at bounding box center [497, 62] width 42 height 17
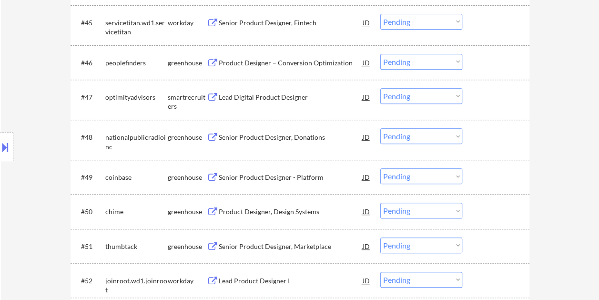
click at [478, 58] on div at bounding box center [497, 62] width 42 height 17
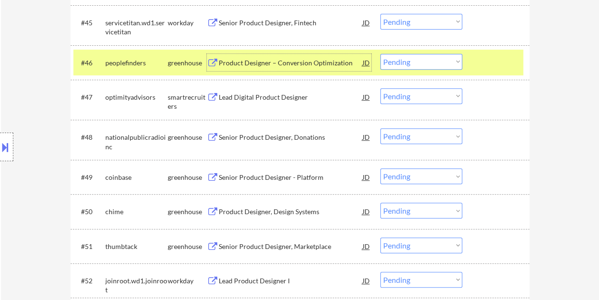
click at [308, 61] on div "Product Designer – Conversion Optimization" at bounding box center [291, 63] width 144 height 10
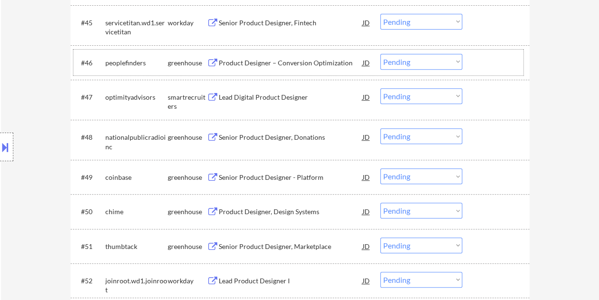
drag, startPoint x: 487, startPoint y: 68, endPoint x: 462, endPoint y: 67, distance: 24.8
click at [487, 67] on div at bounding box center [497, 62] width 42 height 17
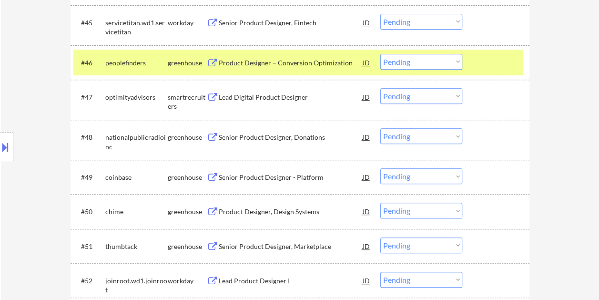
click at [459, 66] on select "Choose an option... Pending Applied Excluded (Questions) Excluded (Expired) Exc…" at bounding box center [421, 62] width 82 height 16
click at [380, 54] on select "Choose an option... Pending Applied Excluded (Questions) Excluded (Expired) Exc…" at bounding box center [421, 62] width 82 height 16
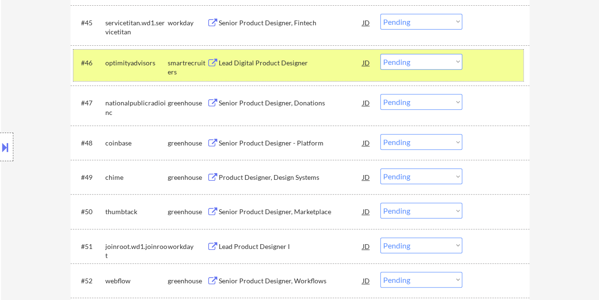
click at [480, 66] on div at bounding box center [497, 62] width 42 height 17
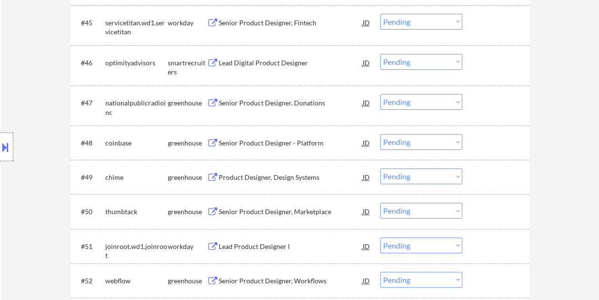
drag, startPoint x: 481, startPoint y: 65, endPoint x: 458, endPoint y: 65, distance: 22.9
click at [482, 64] on div at bounding box center [497, 62] width 42 height 17
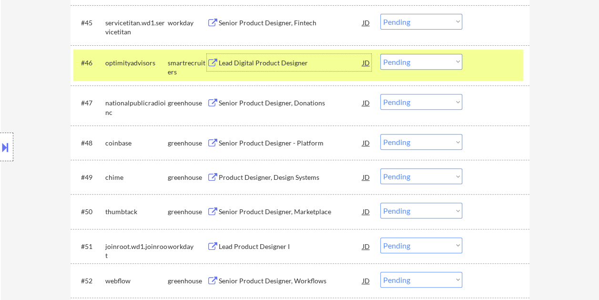
click at [289, 66] on div "Lead Digital Product Designer" at bounding box center [291, 63] width 144 height 10
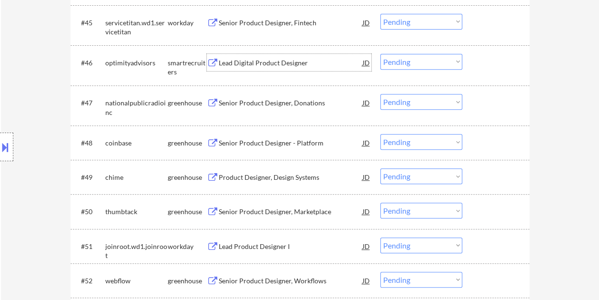
click at [479, 62] on div at bounding box center [497, 62] width 42 height 17
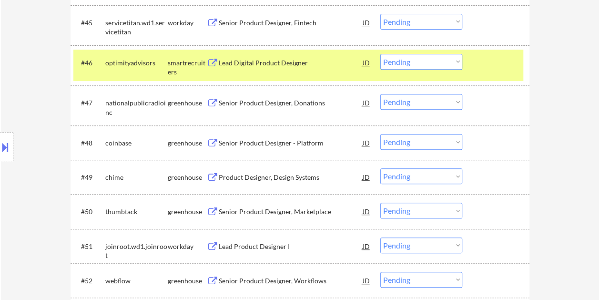
click at [442, 58] on select "Choose an option... Pending Applied Excluded (Questions) Excluded (Expired) Exc…" at bounding box center [421, 62] width 82 height 16
click at [380, 54] on select "Choose an option... Pending Applied Excluded (Questions) Excluded (Expired) Exc…" at bounding box center [421, 62] width 82 height 16
click at [421, 61] on select "Choose an option... Pending Applied Excluded (Questions) Excluded (Expired) Exc…" at bounding box center [421, 62] width 82 height 16
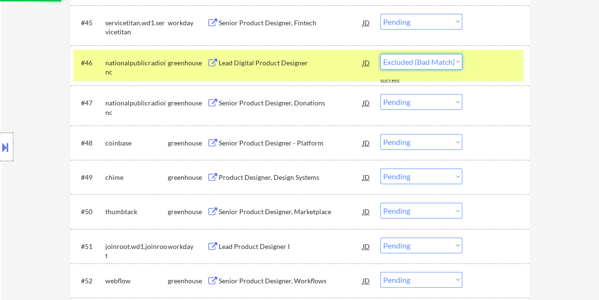
click at [380, 54] on select "Choose an option... Pending Applied Excluded (Questions) Excluded (Expired) Exc…" at bounding box center [421, 62] width 82 height 16
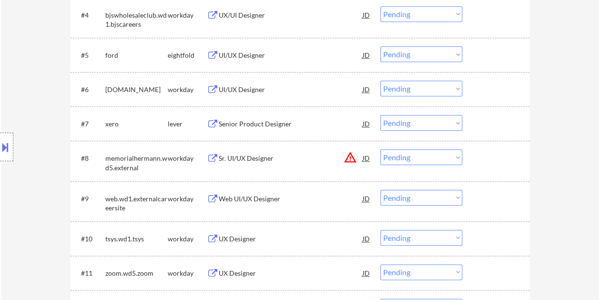
scroll to position [0, 0]
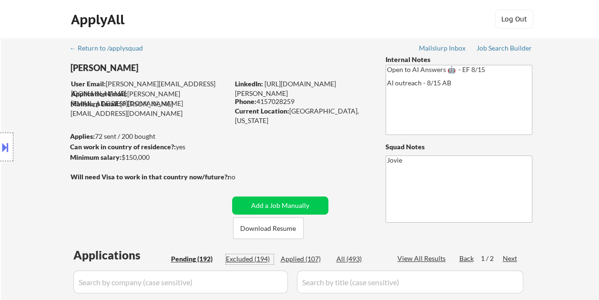
click at [250, 259] on div "Excluded (194)" at bounding box center [250, 259] width 48 height 10
click at [511, 259] on div "Next" at bounding box center [509, 258] width 15 height 10
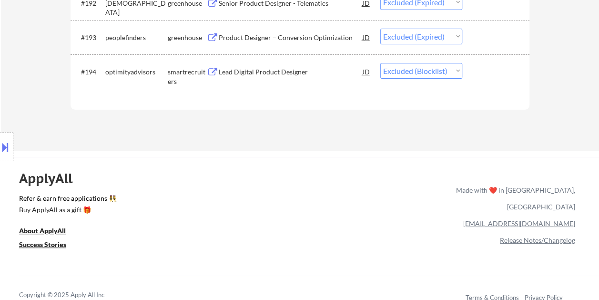
scroll to position [3563, 0]
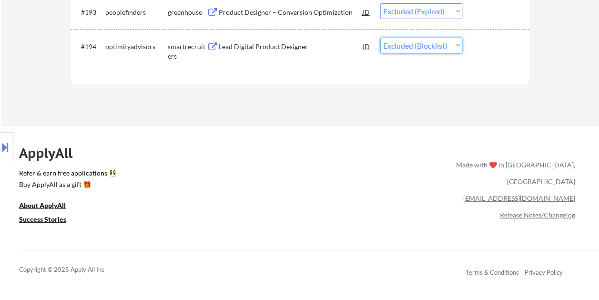
click at [458, 47] on select "Choose an option... Pending Applied Excluded (Questions) Excluded (Expired) Exc…" at bounding box center [421, 46] width 82 height 16
click at [380, 38] on select "Choose an option... Pending Applied Excluded (Questions) Excluded (Expired) Exc…" at bounding box center [421, 46] width 82 height 16
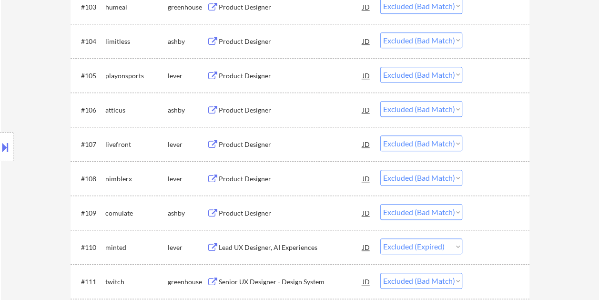
scroll to position [0, 0]
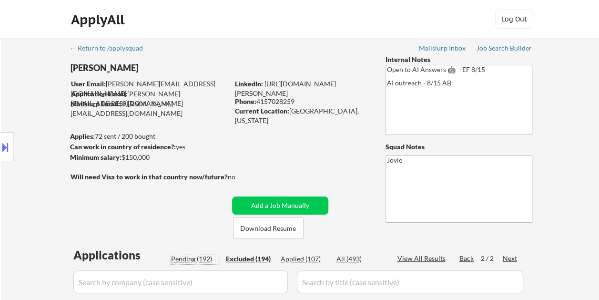
click at [187, 256] on div "Pending (192)" at bounding box center [195, 259] width 48 height 10
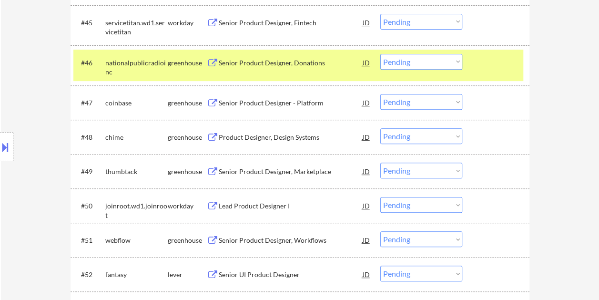
scroll to position [1937, 0]
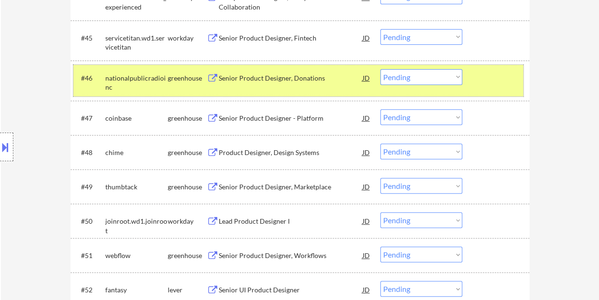
click at [503, 78] on div at bounding box center [497, 77] width 42 height 17
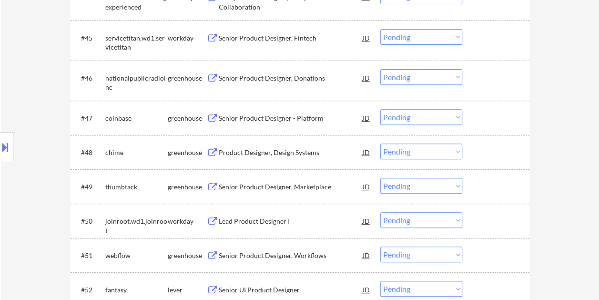
drag, startPoint x: 477, startPoint y: 78, endPoint x: 463, endPoint y: 79, distance: 13.9
click at [477, 78] on div at bounding box center [497, 77] width 42 height 17
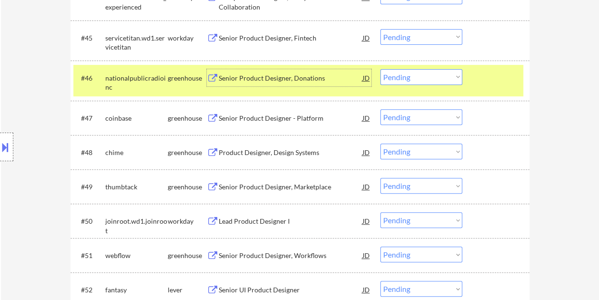
click at [311, 74] on div "Senior Product Designer, Donations" at bounding box center [291, 78] width 144 height 10
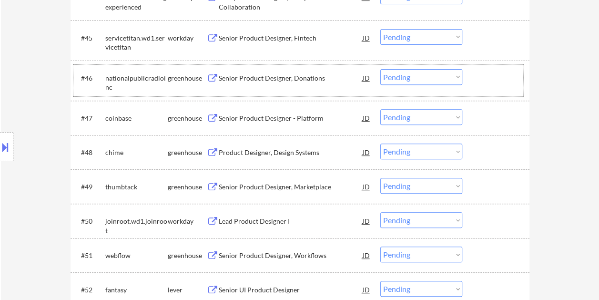
click at [479, 78] on div at bounding box center [497, 77] width 42 height 17
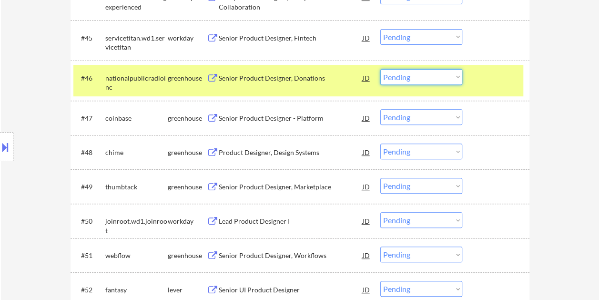
click at [458, 79] on select "Choose an option... Pending Applied Excluded (Questions) Excluded (Expired) Exc…" at bounding box center [421, 77] width 82 height 16
click at [380, 69] on select "Choose an option... Pending Applied Excluded (Questions) Excluded (Expired) Exc…" at bounding box center [421, 77] width 82 height 16
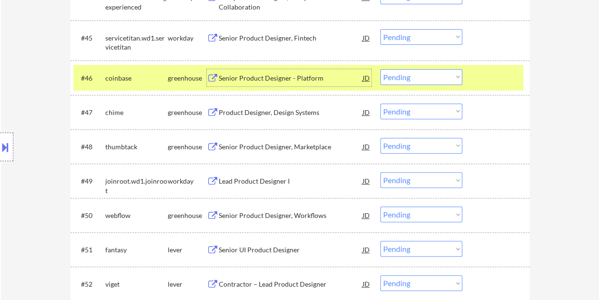
click at [278, 75] on div "Senior Product Designer - Platform" at bounding box center [291, 78] width 144 height 10
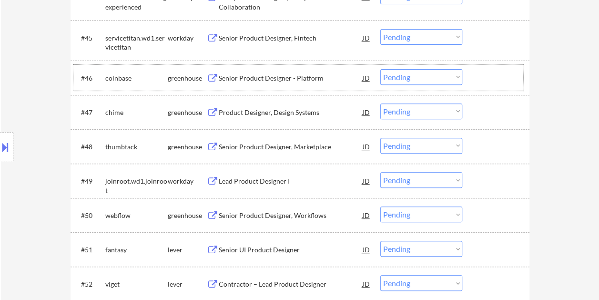
click at [472, 73] on div "#46 coinbase greenhouse Senior Product Designer - Platform JD warning_amber Cho…" at bounding box center [298, 78] width 450 height 26
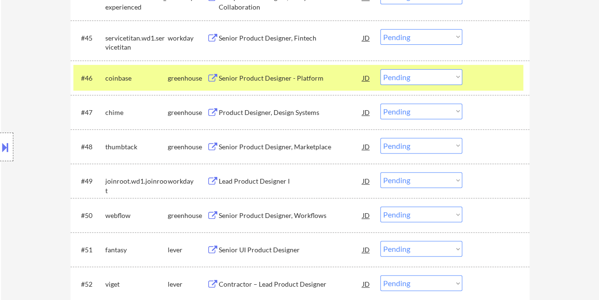
click at [451, 79] on select "Choose an option... Pending Applied Excluded (Questions) Excluded (Expired) Exc…" at bounding box center [421, 77] width 82 height 16
click at [380, 69] on select "Choose an option... Pending Applied Excluded (Questions) Excluded (Expired) Exc…" at bounding box center [421, 77] width 82 height 16
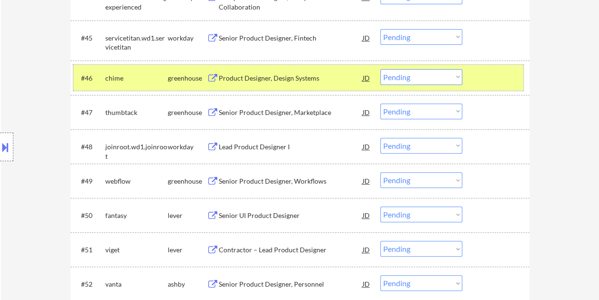
click at [493, 80] on div at bounding box center [497, 77] width 42 height 17
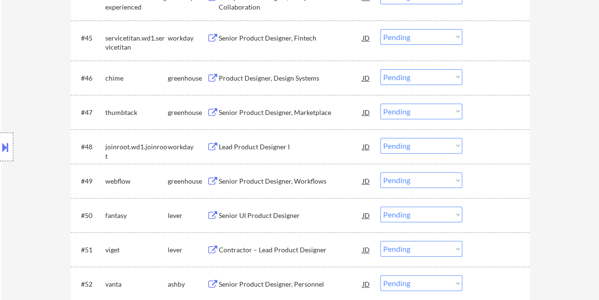
click at [491, 76] on div at bounding box center [497, 77] width 42 height 17
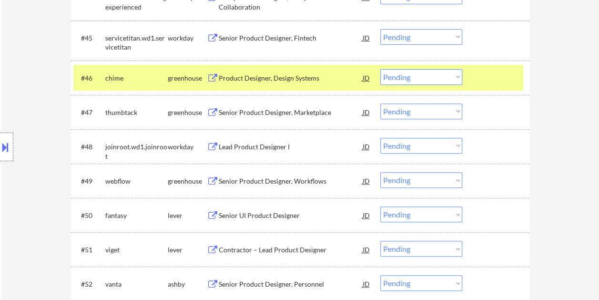
click at [288, 73] on div "Product Designer, Design Systems" at bounding box center [291, 78] width 144 height 10
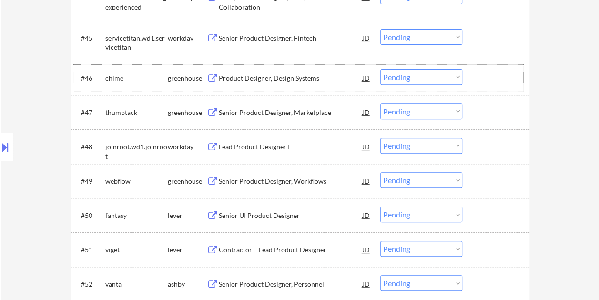
click at [484, 78] on div at bounding box center [497, 77] width 42 height 17
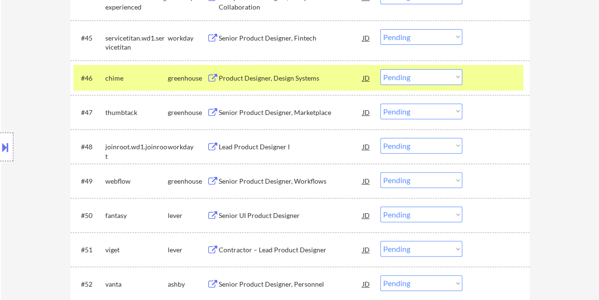
click at [453, 79] on select "Choose an option... Pending Applied Excluded (Questions) Excluded (Expired) Exc…" at bounding box center [421, 77] width 82 height 16
click at [380, 69] on select "Choose an option... Pending Applied Excluded (Questions) Excluded (Expired) Exc…" at bounding box center [421, 77] width 82 height 16
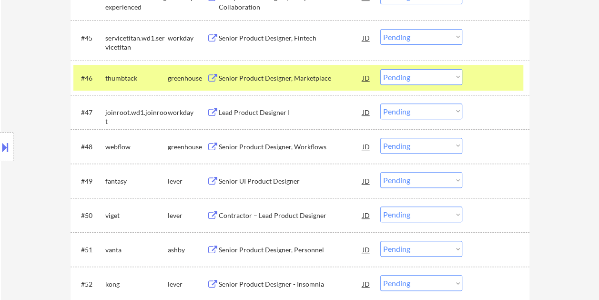
click at [491, 67] on div "#46 thumbtack greenhouse Senior Product Designer, Marketplace JD warning_amber …" at bounding box center [298, 78] width 450 height 26
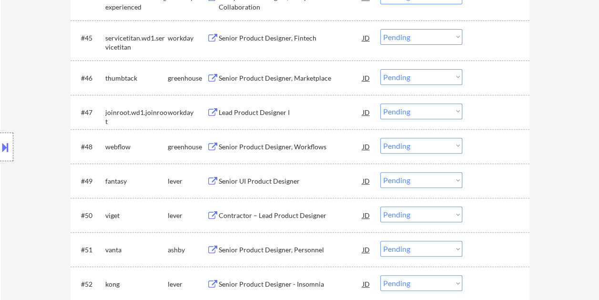
click at [492, 83] on div at bounding box center [497, 77] width 42 height 17
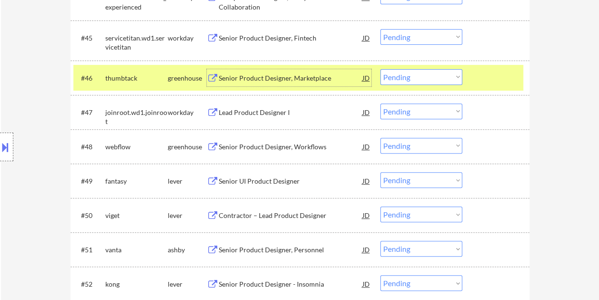
click at [293, 79] on div "Senior Product Designer, Marketplace" at bounding box center [291, 78] width 144 height 10
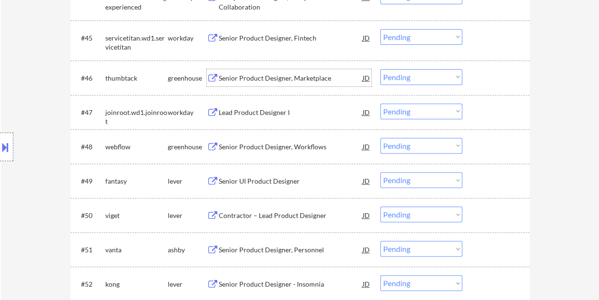
click at [481, 83] on div at bounding box center [497, 77] width 42 height 17
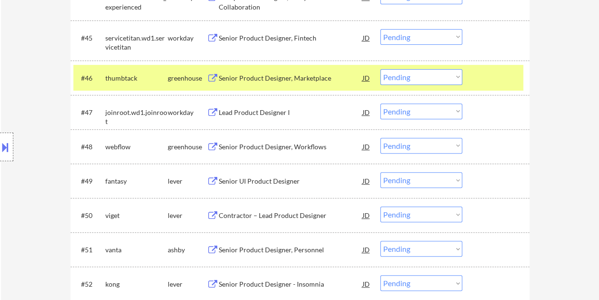
click at [455, 76] on select "Choose an option... Pending Applied Excluded (Questions) Excluded (Expired) Exc…" at bounding box center [421, 77] width 82 height 16
click at [380, 69] on select "Choose an option... Pending Applied Excluded (Questions) Excluded (Expired) Exc…" at bounding box center [421, 77] width 82 height 16
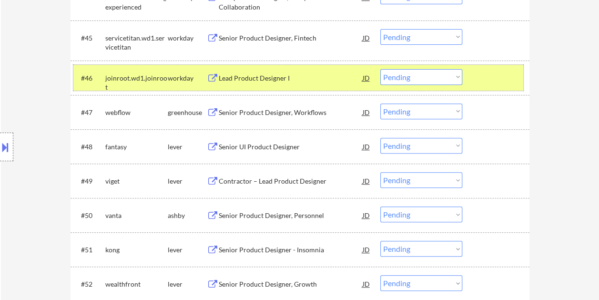
click at [495, 74] on div at bounding box center [497, 77] width 42 height 17
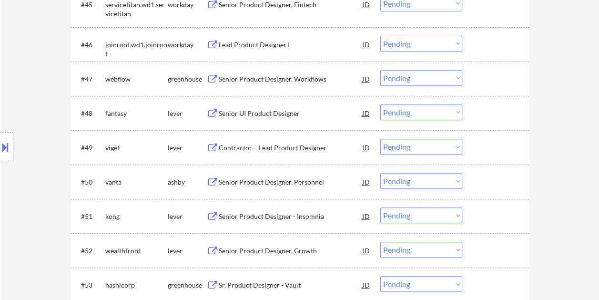
scroll to position [1985, 0]
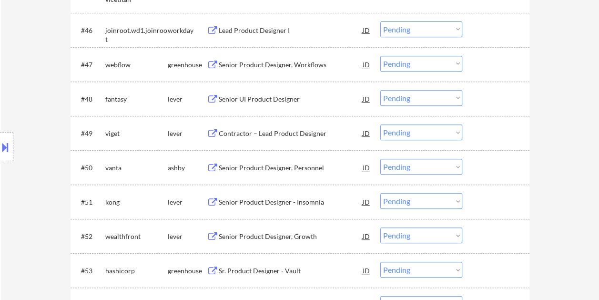
click at [471, 68] on div "#47 webflow greenhouse Senior Product Designer, Workflows JD warning_amber Choo…" at bounding box center [298, 64] width 450 height 26
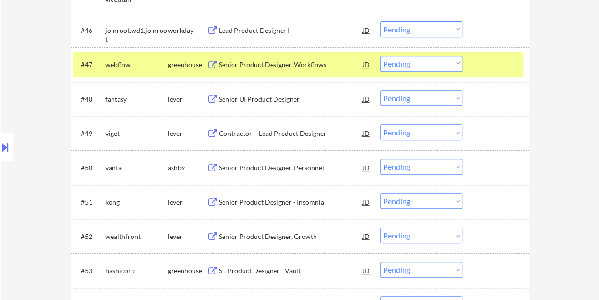
click at [329, 66] on div "Senior Product Designer, Workflows" at bounding box center [291, 65] width 144 height 10
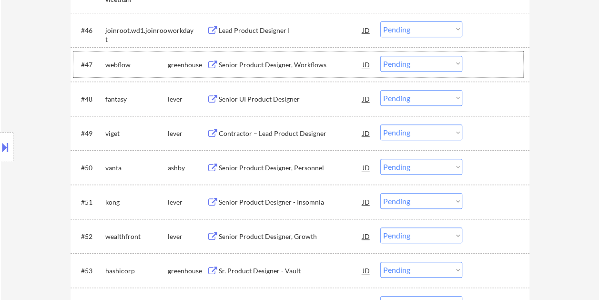
click at [501, 60] on div at bounding box center [497, 64] width 42 height 17
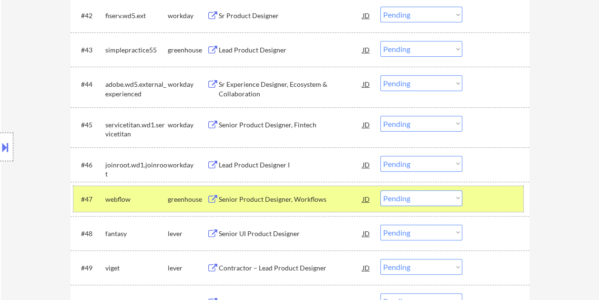
scroll to position [1857, 0]
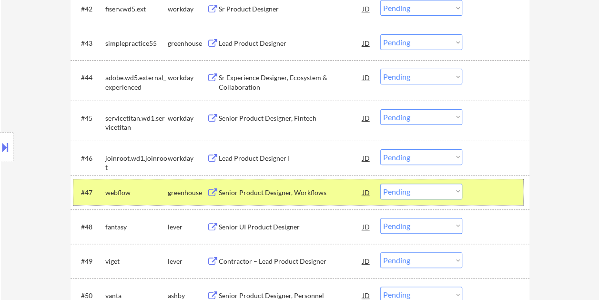
click at [442, 192] on select "Choose an option... Pending Applied Excluded (Questions) Excluded (Expired) Exc…" at bounding box center [421, 191] width 82 height 16
click at [380, 183] on select "Choose an option... Pending Applied Excluded (Questions) Excluded (Expired) Exc…" at bounding box center [421, 191] width 82 height 16
click at [294, 185] on div "Senior UI Product Designer" at bounding box center [291, 191] width 144 height 17
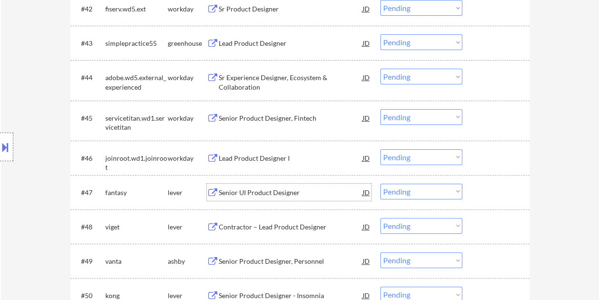
click at [477, 195] on div at bounding box center [497, 191] width 42 height 17
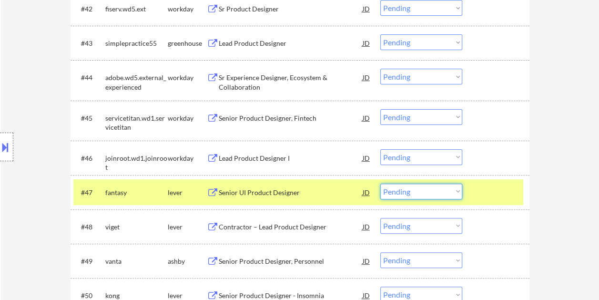
click at [458, 193] on select "Choose an option... Pending Applied Excluded (Questions) Excluded (Expired) Exc…" at bounding box center [421, 191] width 82 height 16
click at [380, 183] on select "Choose an option... Pending Applied Excluded (Questions) Excluded (Expired) Exc…" at bounding box center [421, 191] width 82 height 16
drag, startPoint x: 596, startPoint y: 138, endPoint x: 594, endPoint y: 39, distance: 99.1
click at [594, 39] on div "← Return to /applysquad Mailslurp Inbox Job Search Builder [PERSON_NAME] User E…" at bounding box center [300, 148] width 598 height 3934
click at [484, 196] on div at bounding box center [497, 191] width 42 height 17
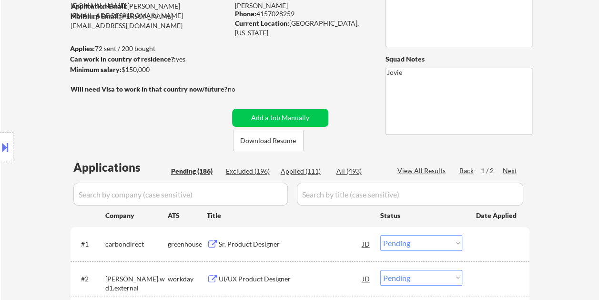
scroll to position [95, 0]
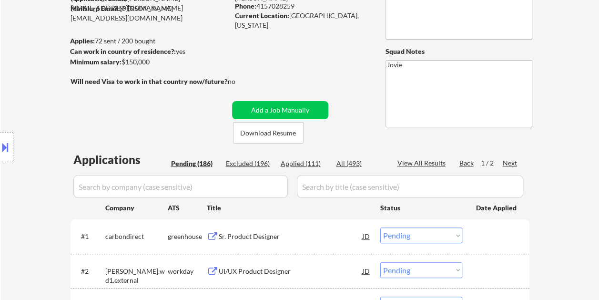
click at [312, 161] on div "Applied (111)" at bounding box center [305, 164] width 48 height 10
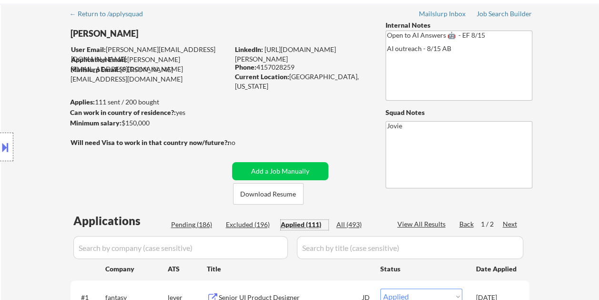
scroll to position [48, 0]
